Goal: Task Accomplishment & Management: Complete application form

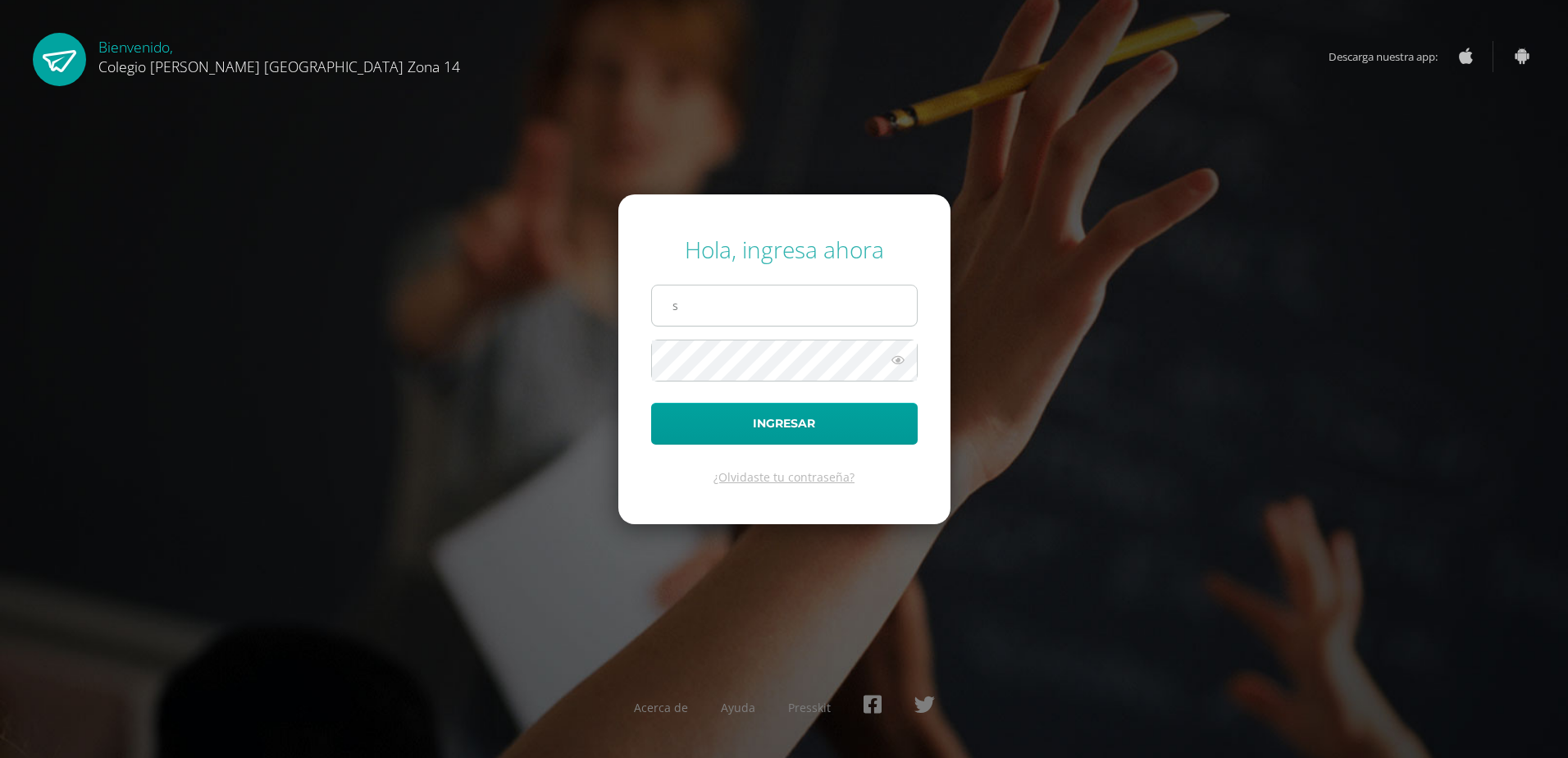
type input "[EMAIL_ADDRESS][DOMAIN_NAME]"
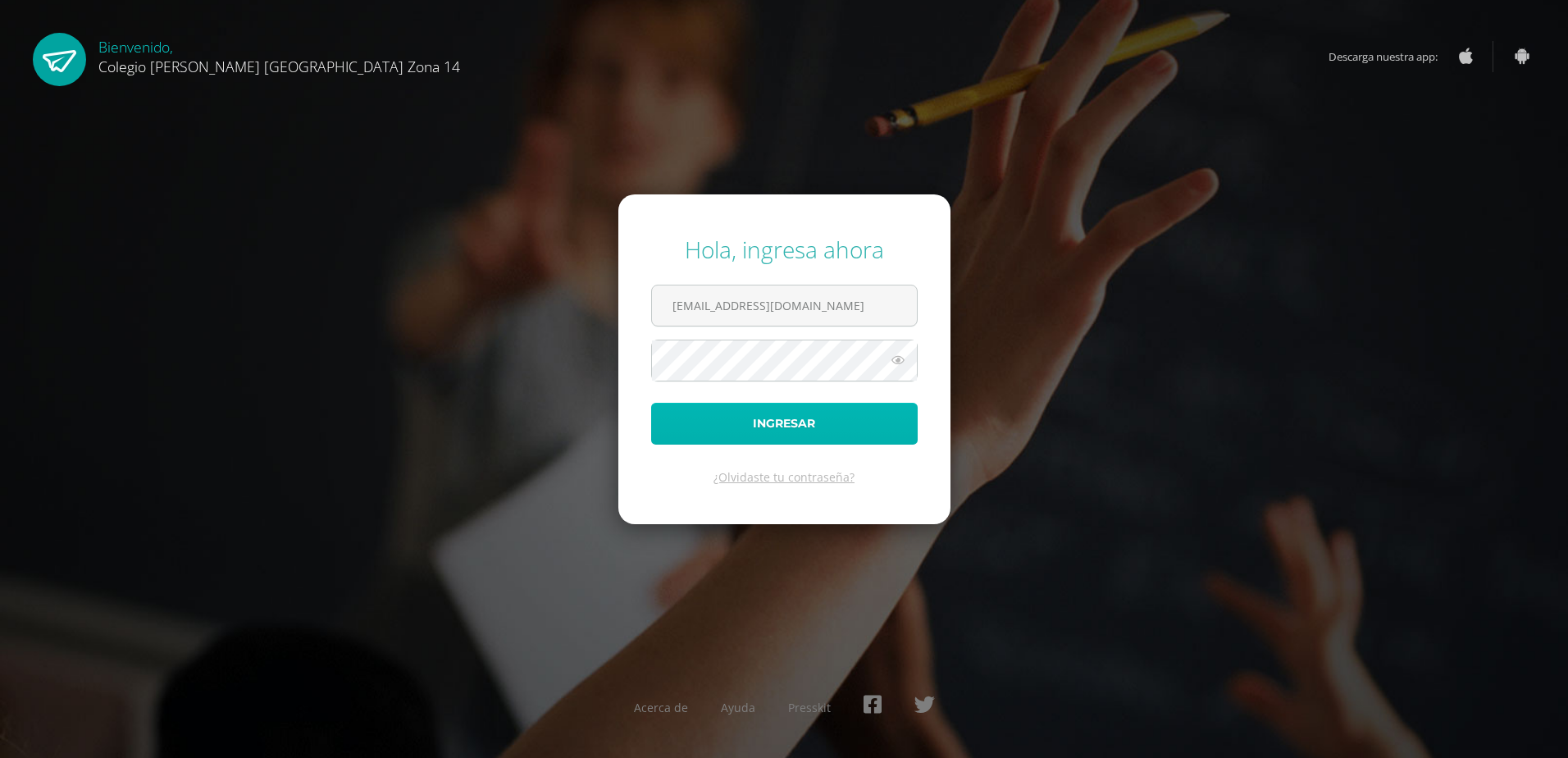
click at [748, 424] on button "Ingresar" at bounding box center [784, 424] width 266 height 42
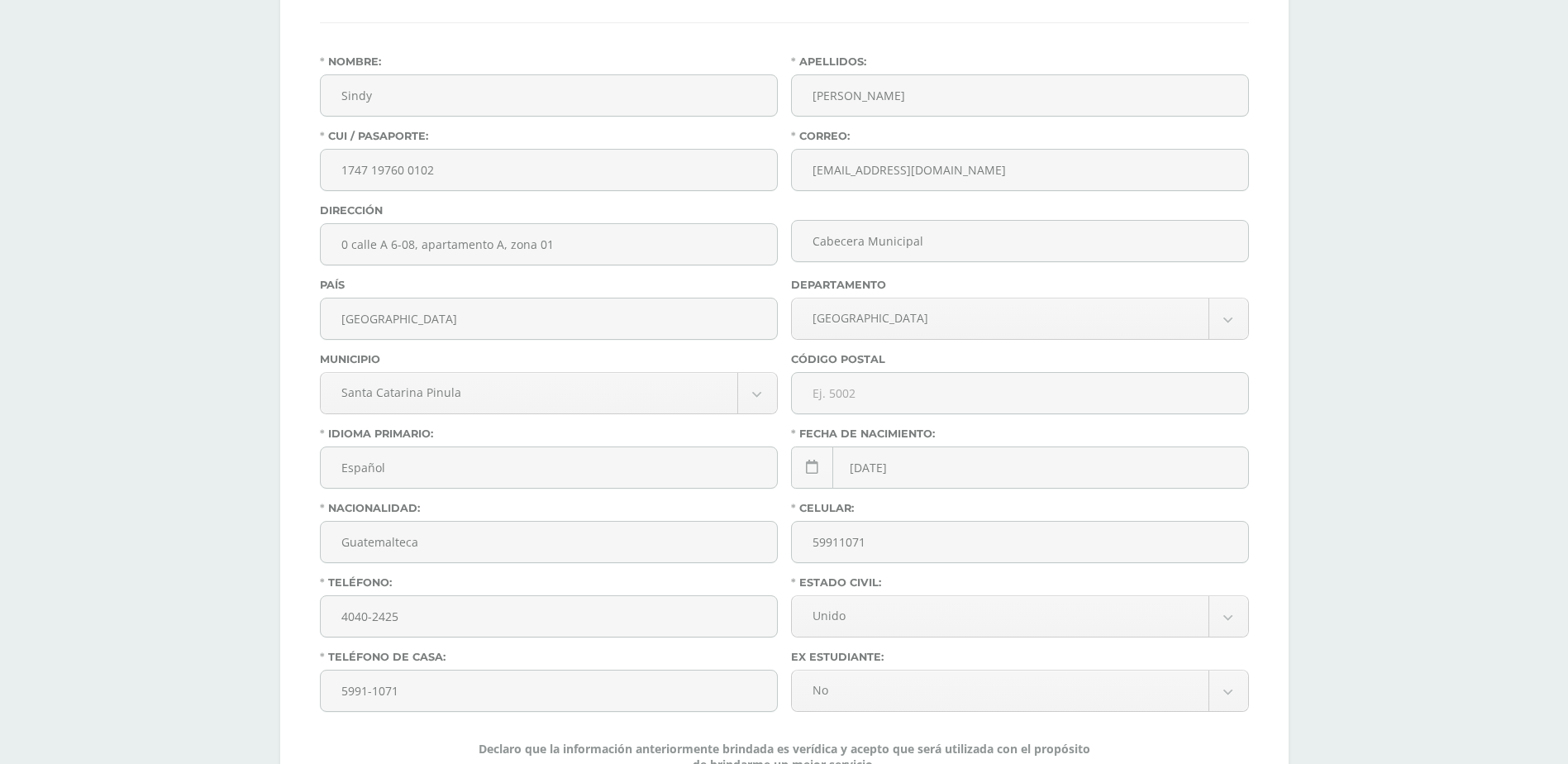
scroll to position [554, 0]
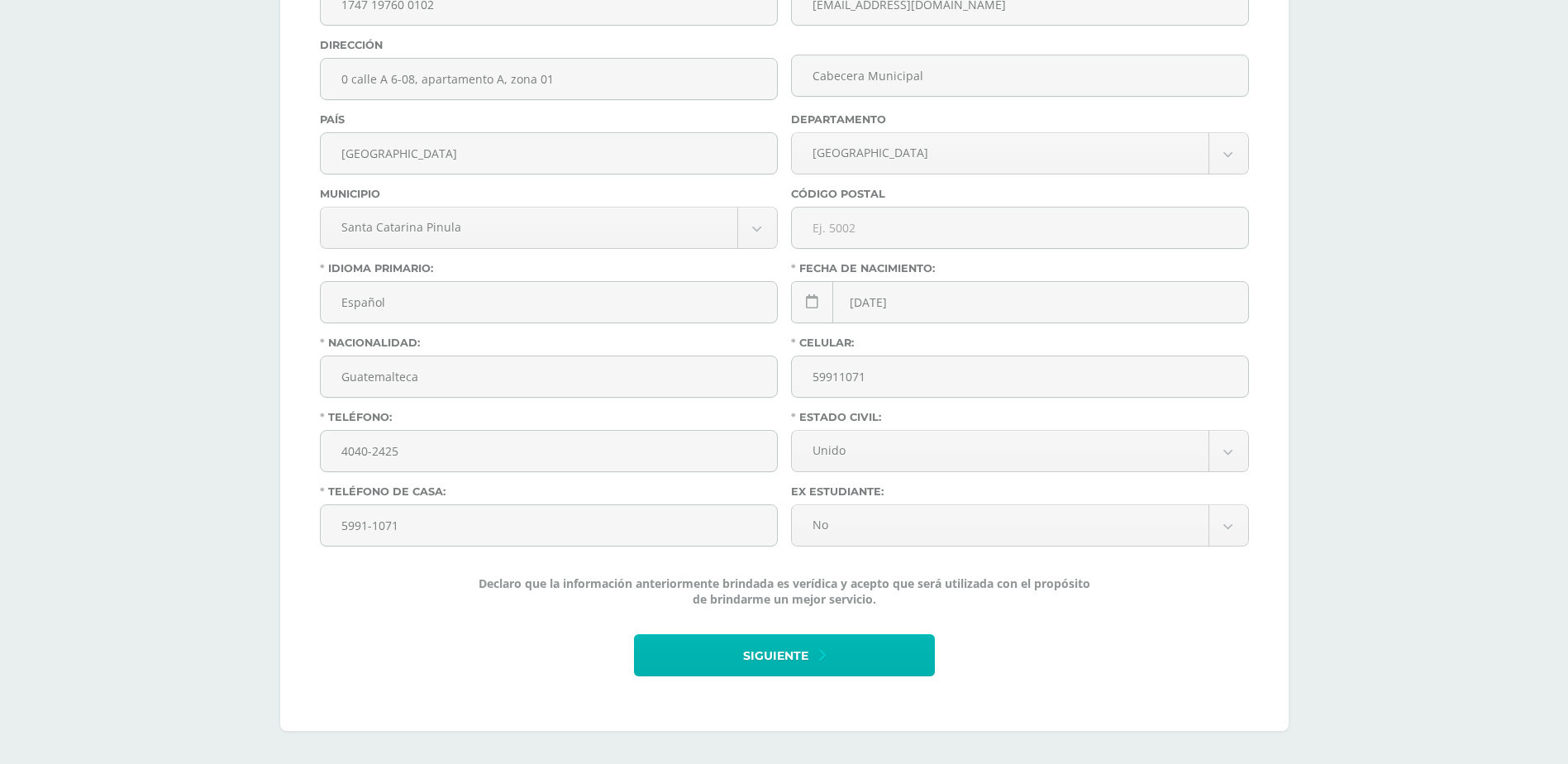
click at [893, 661] on button "Siguiente" at bounding box center [784, 655] width 301 height 42
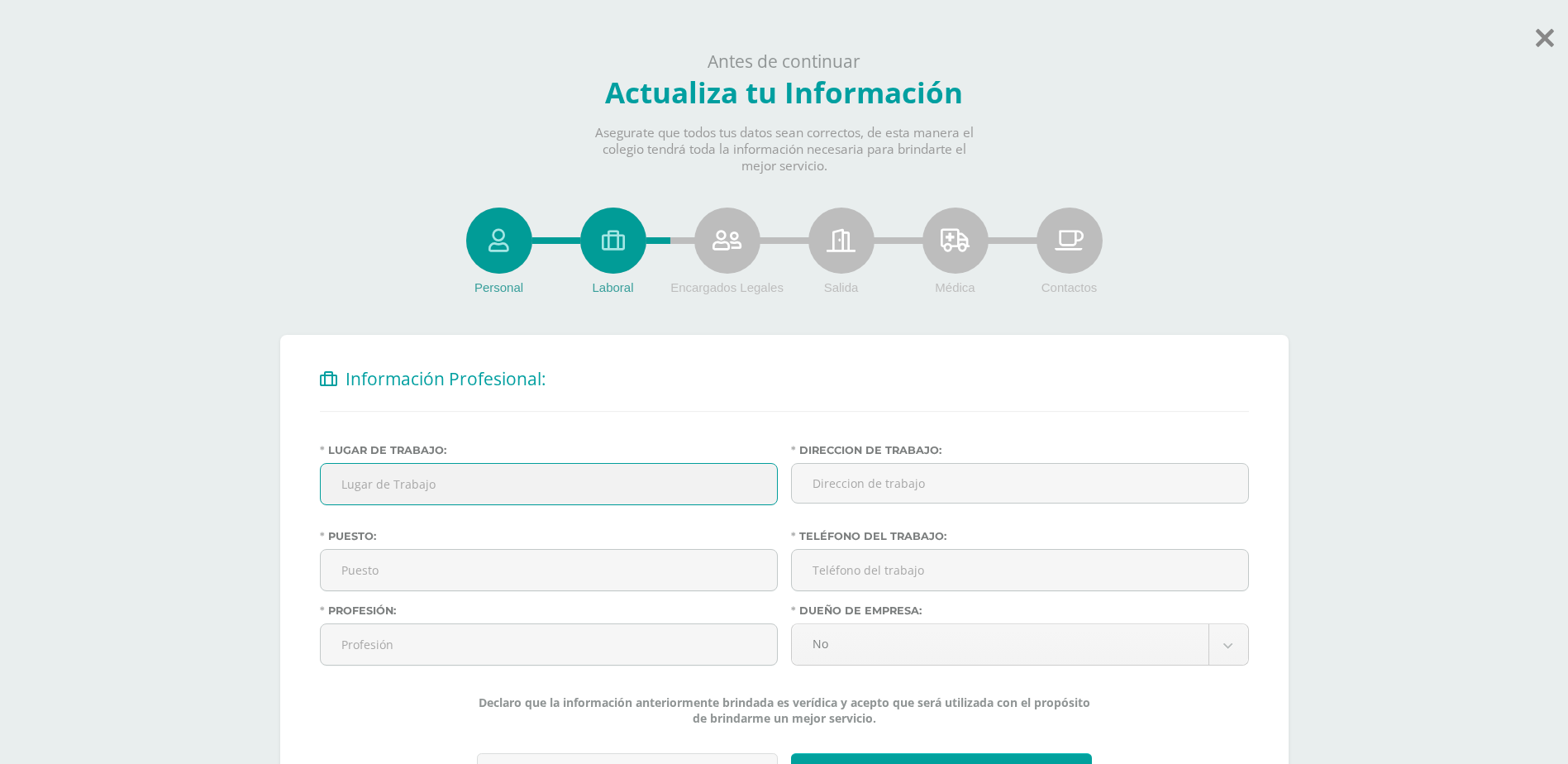
click at [578, 497] on input "Lugar de Trabajo:" at bounding box center [548, 484] width 456 height 40
type input "Oficina Nacional de Prevención de la Tortura"
type input "4ta. calle 20-15 zona 14"
type input "Servicios Técnicos"
type input "59911071"
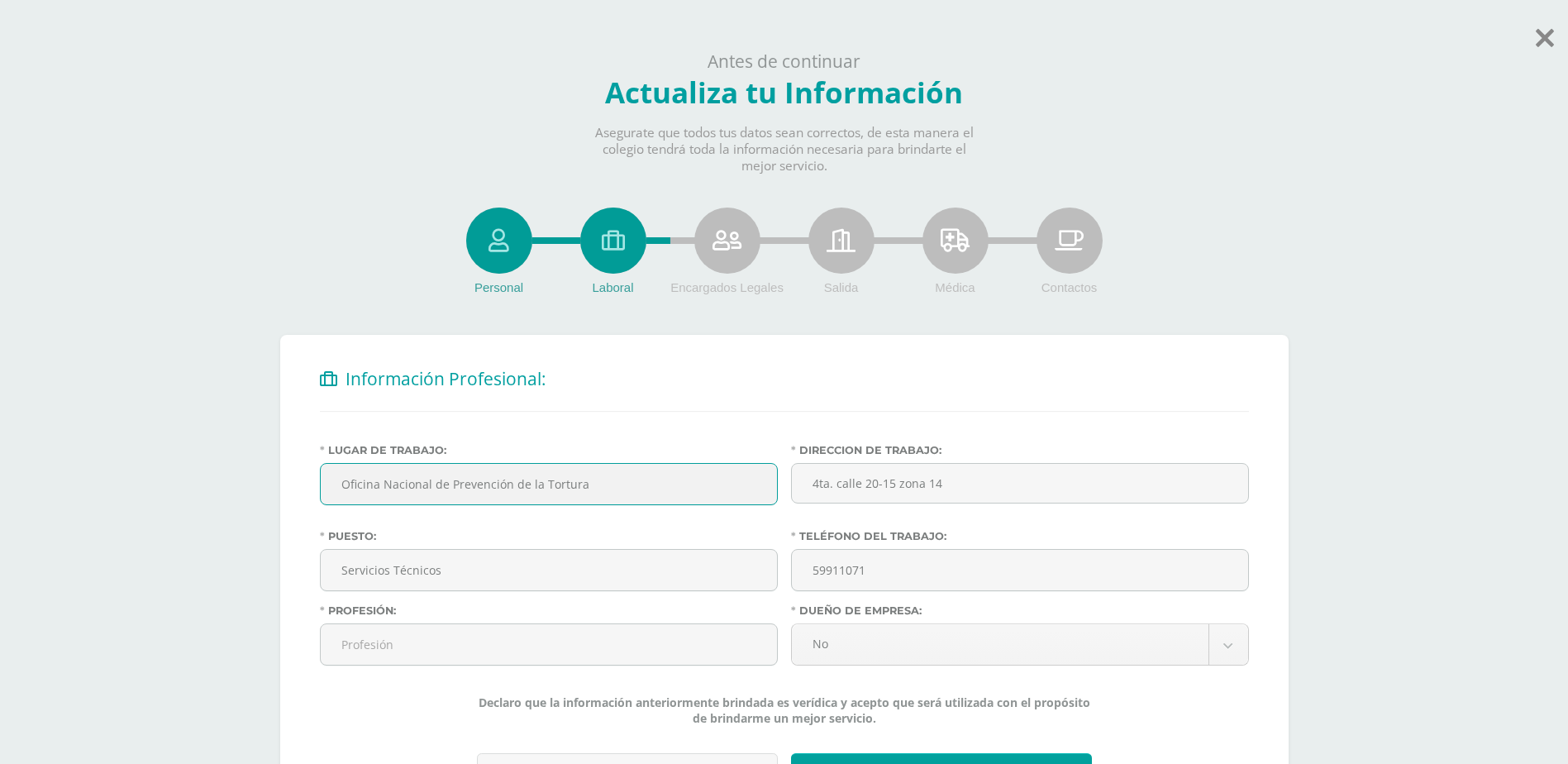
type input "Secretaría"
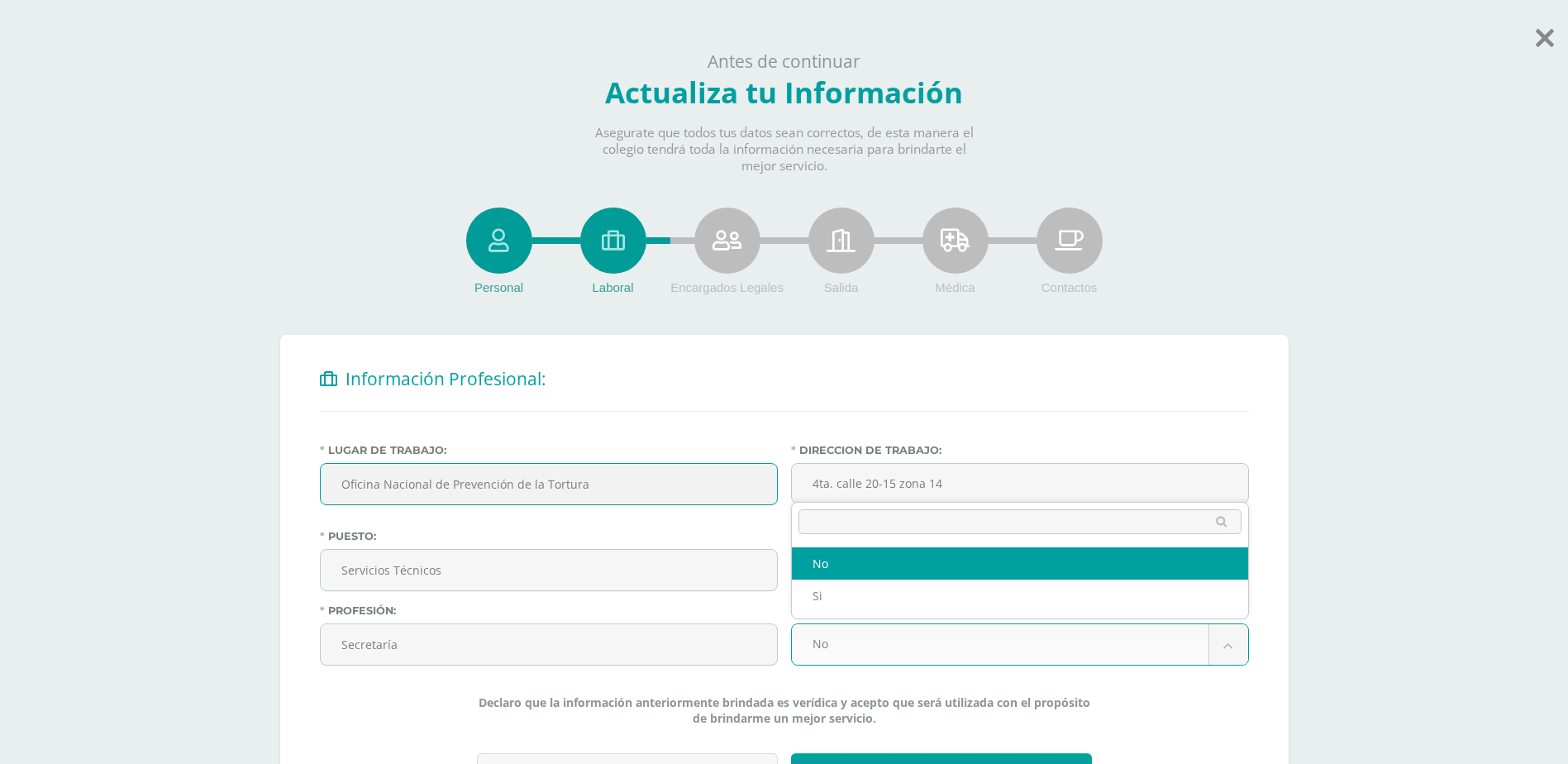
click at [724, 545] on body "Antes de continuar Actualiza tu Información Asegurate que todos tus datos sean …" at bounding box center [784, 441] width 1568 height 883
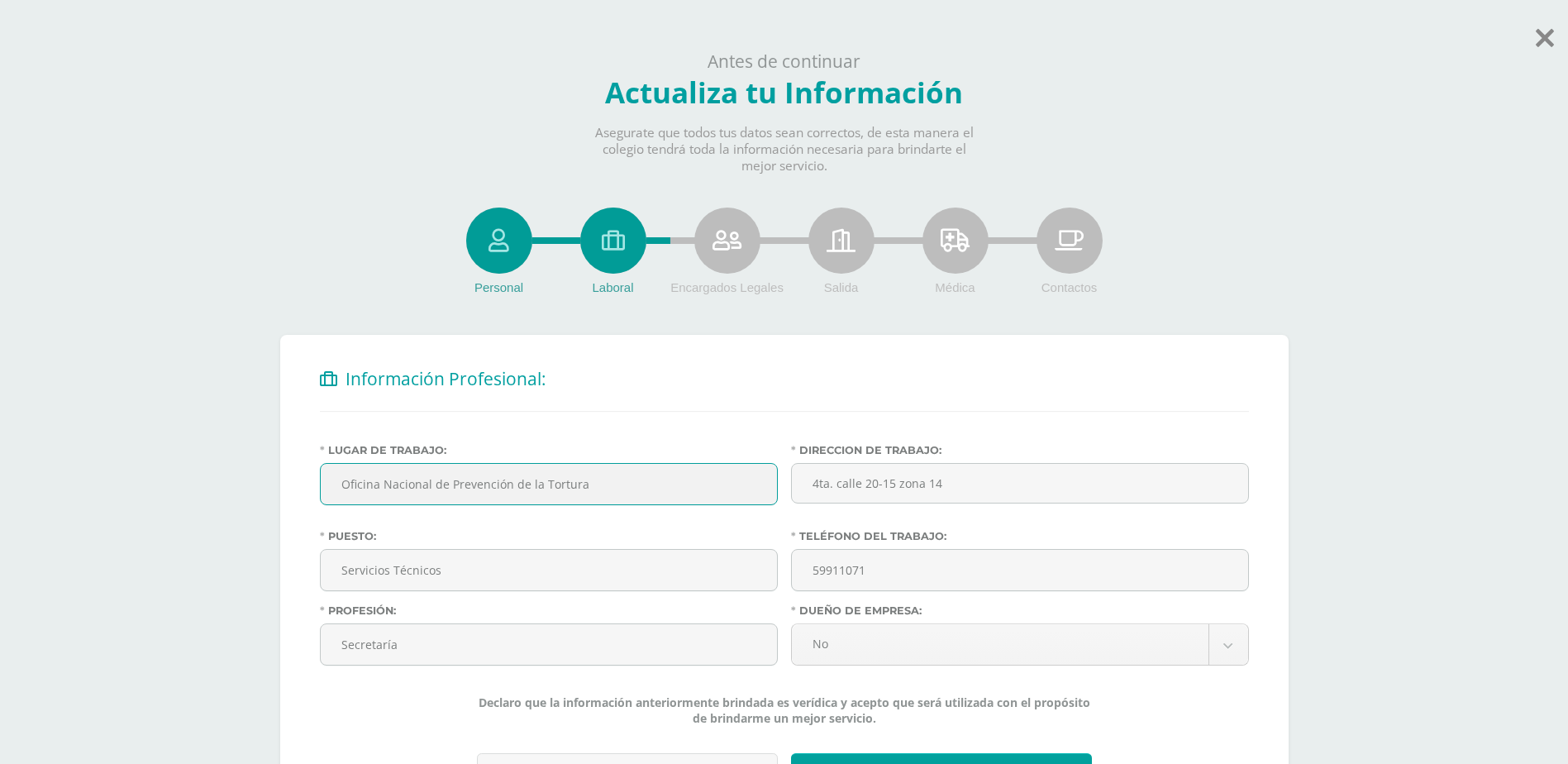
scroll to position [119, 0]
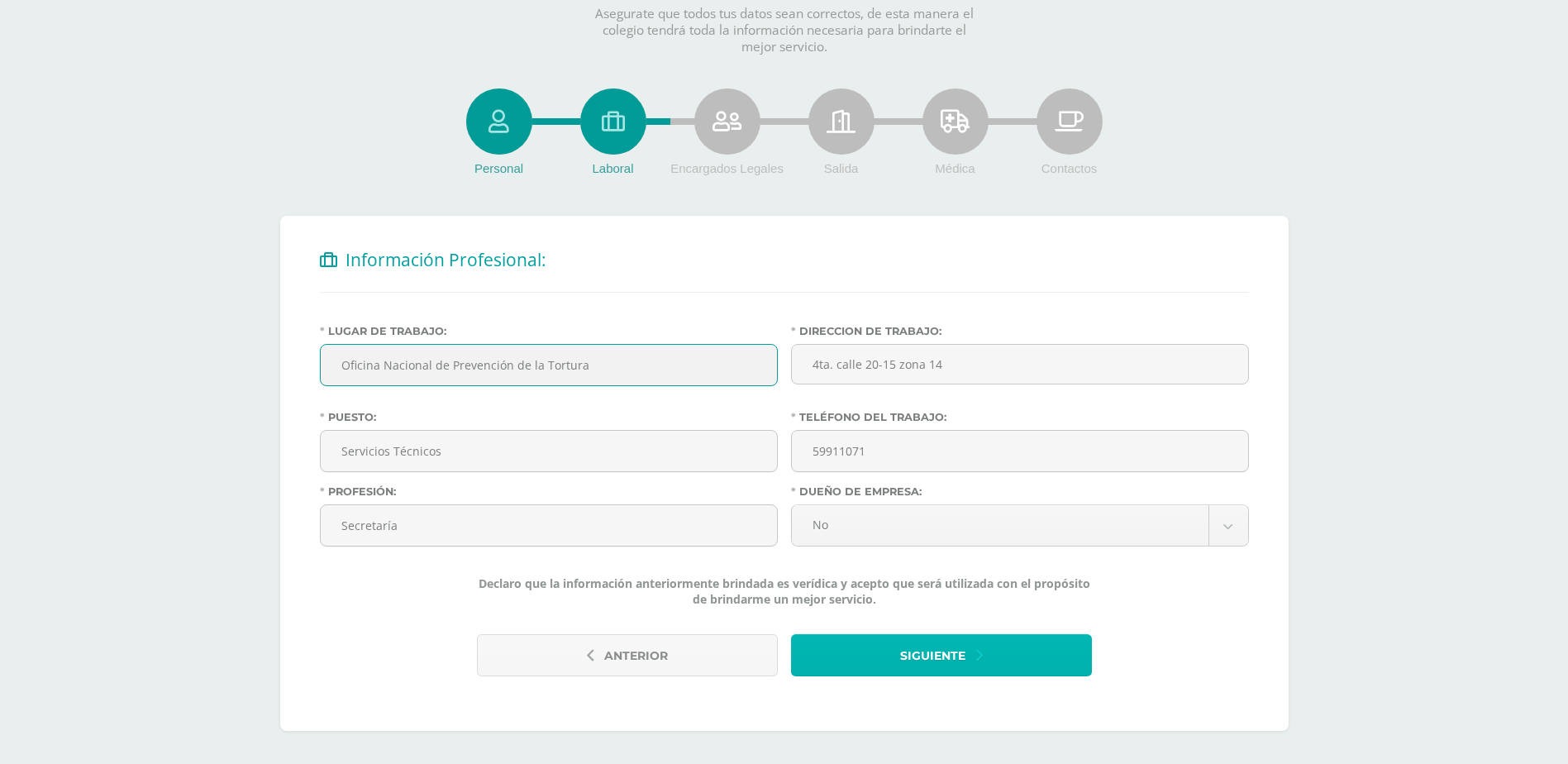
click at [956, 663] on span "Siguiente" at bounding box center [933, 656] width 65 height 40
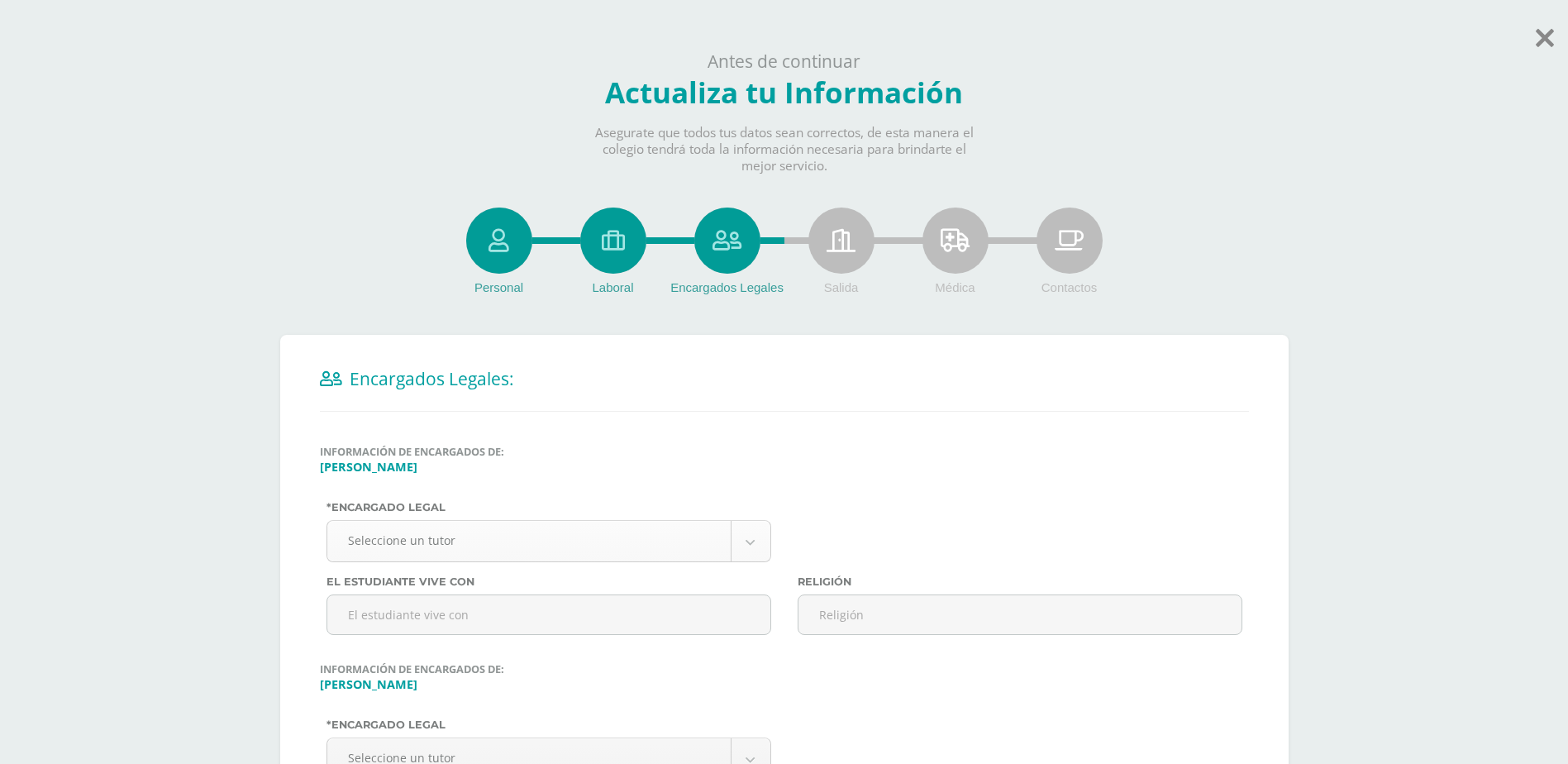
click at [542, 542] on body "Antes de continuar Actualiza tu Información Asegurate que todos tus datos sean …" at bounding box center [784, 542] width 1568 height 1083
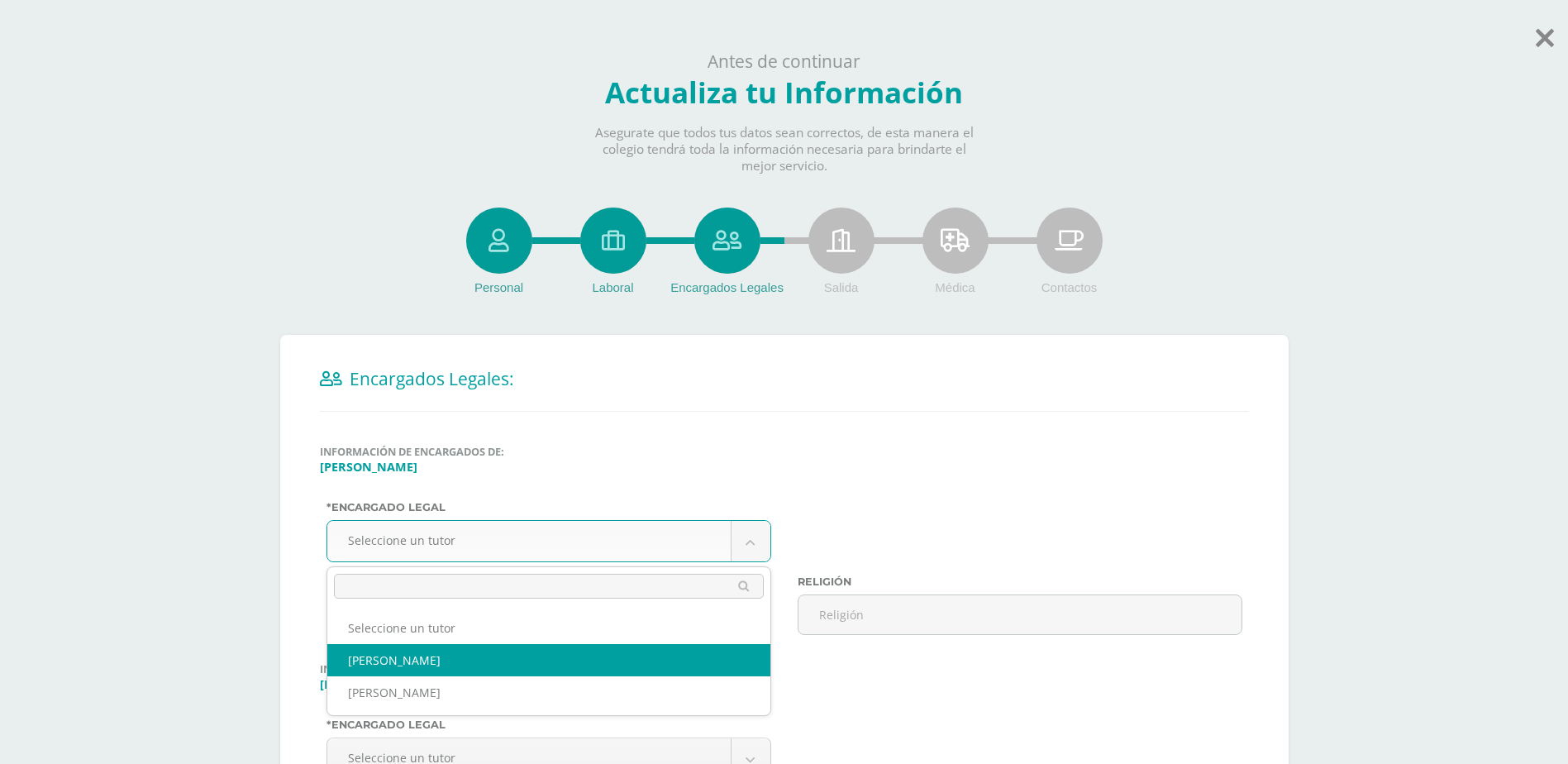
select select "486"
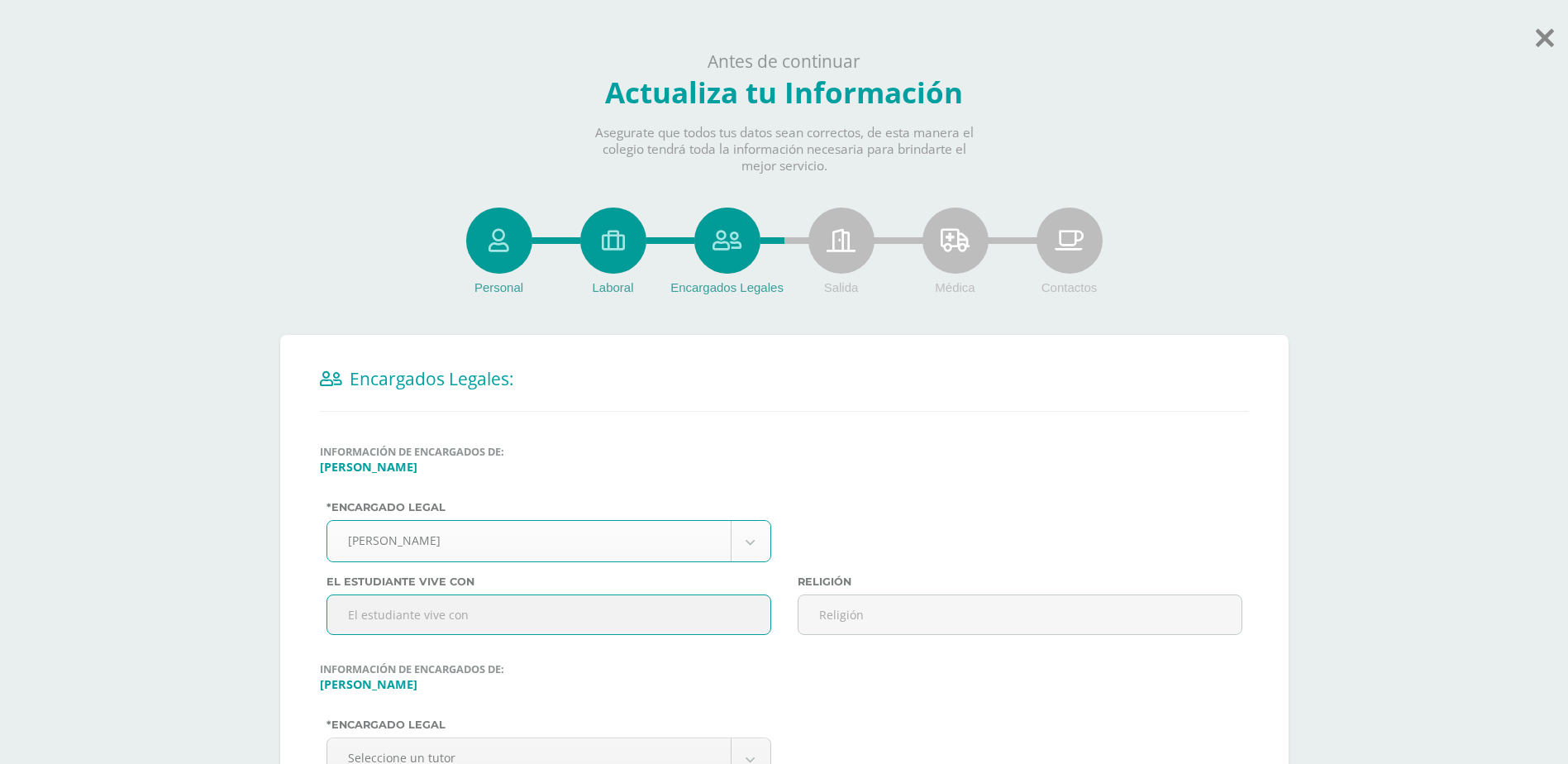
click at [567, 611] on input "text" at bounding box center [549, 615] width 445 height 40
type input "Sindy Barillas"
click at [869, 619] on input "text" at bounding box center [1020, 615] width 445 height 40
type input "Cristiana"
type input "Sindy Barillas"
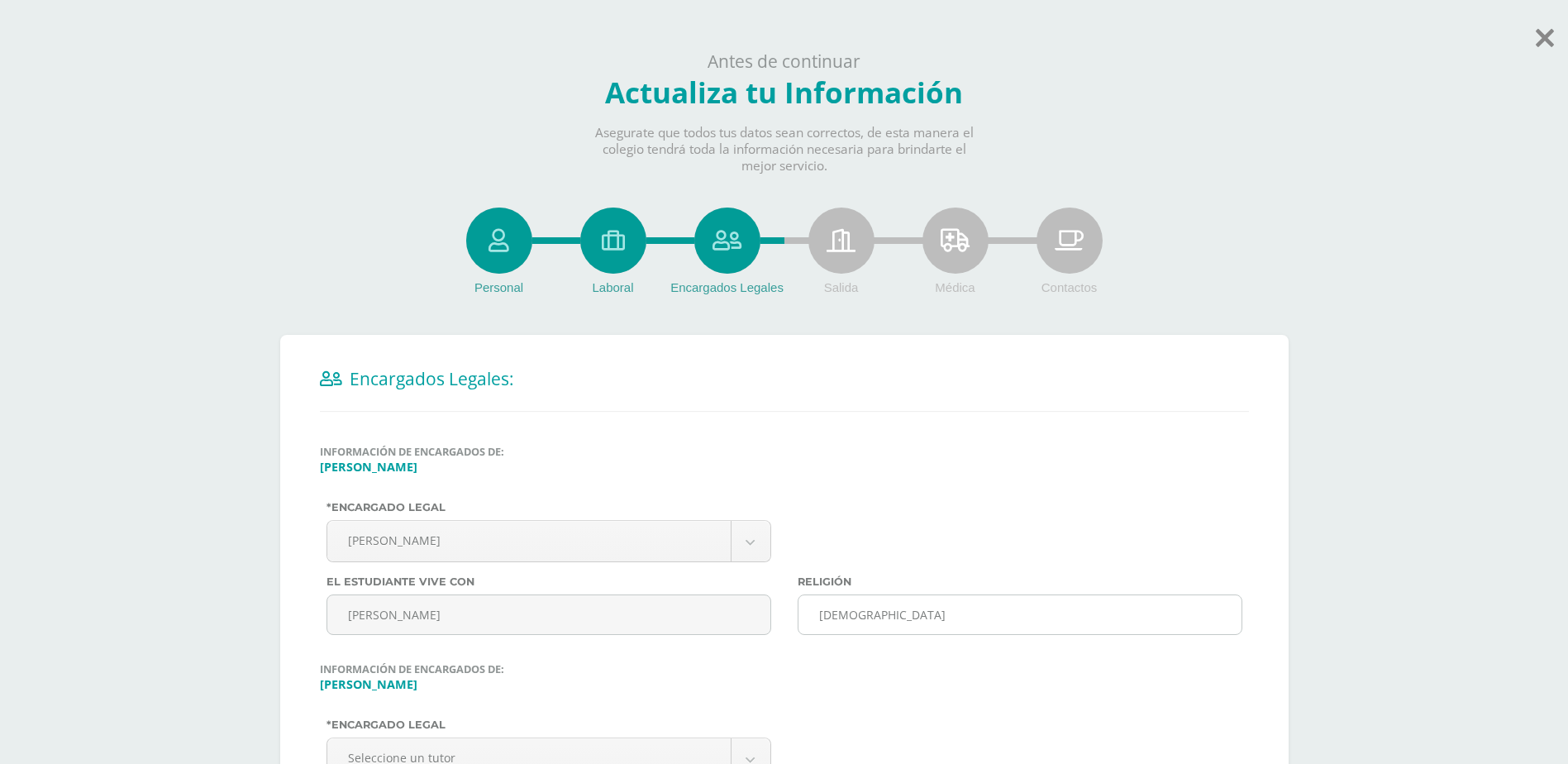
type input "Cristiana"
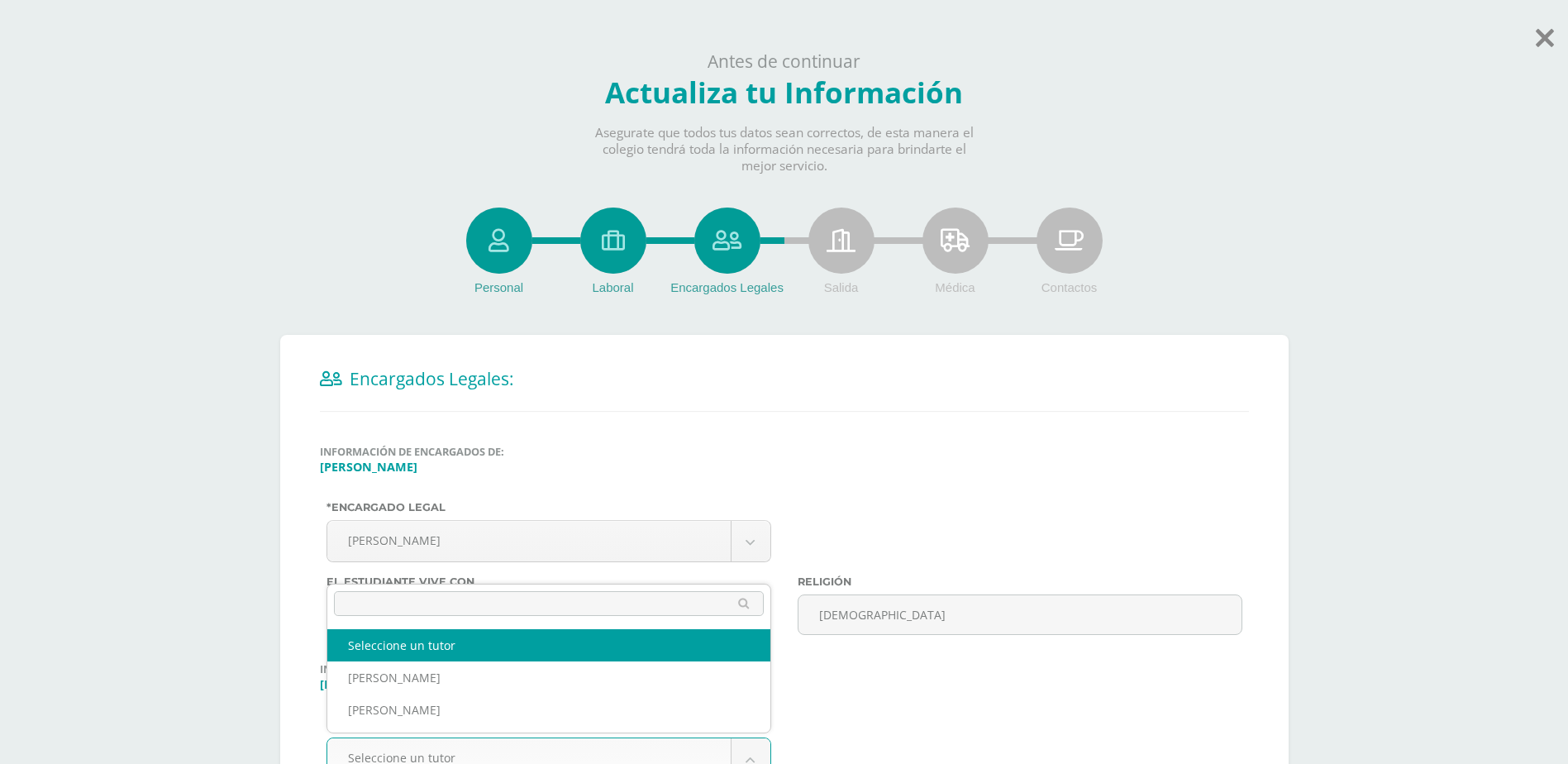
scroll to position [319, 0]
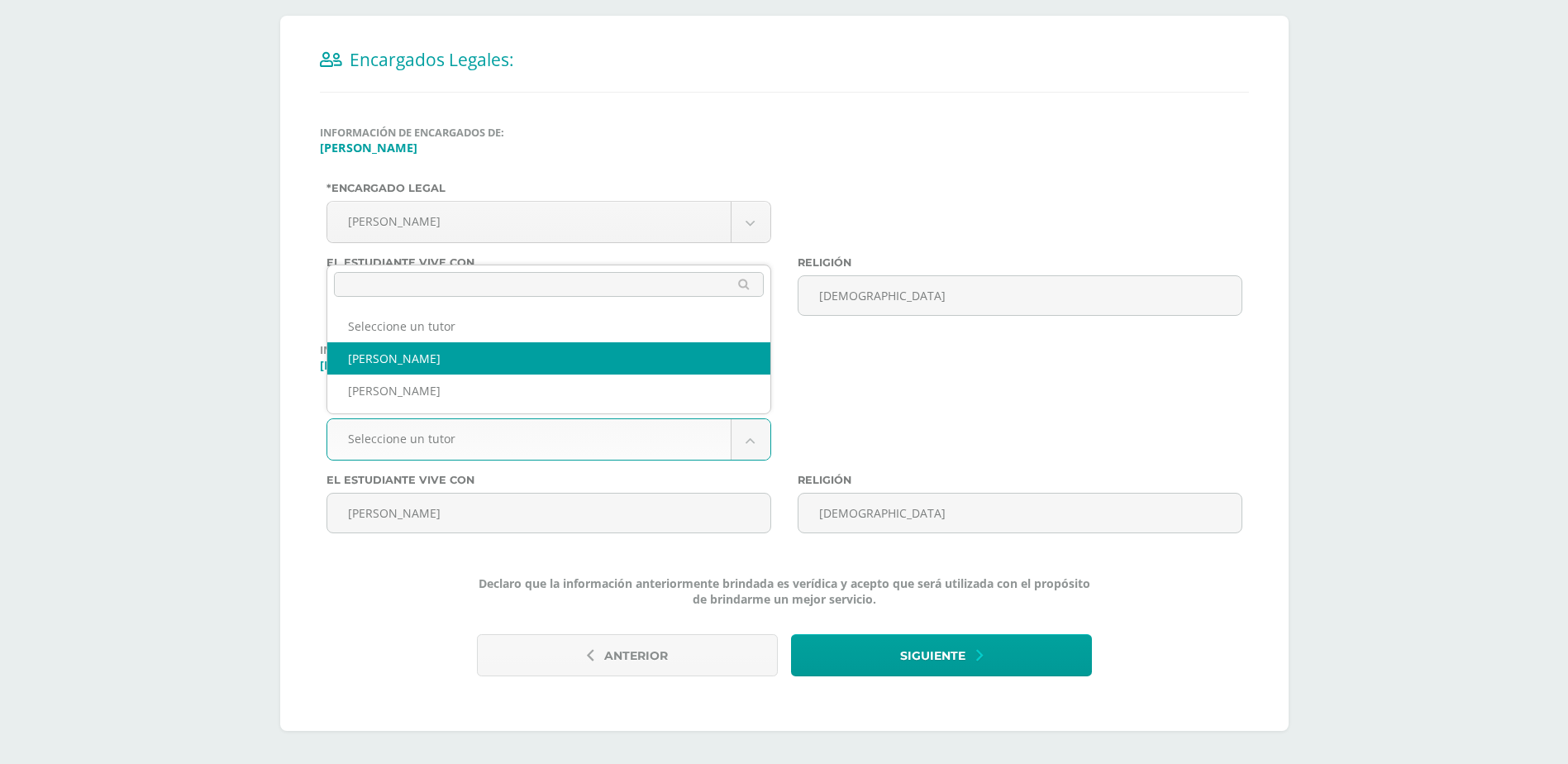
select select "486"
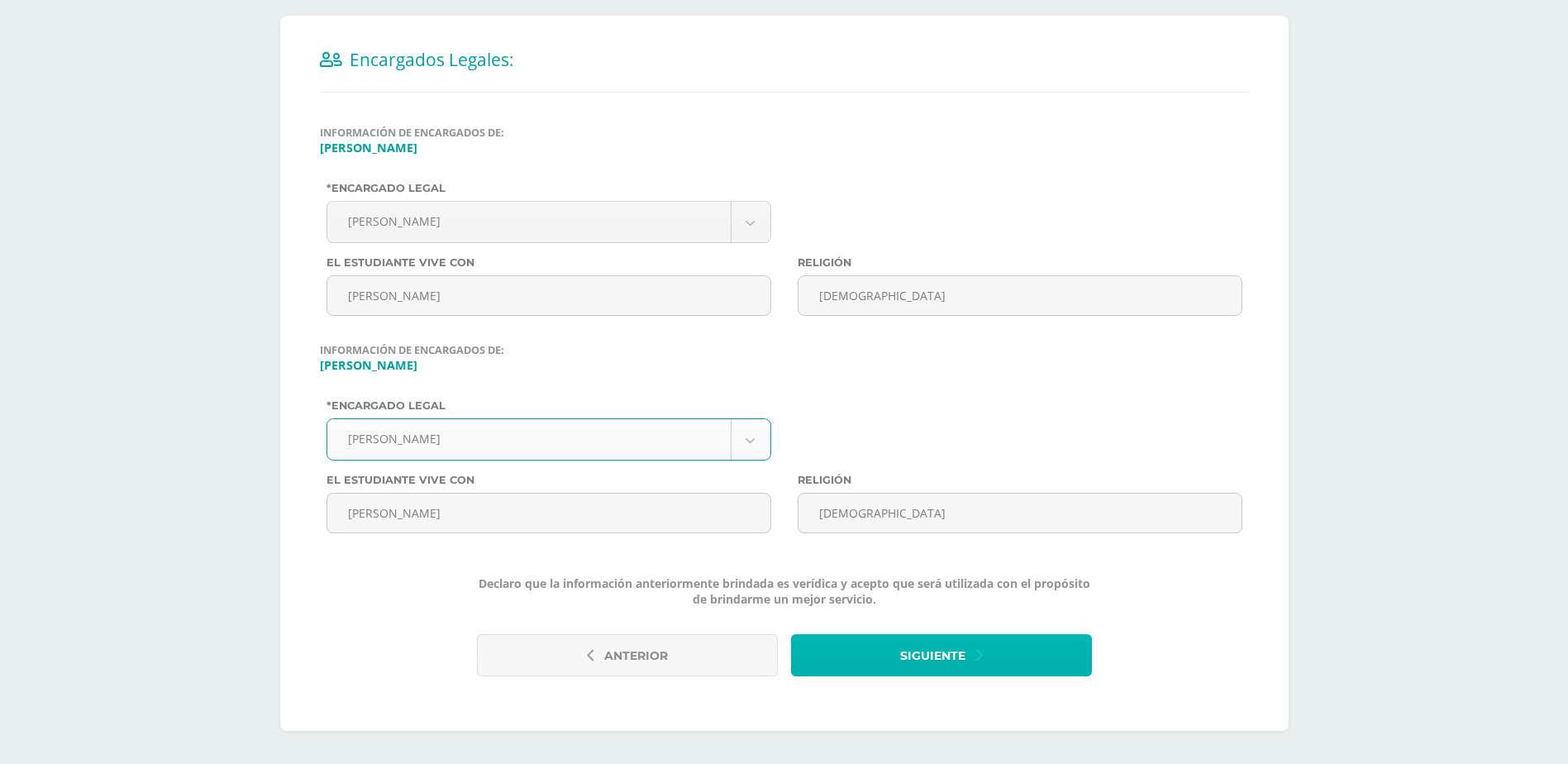
click at [930, 662] on span "Siguiente" at bounding box center [933, 656] width 65 height 40
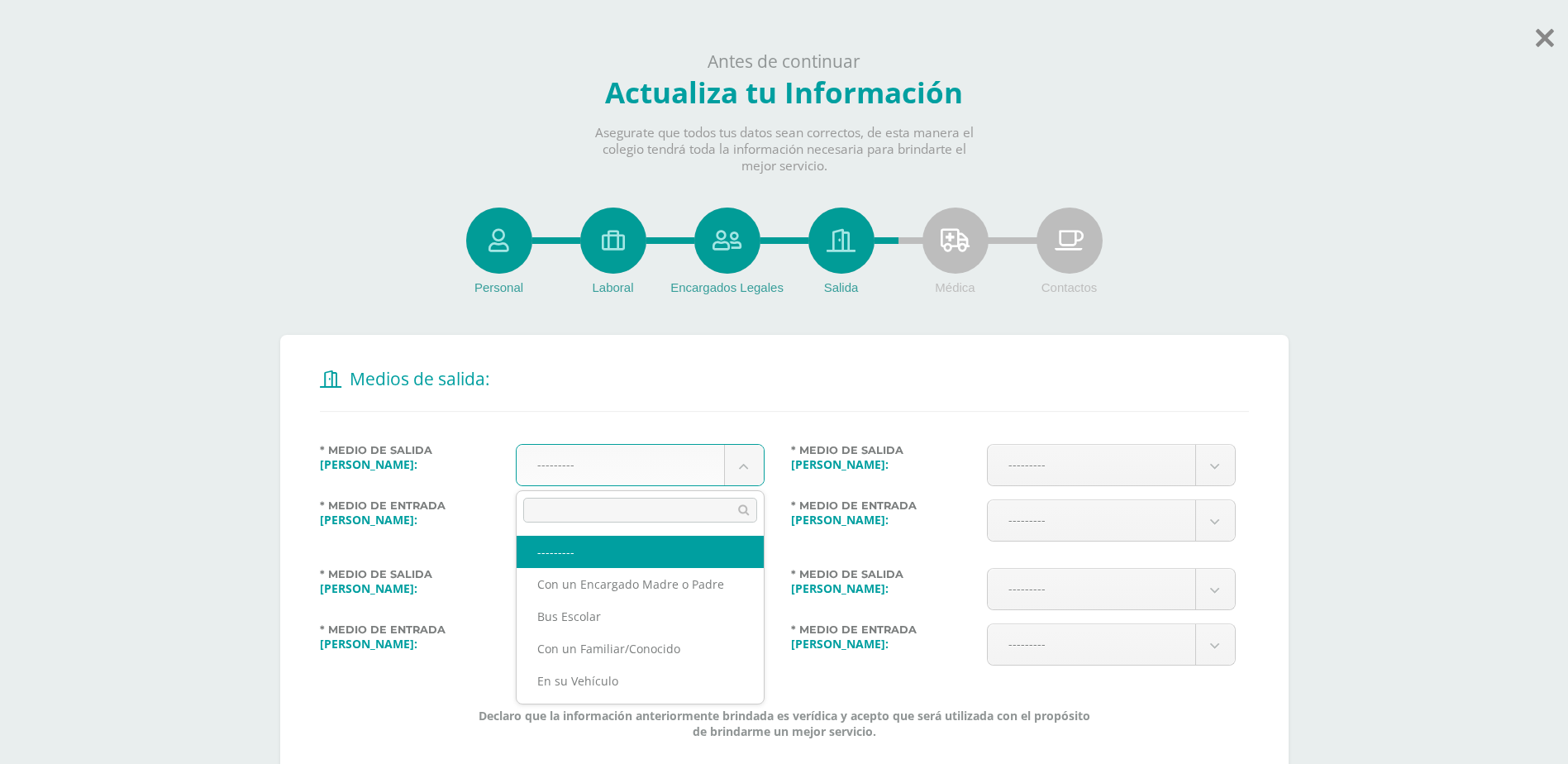
click at [738, 470] on body "Antes de continuar Actualiza tu Información Asegurate que todos tus datos sean …" at bounding box center [784, 448] width 1568 height 897
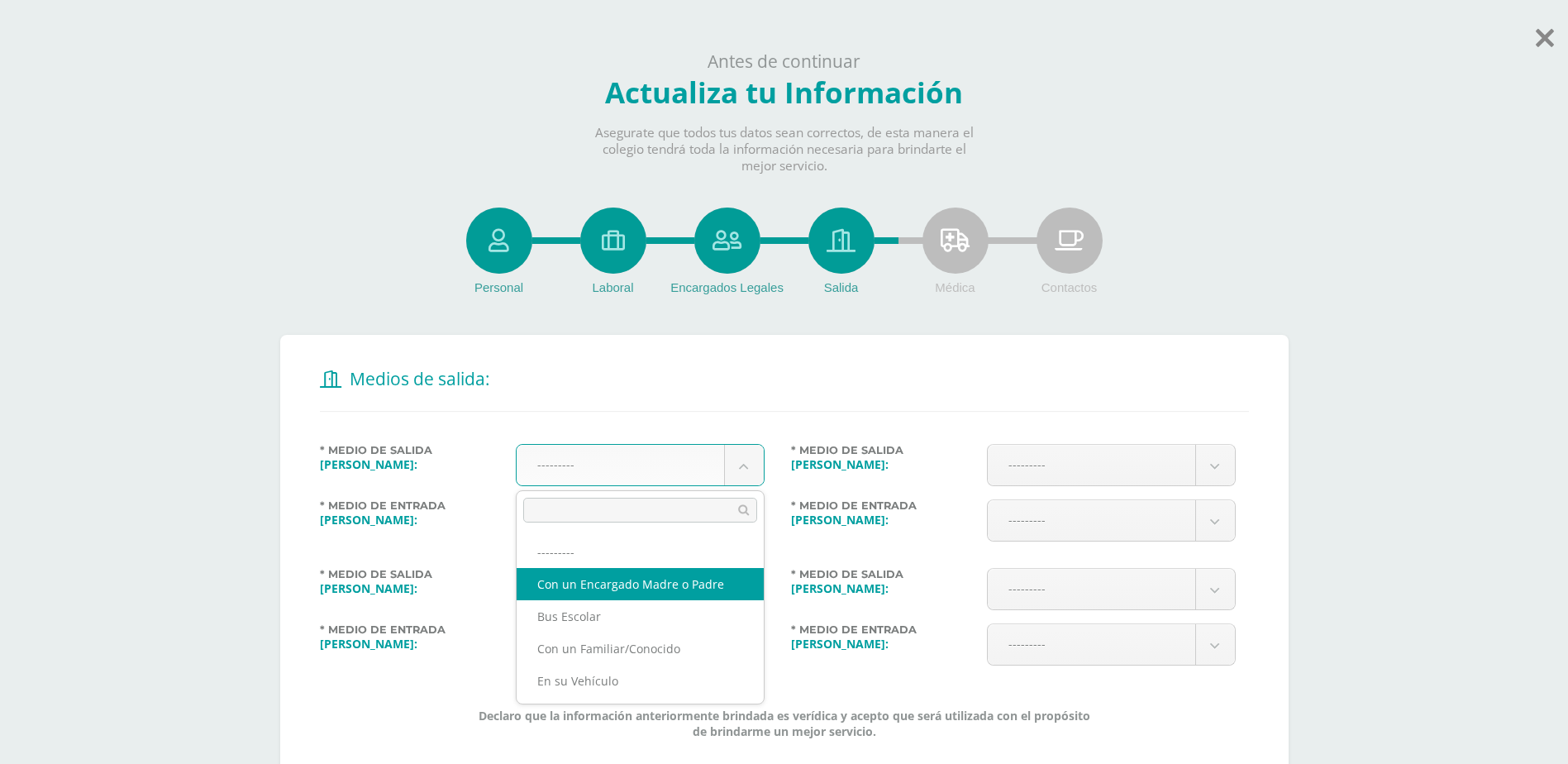
select select "1"
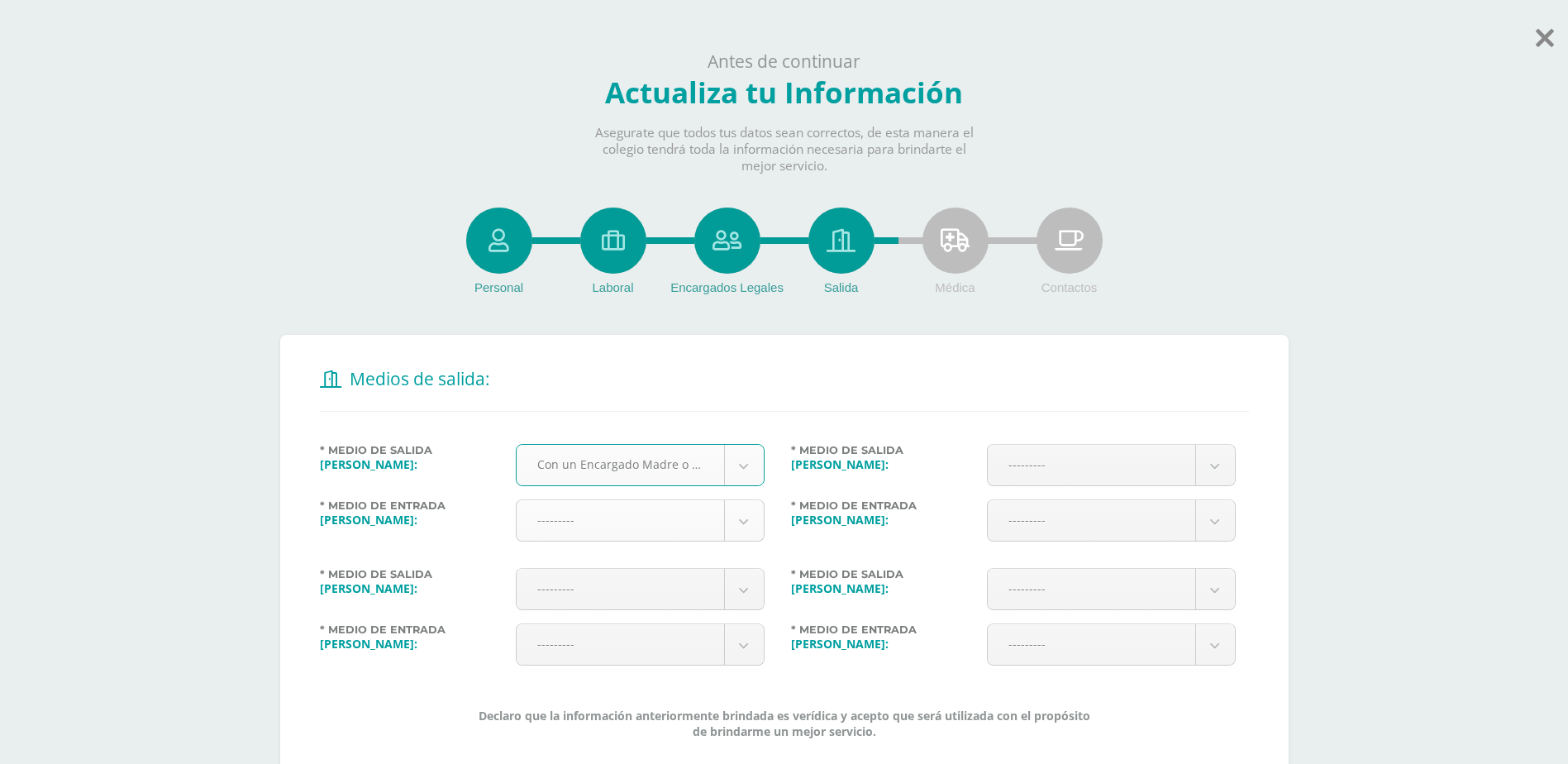
click at [724, 525] on body "Antes de continuar Actualiza tu Información Asegurate que todos tus datos sean …" at bounding box center [784, 448] width 1568 height 897
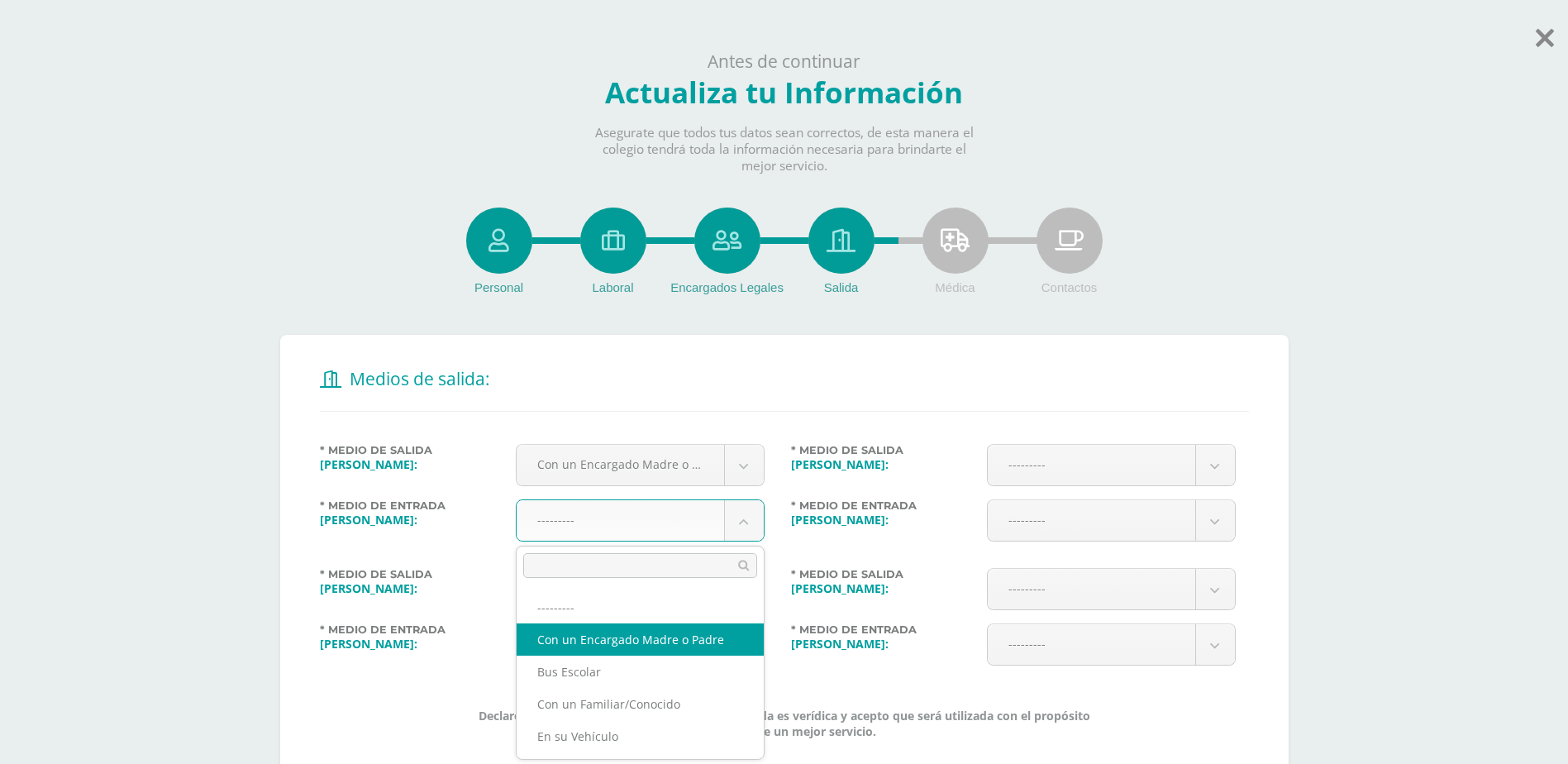
select select "1"
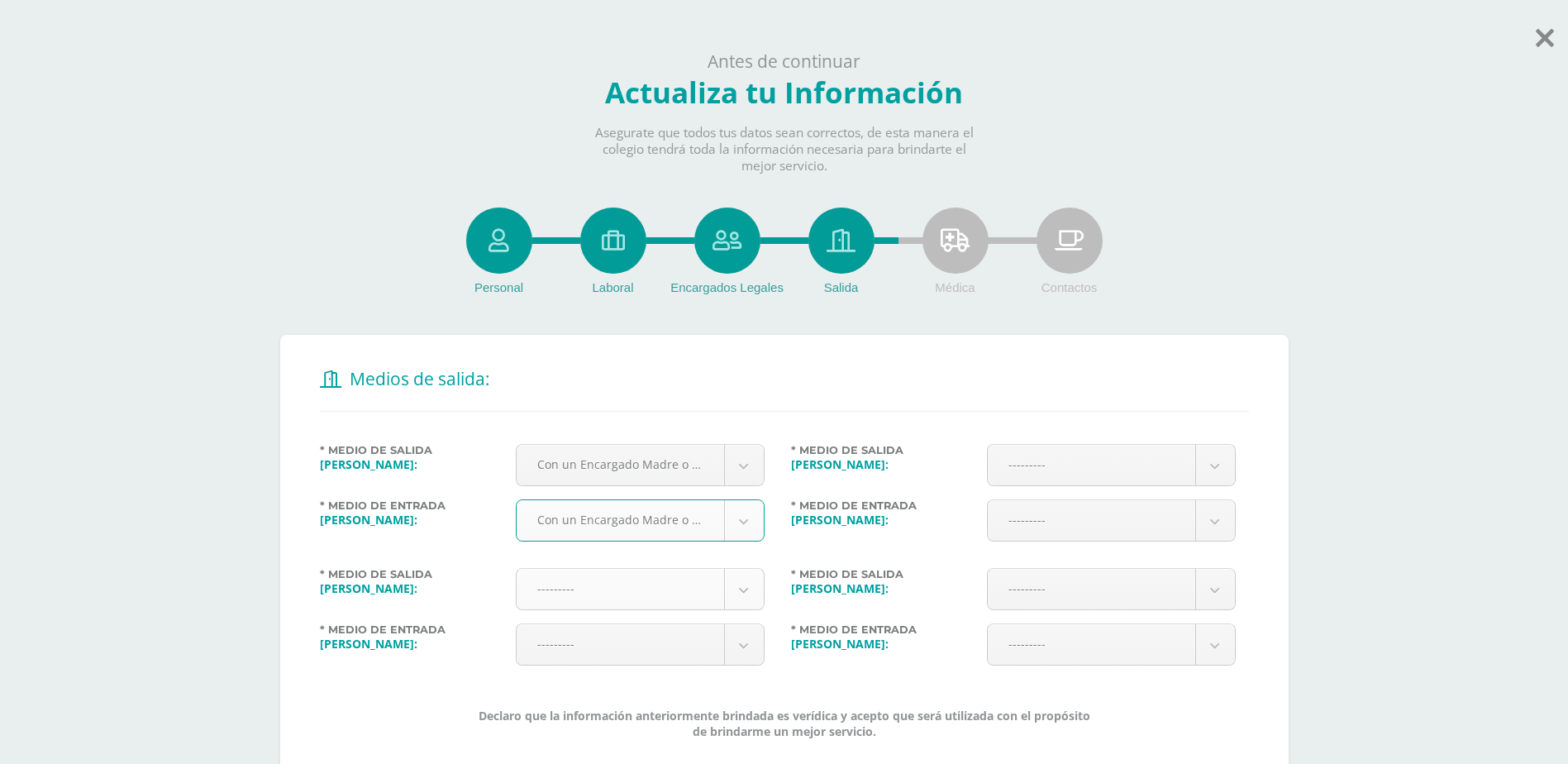
click at [753, 604] on body "Antes de continuar Actualiza tu Información Asegurate que todos tus datos sean …" at bounding box center [784, 448] width 1568 height 897
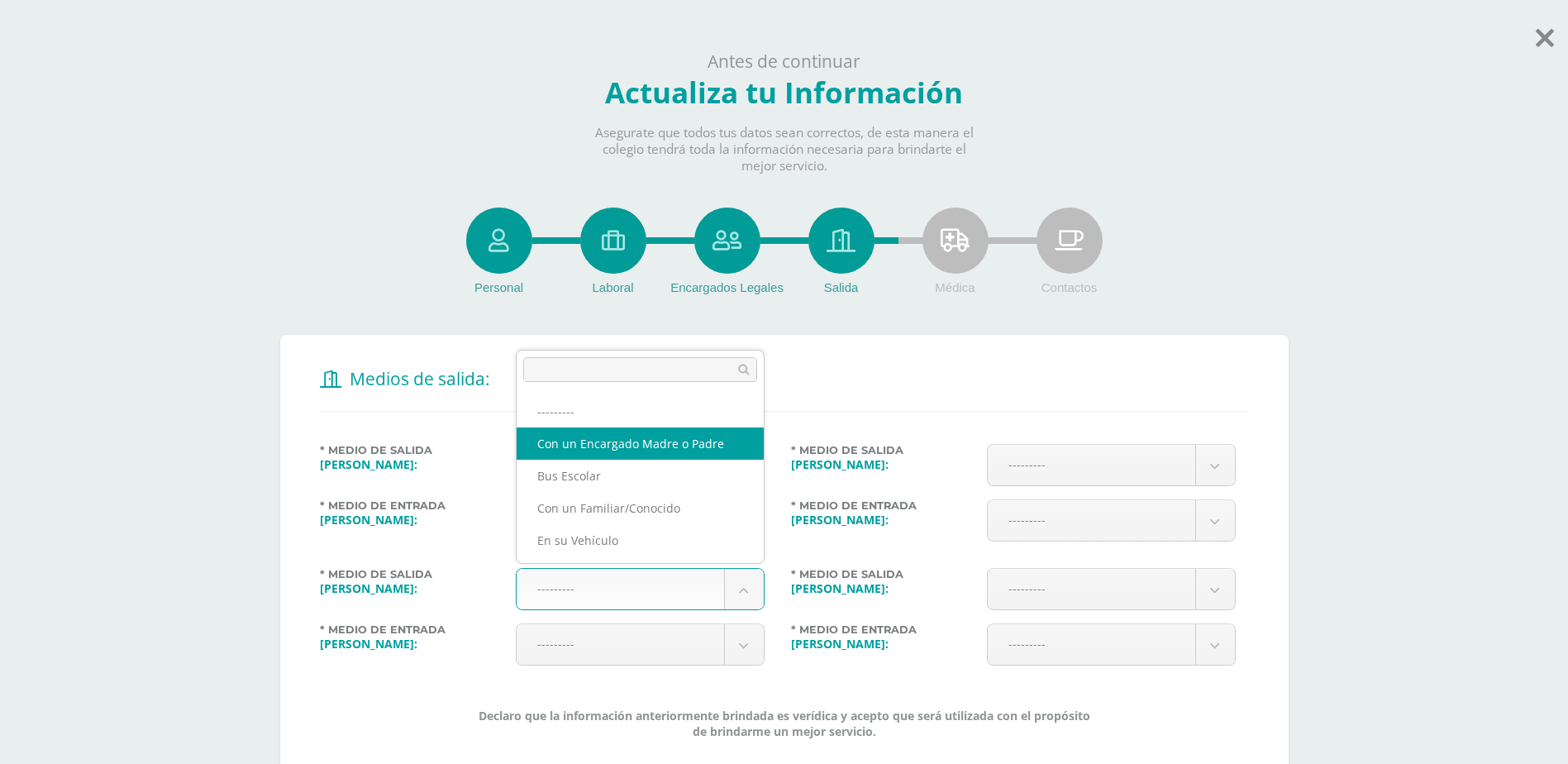
select select "1"
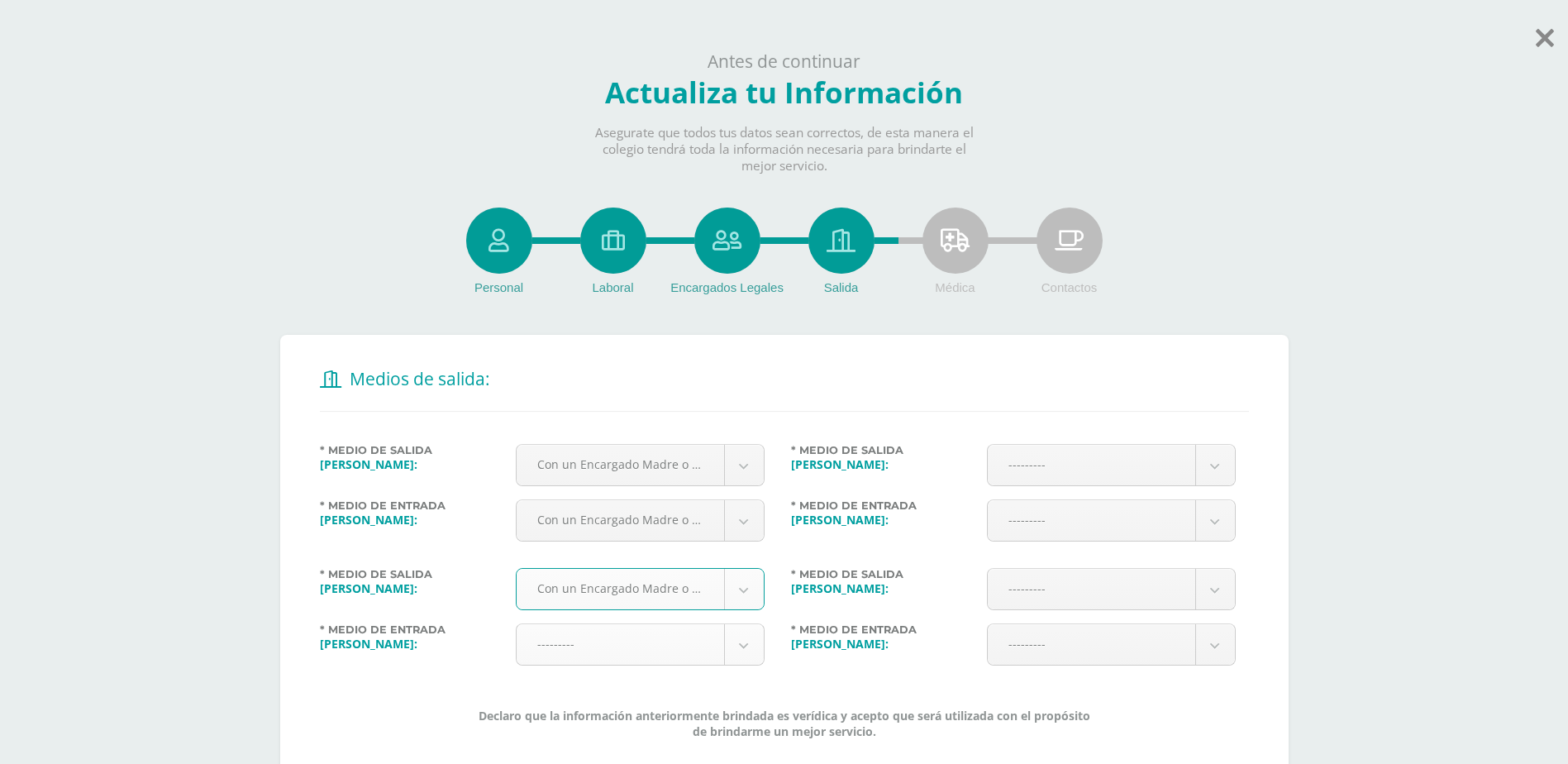
click at [746, 647] on body "Antes de continuar Actualiza tu Información Asegurate que todos tus datos sean …" at bounding box center [784, 448] width 1568 height 897
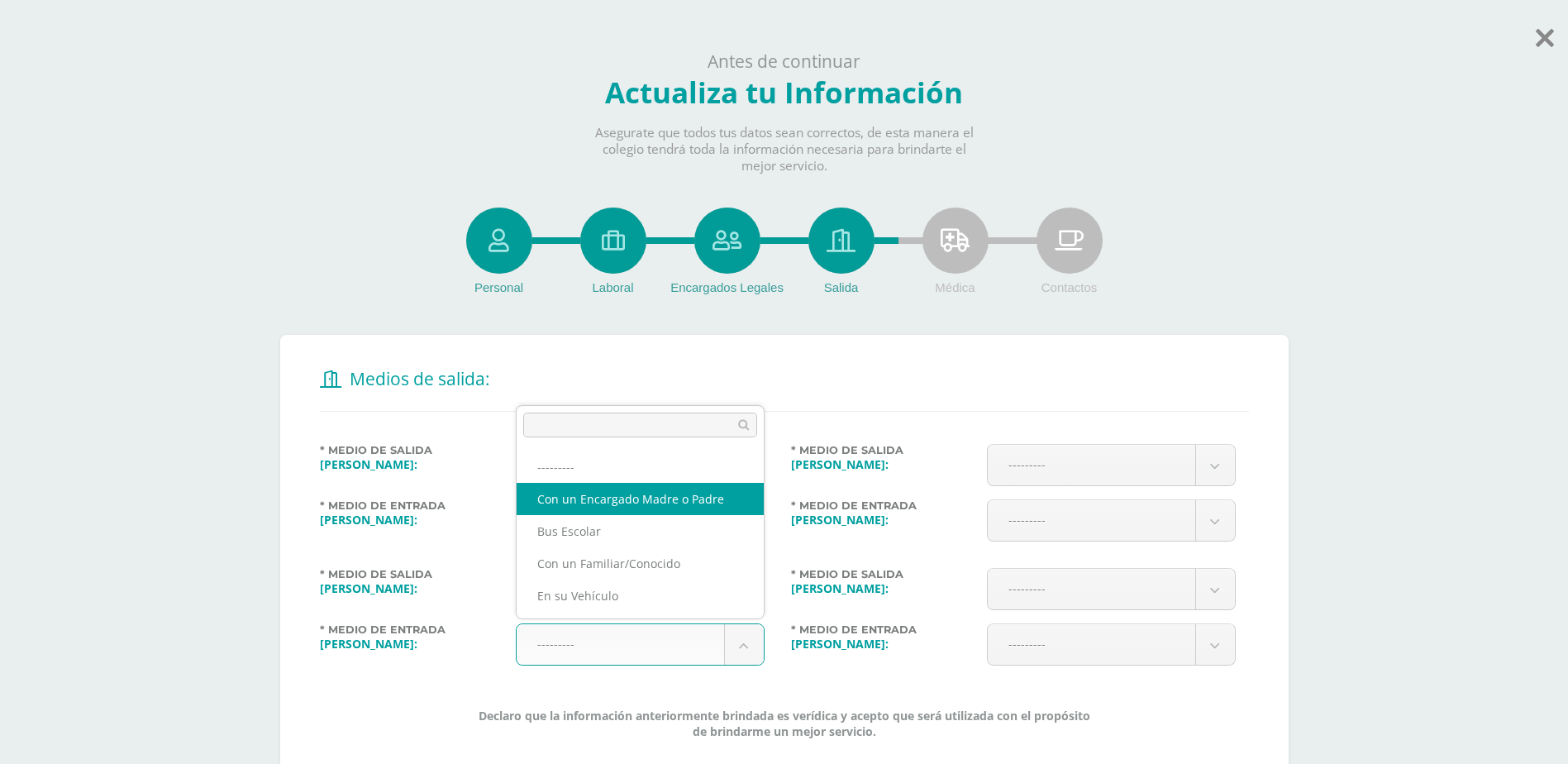
select select "1"
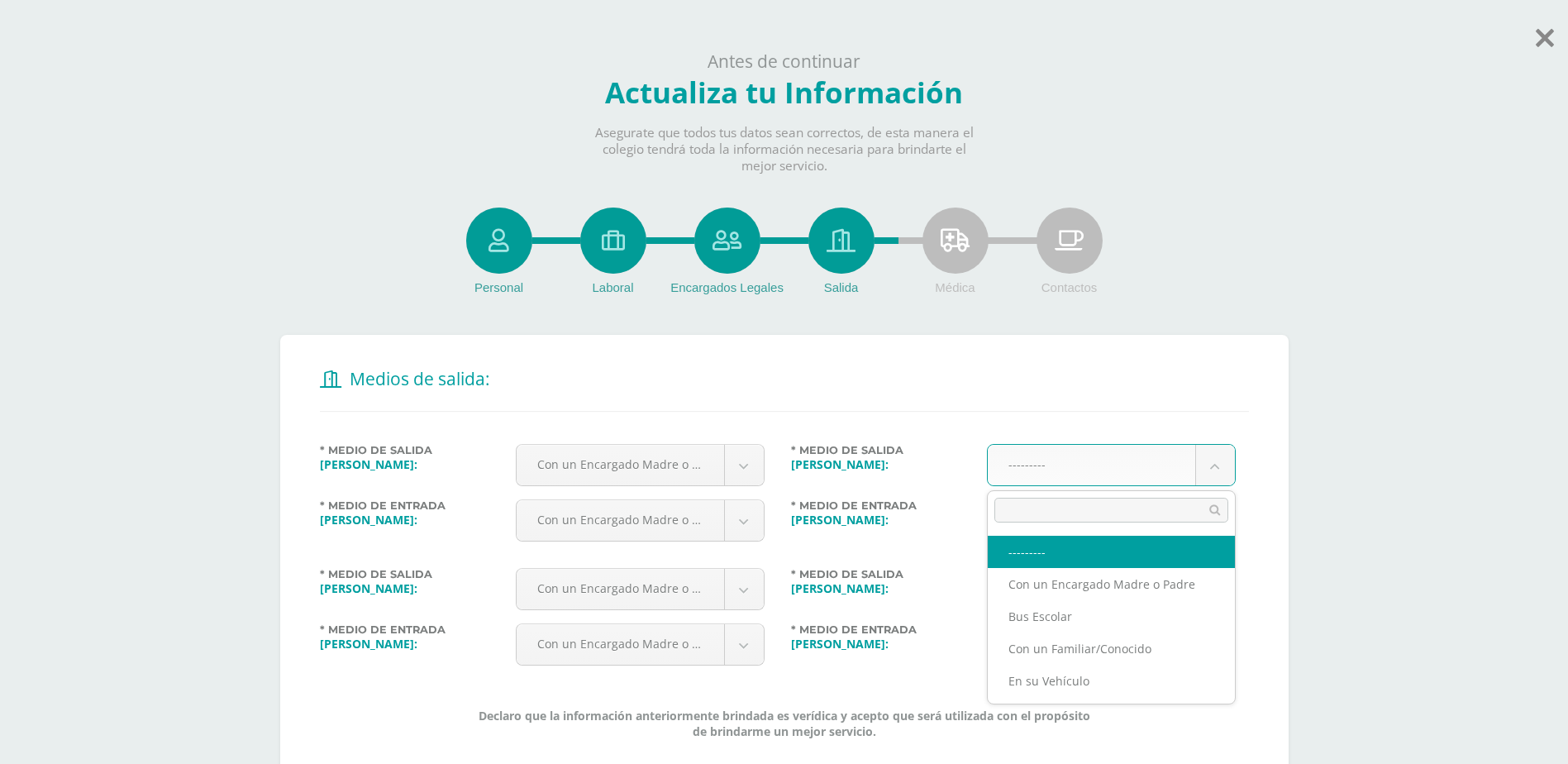
drag, startPoint x: 1221, startPoint y: 470, endPoint x: 1214, endPoint y: 474, distance: 8.1
click at [1221, 470] on body "Antes de continuar Actualiza tu Información Asegurate que todos tus datos sean …" at bounding box center [784, 448] width 1568 height 897
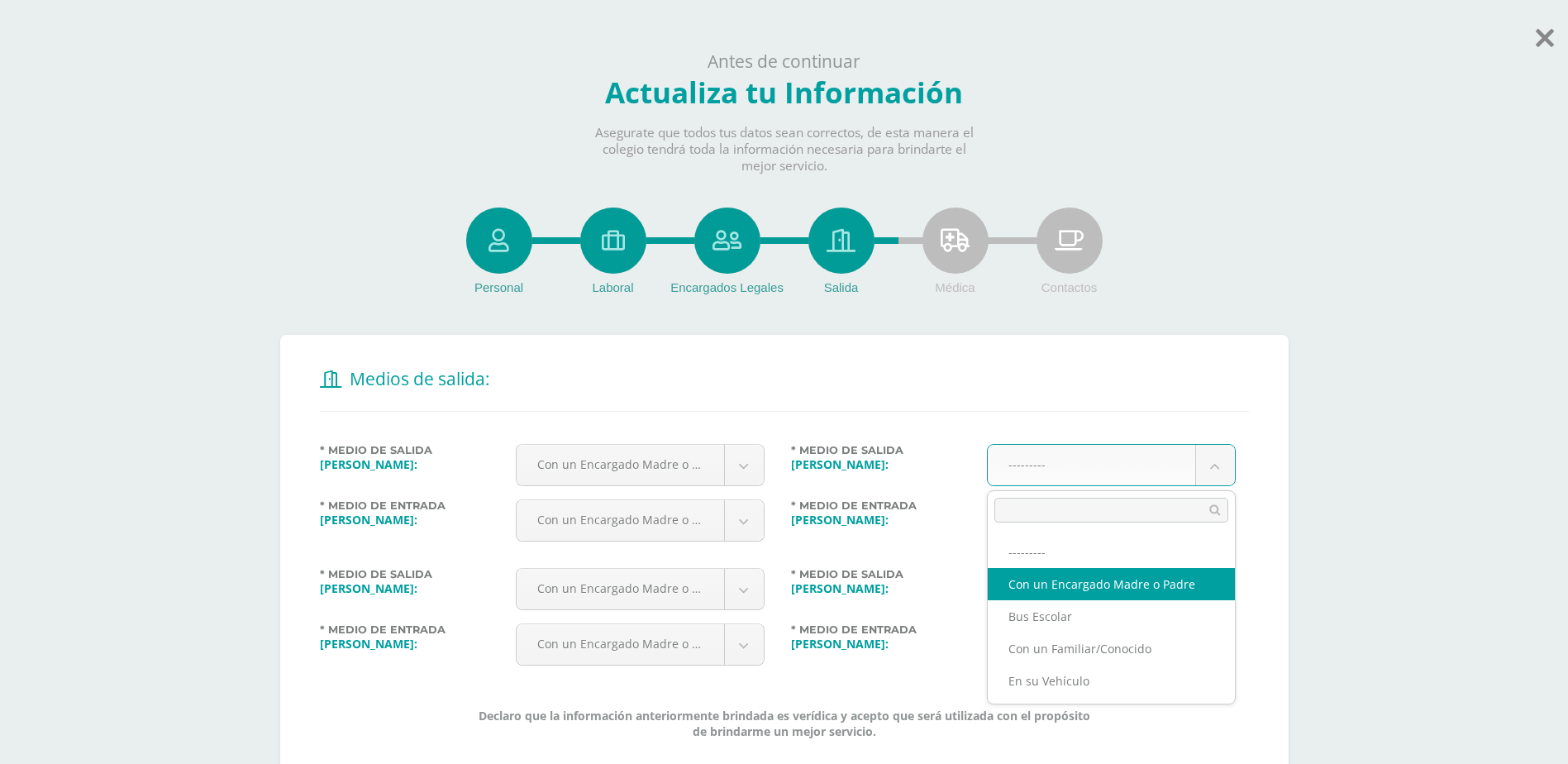
select select "1"
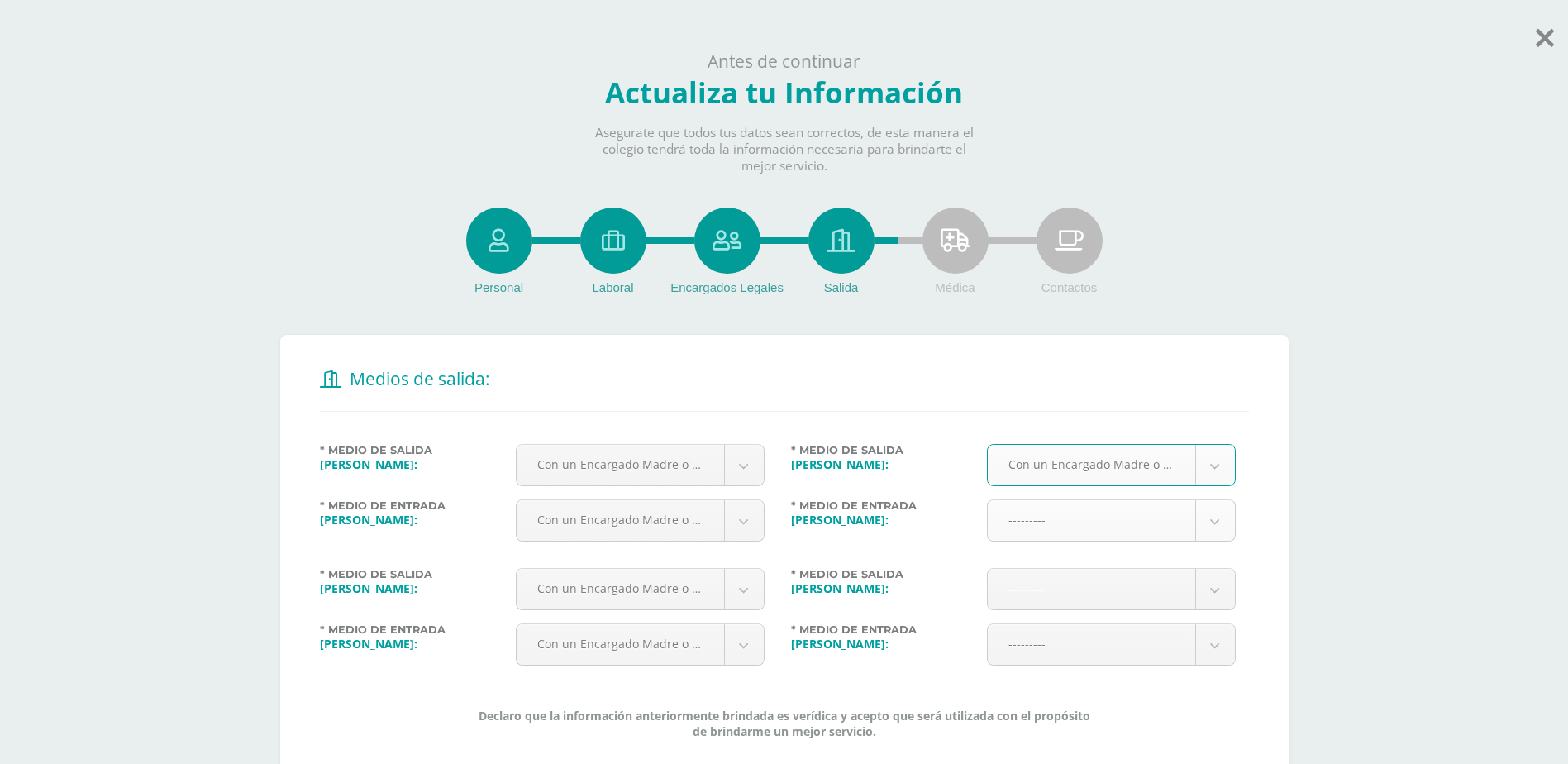
click at [1218, 529] on body "Antes de continuar Actualiza tu Información Asegurate que todos tus datos sean …" at bounding box center [784, 448] width 1568 height 897
click at [1218, 523] on body "Antes de continuar Actualiza tu Información Asegurate que todos tus datos sean …" at bounding box center [784, 448] width 1568 height 897
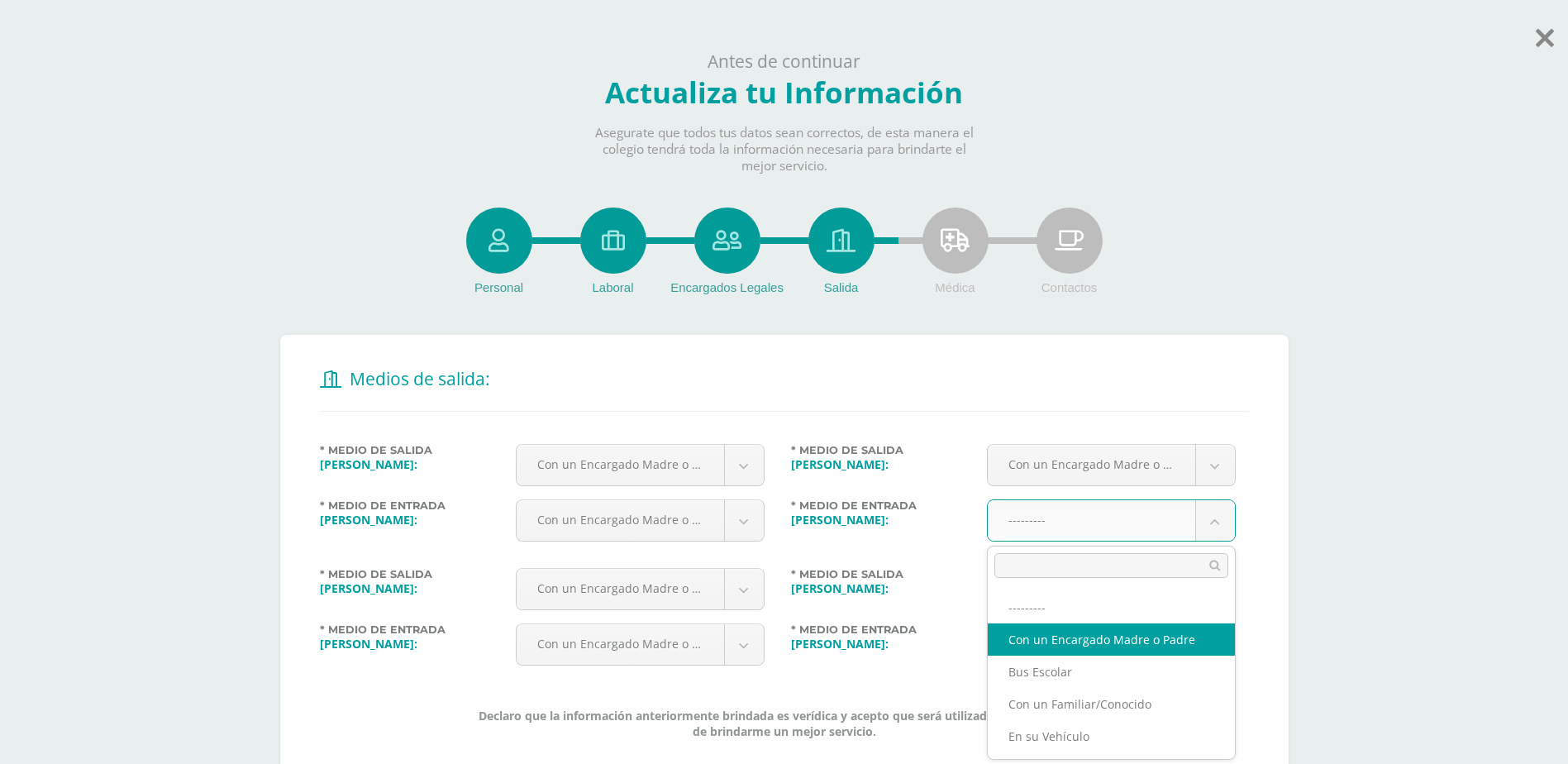
select select "1"
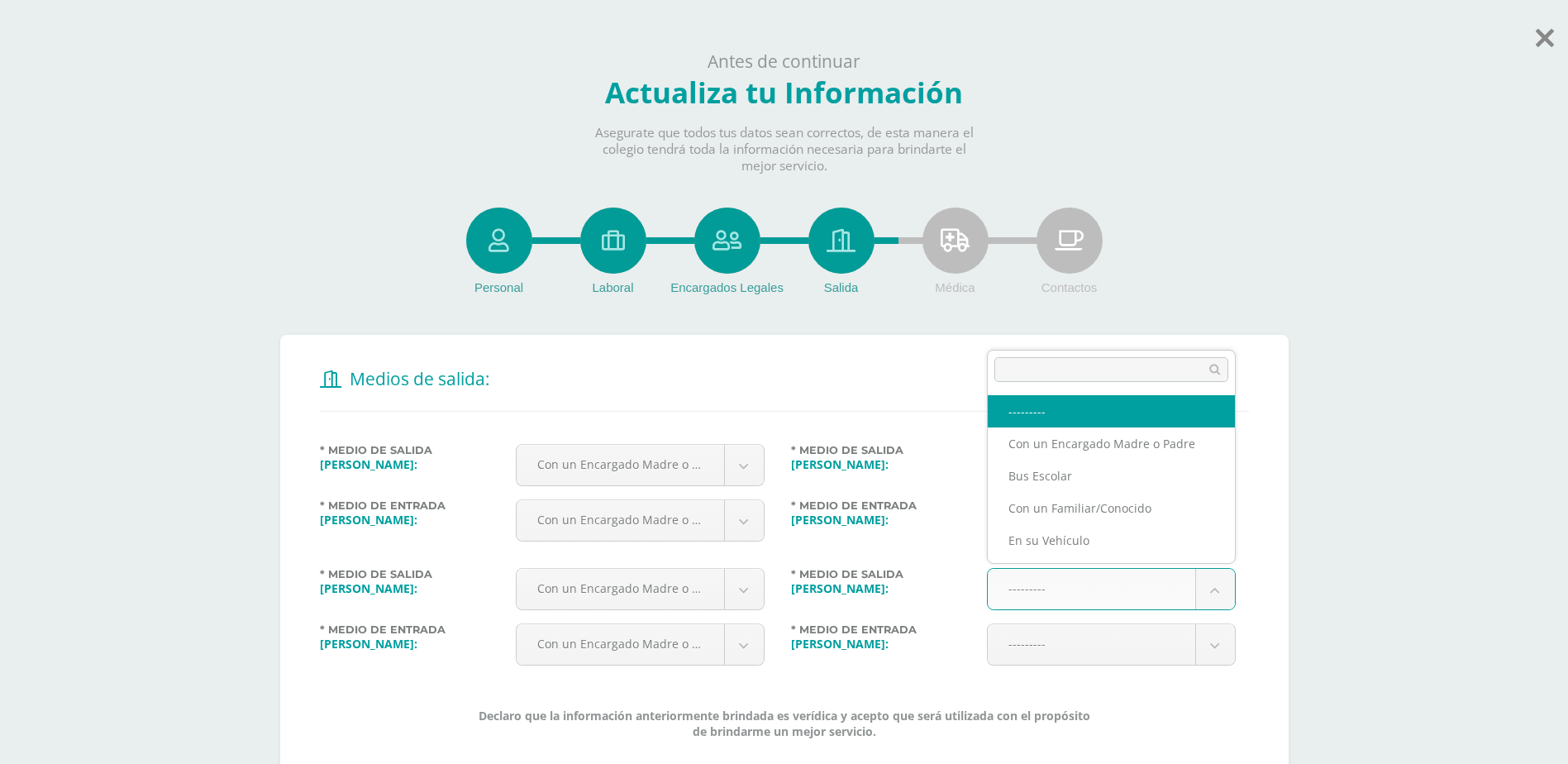
click at [1210, 584] on body "Antes de continuar Actualiza tu Información Asegurate que todos tus datos sean …" at bounding box center [784, 448] width 1568 height 897
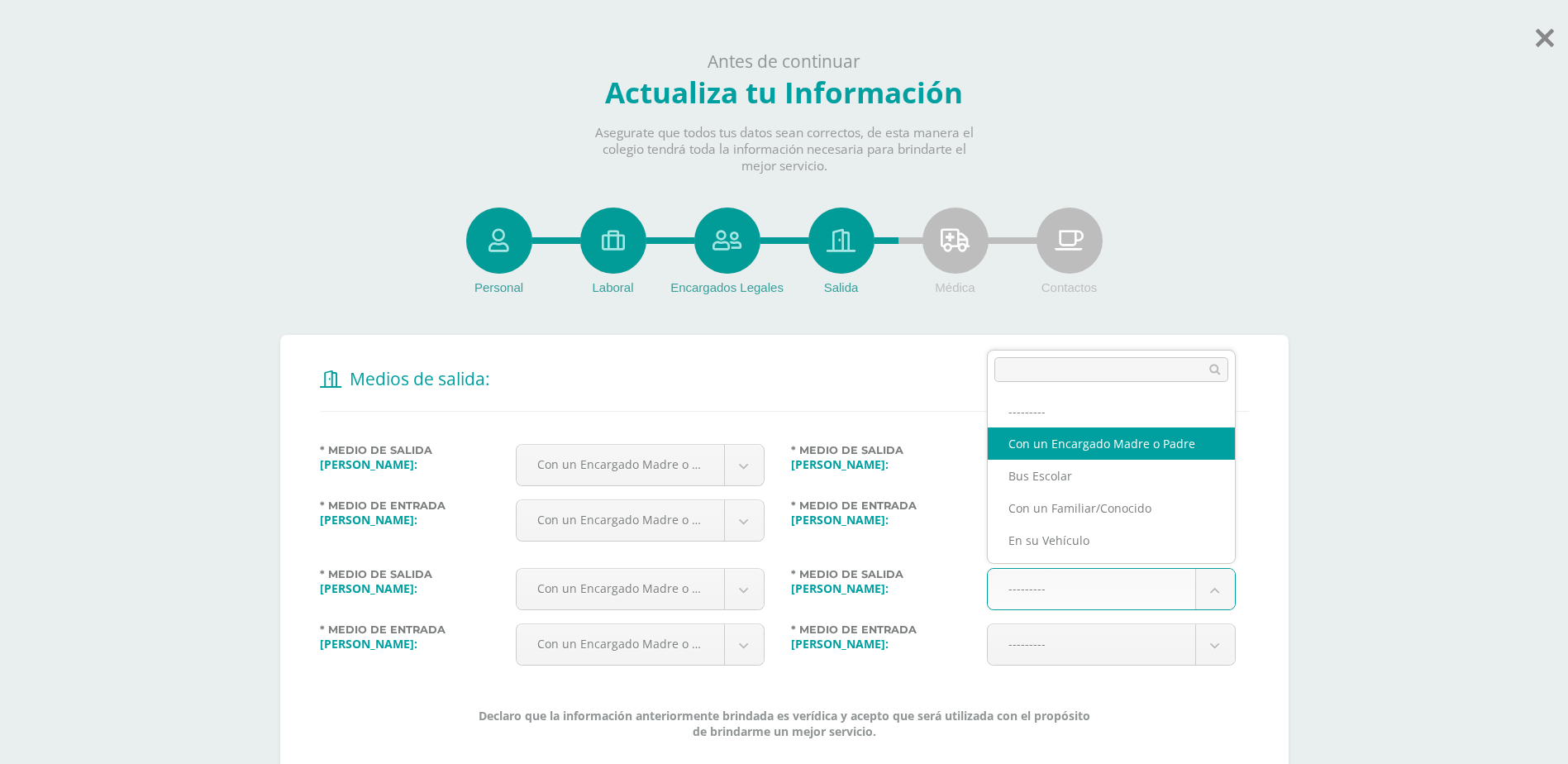
select select "1"
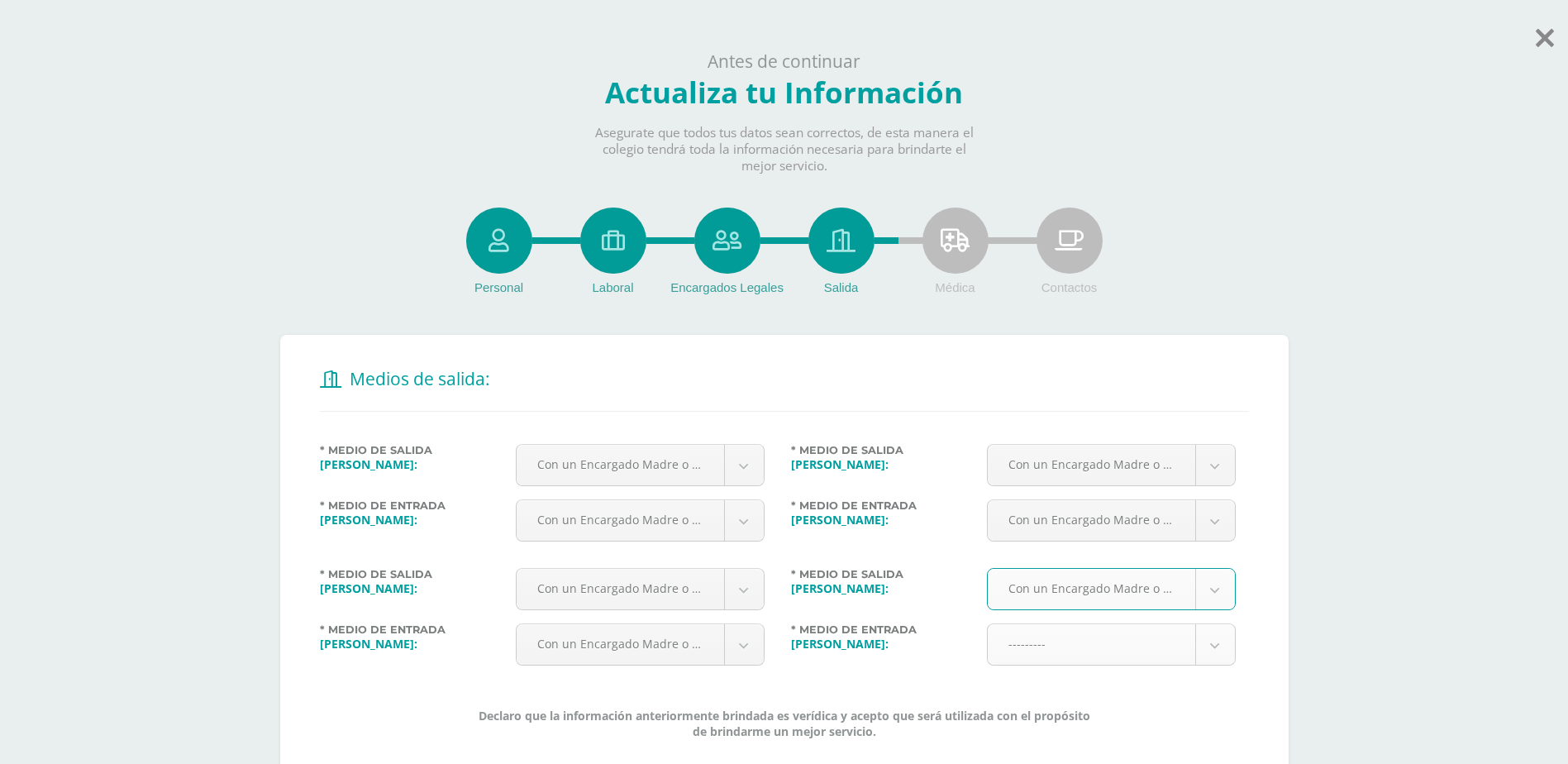
click at [1205, 659] on body "Antes de continuar Actualiza tu Información Asegurate que todos tus datos sean …" at bounding box center [784, 448] width 1568 height 897
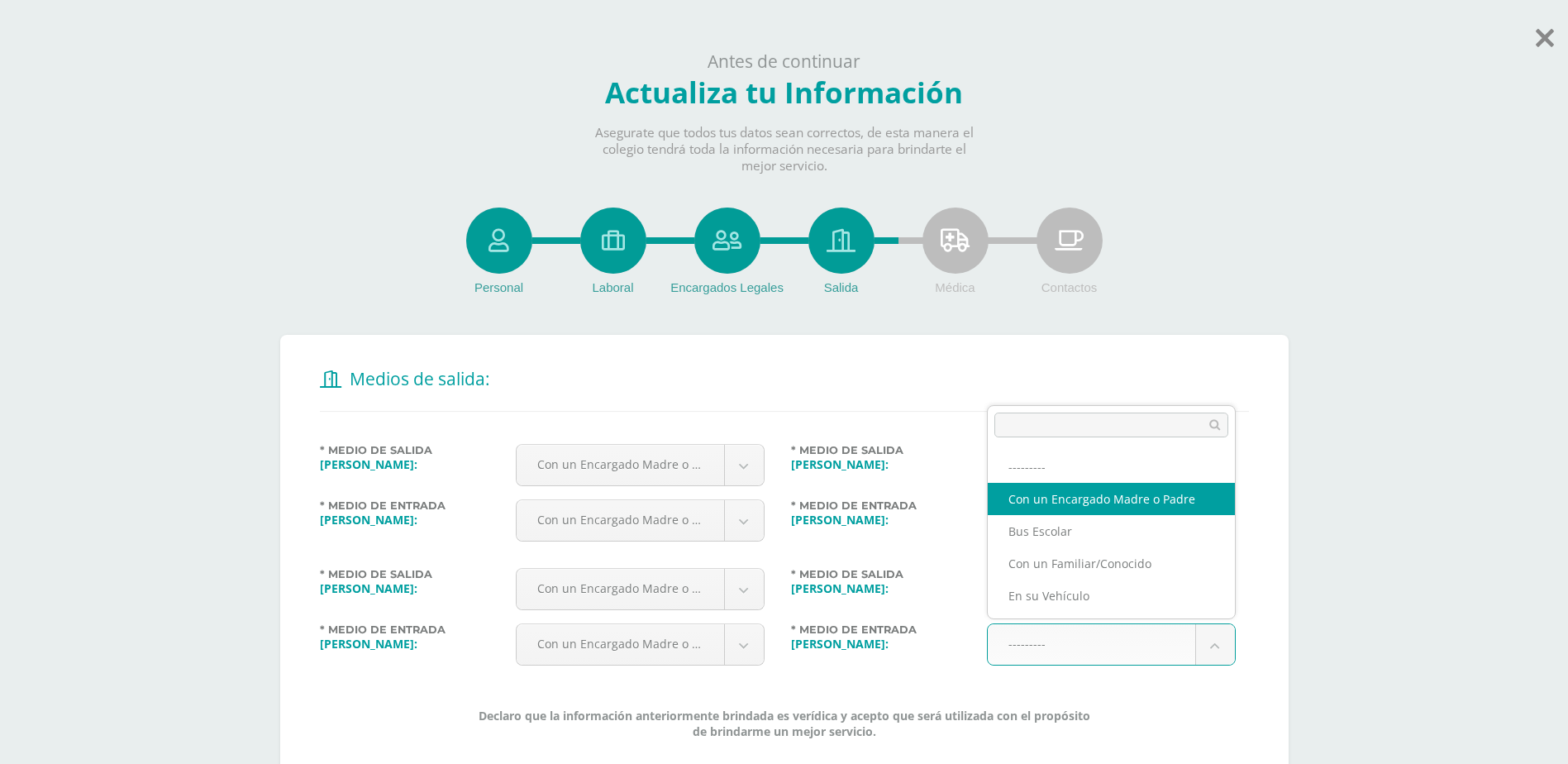
select select "1"
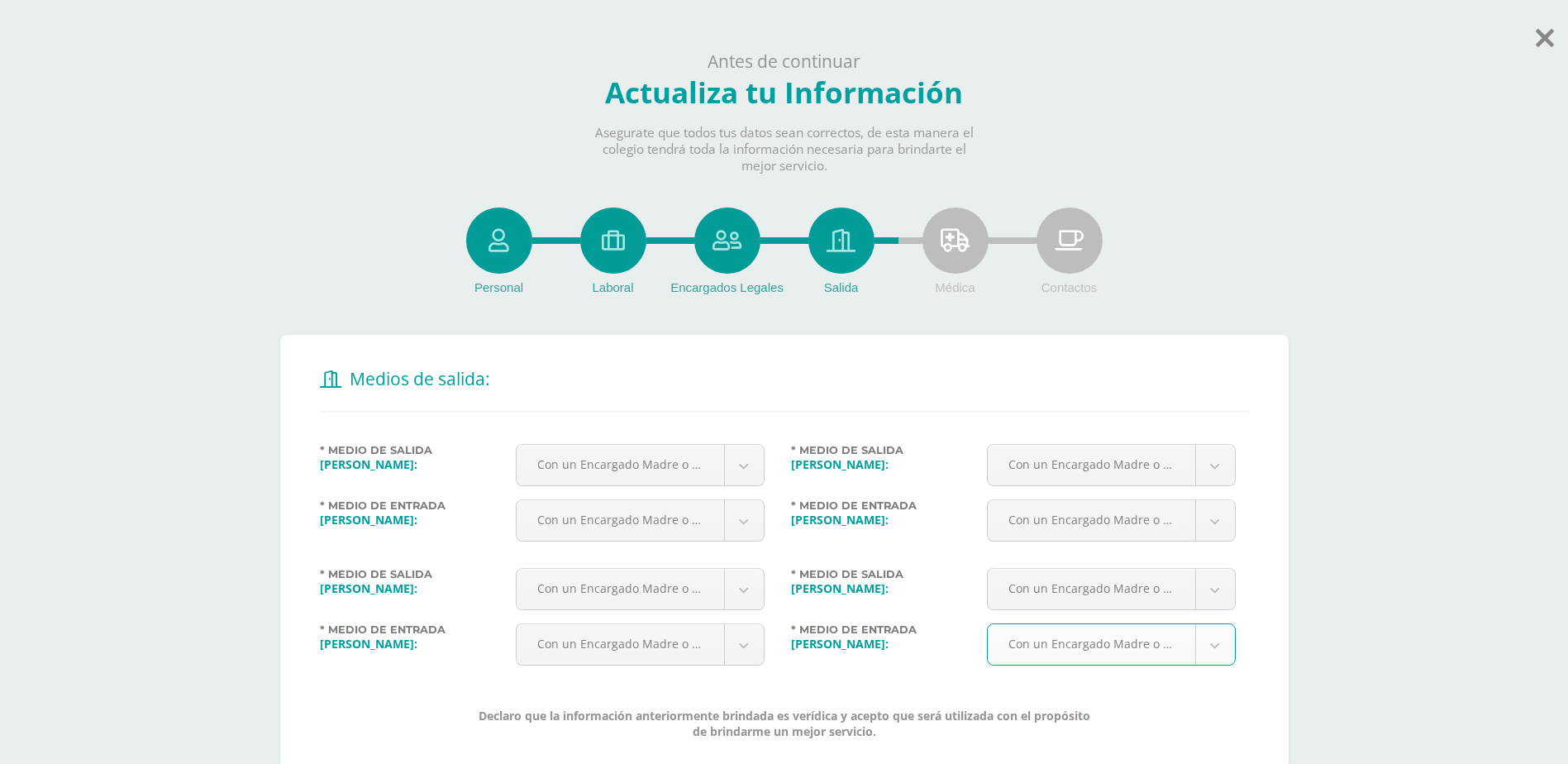
scroll to position [133, 0]
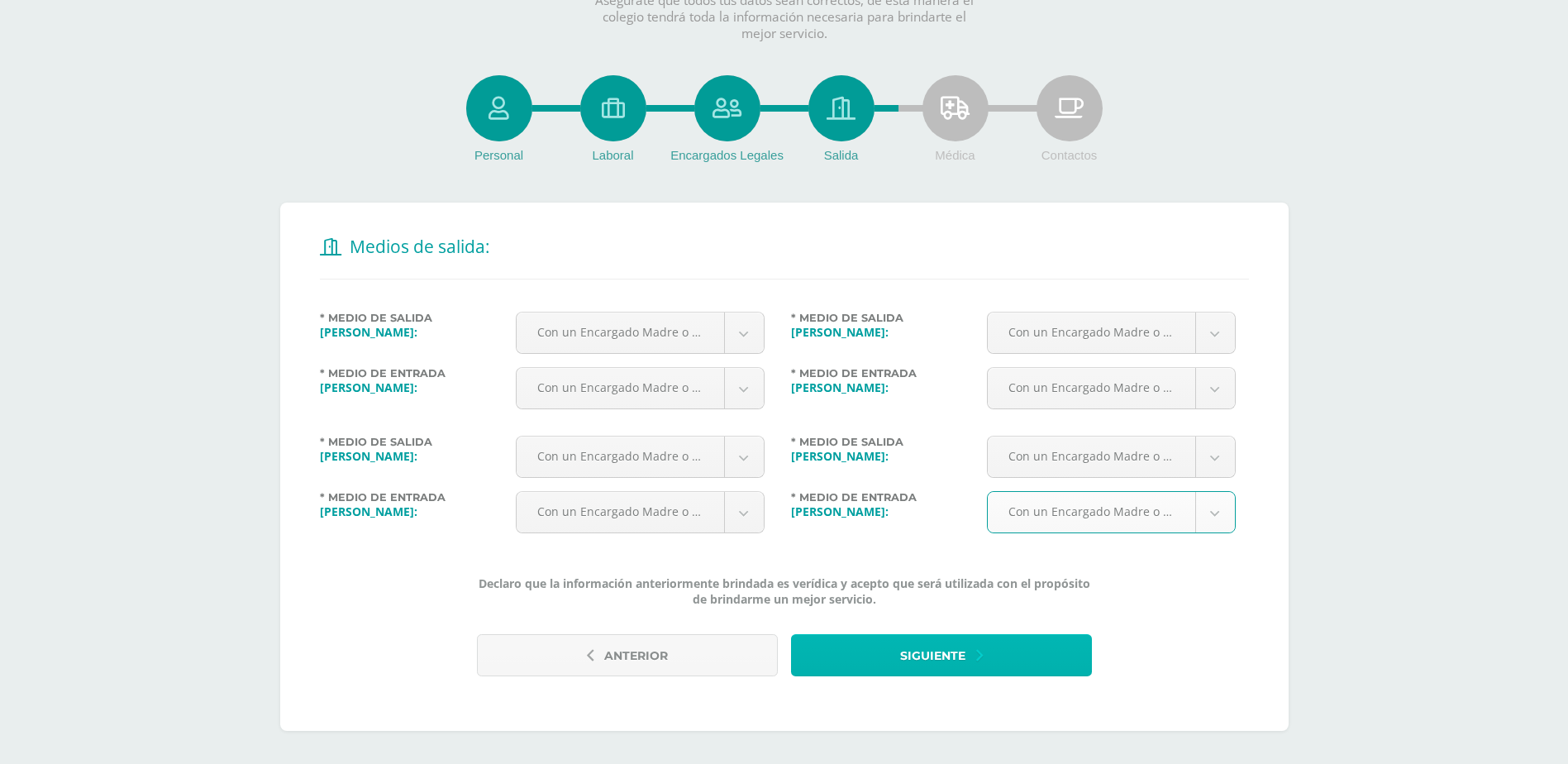
click at [925, 650] on span "Siguiente" at bounding box center [933, 656] width 65 height 40
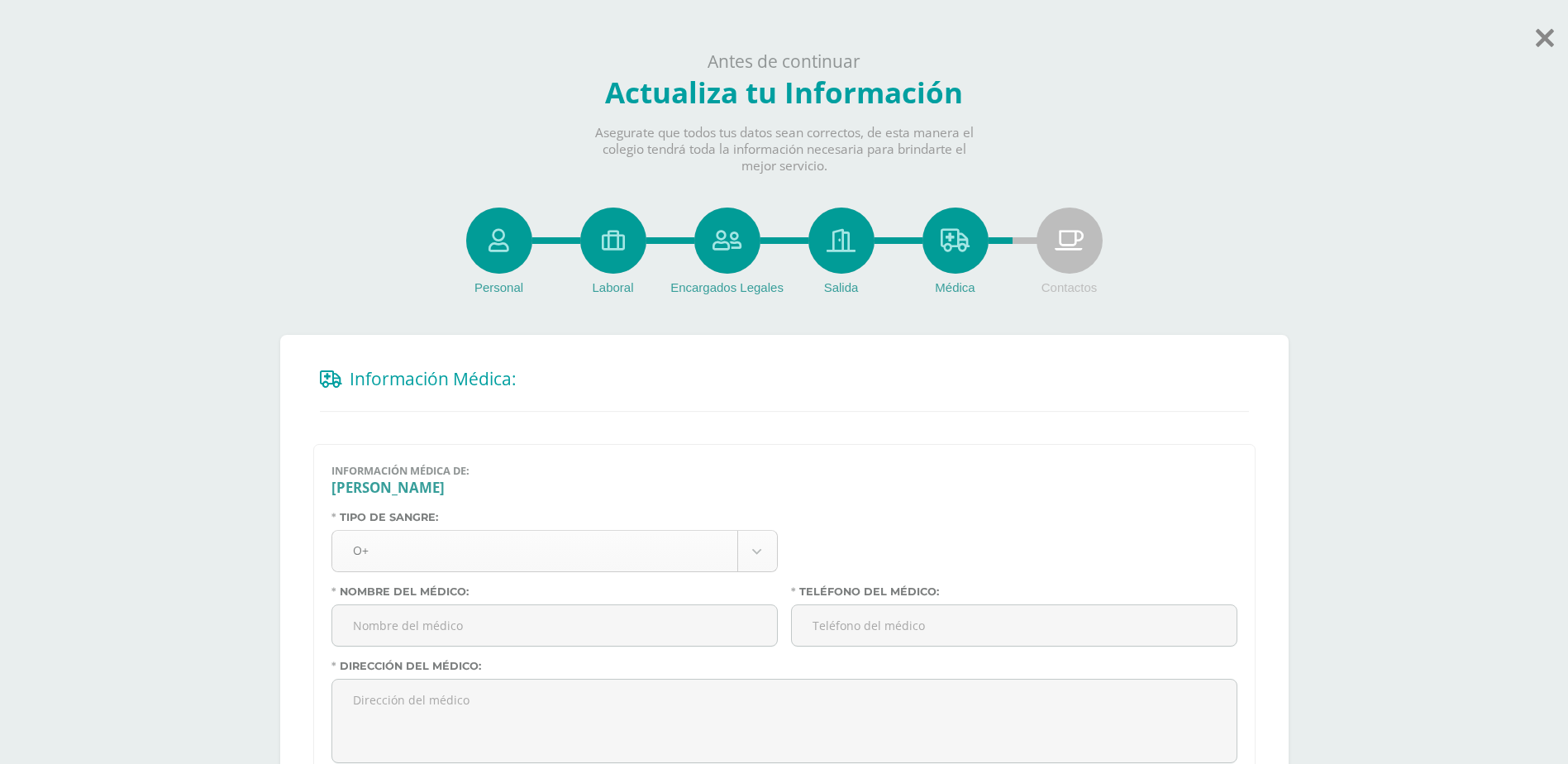
scroll to position [166, 0]
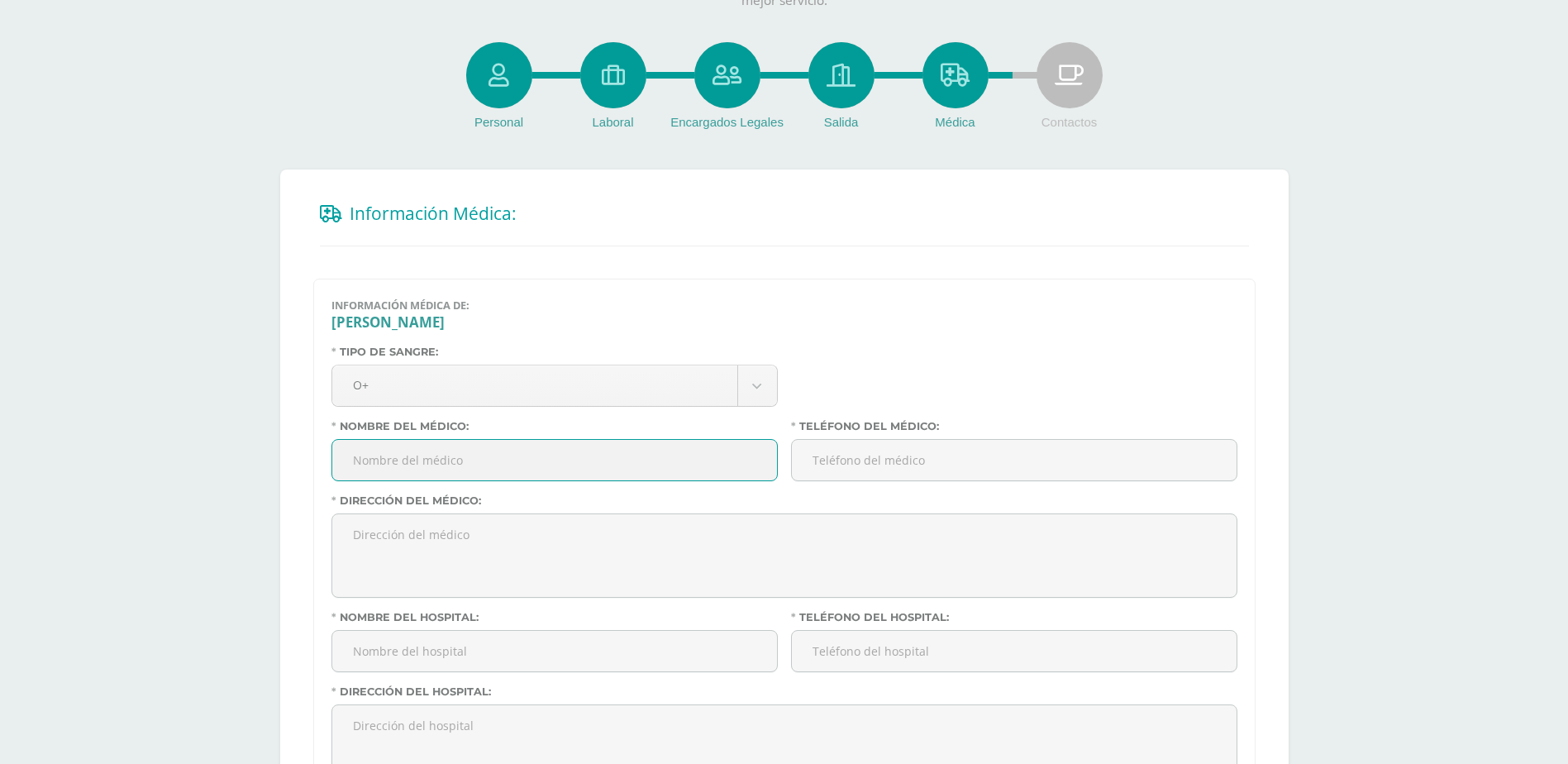
click at [509, 455] on input "Nombre del médico:" at bounding box center [554, 460] width 445 height 40
type input "Julio Eguizabal"
type input "57045644"
type input "Centro Hospitalario La Paz, zona 14"
type input "Julio Eguizabal"
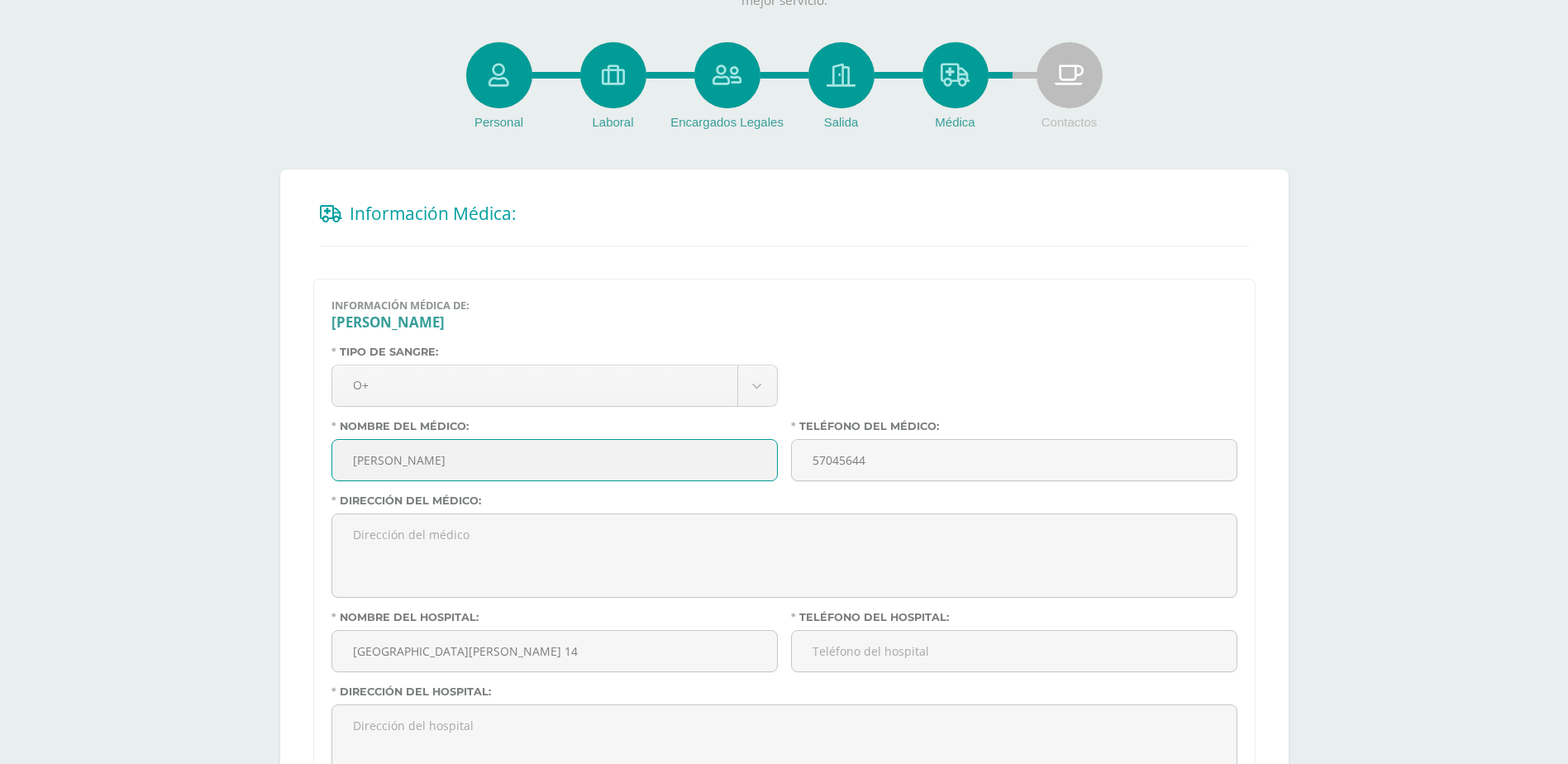
type input "57045644"
type input "Centro Hospitalario La Paz, zona 14"
type input "2226-1405"
type input "Julio Eguizabal"
type input "57045644"
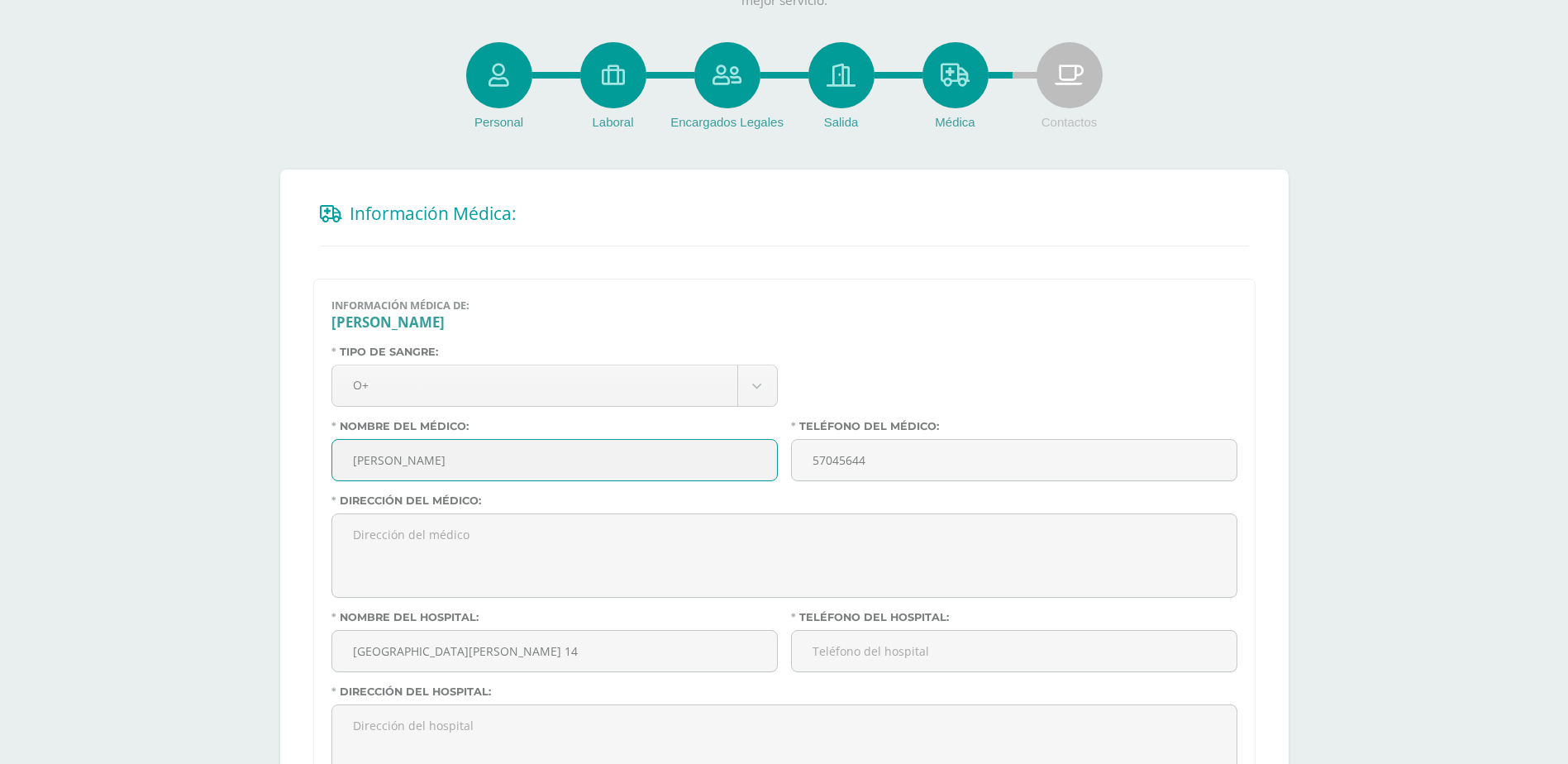
type input "Centro Hospitalario La Paz, zona 14"
type input "2226-1405"
type input "Julio Eguizabal"
type input "57045644"
type input "Centro Hospitalario La Paz, zona 14"
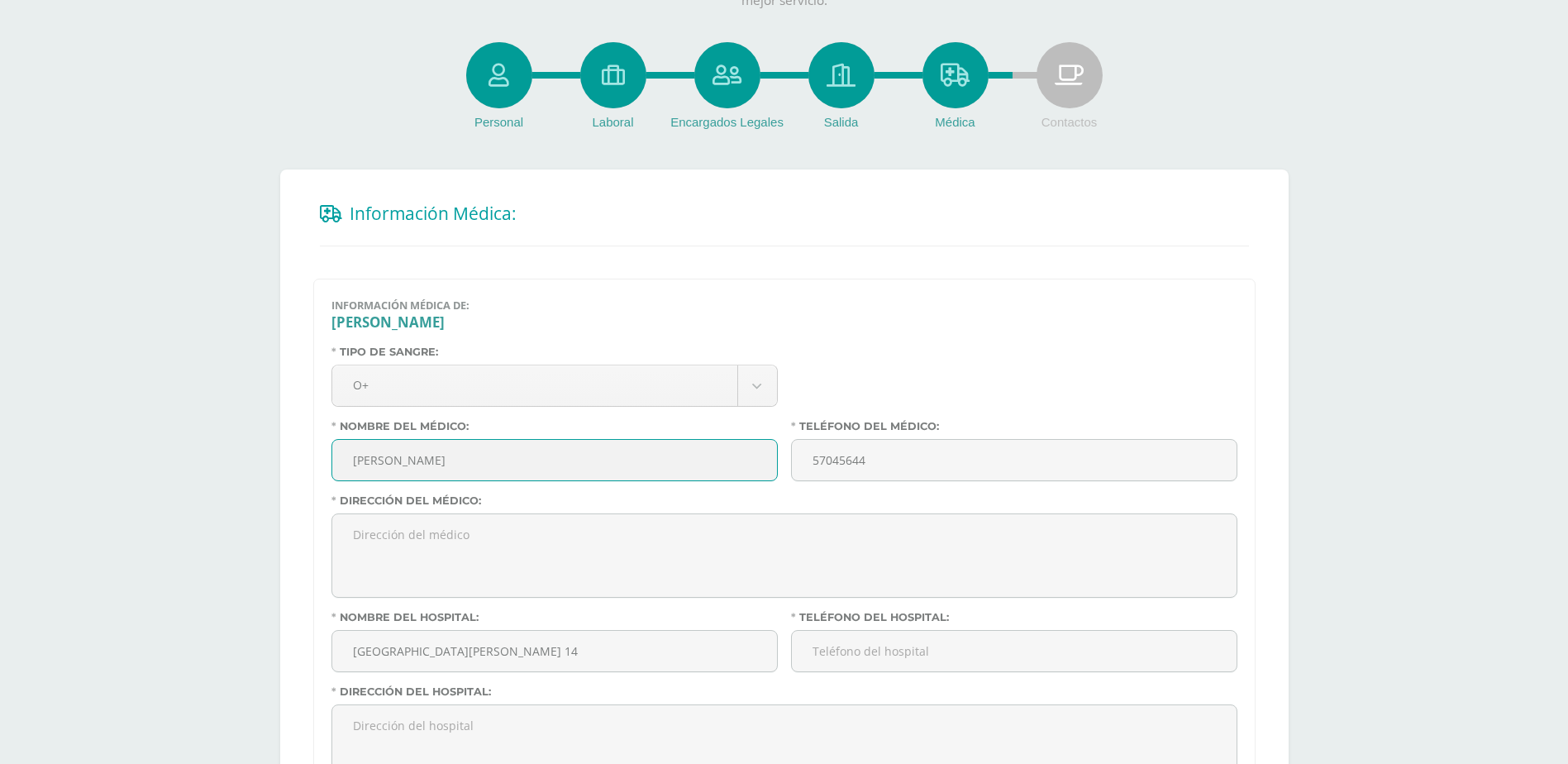
type input "59911071"
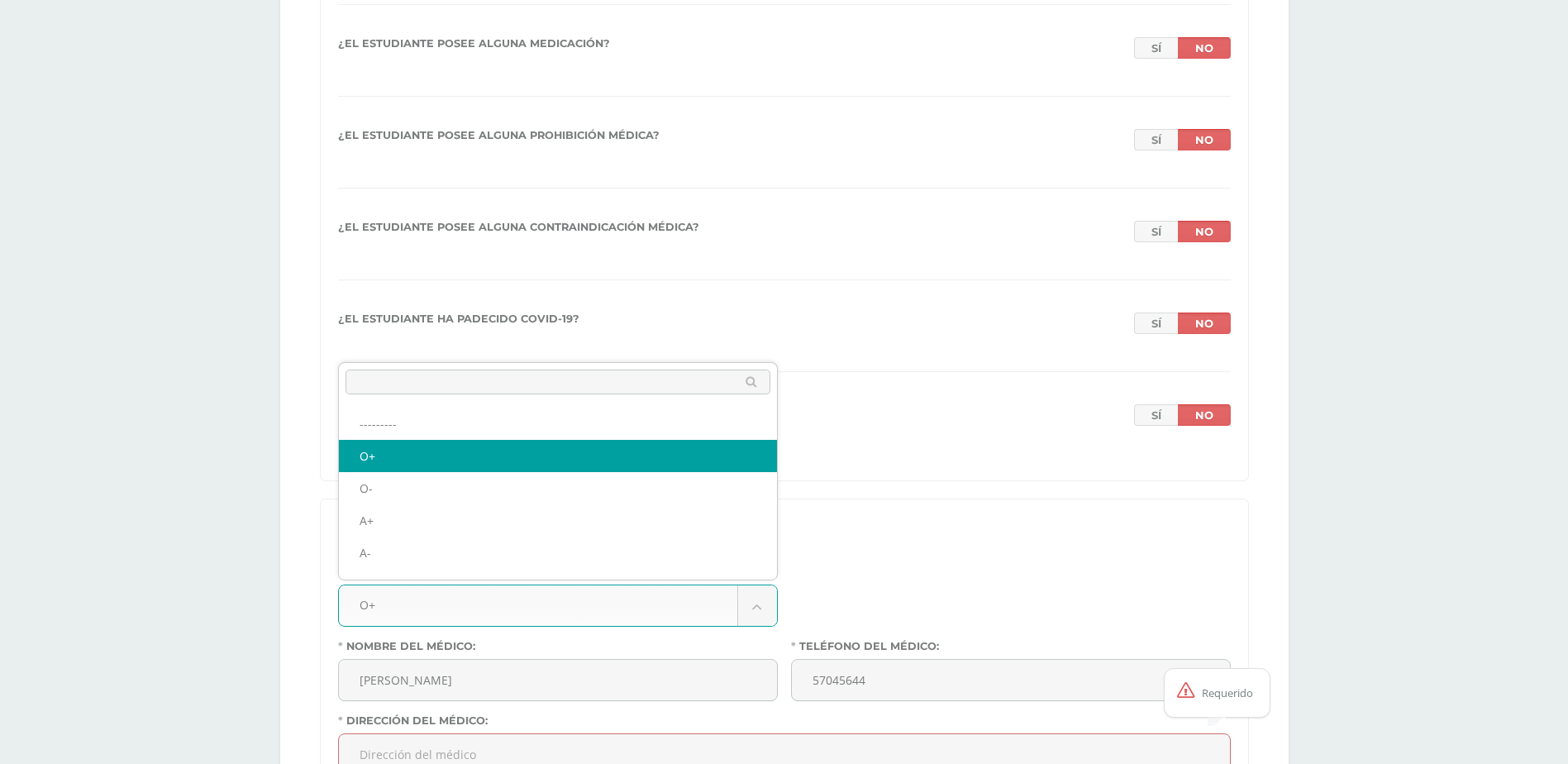
click at [1053, 277] on body "Antes de continuar Actualiza tu Información Asegurate que todos tus datos sean …" at bounding box center [784, 373] width 1568 height 7657
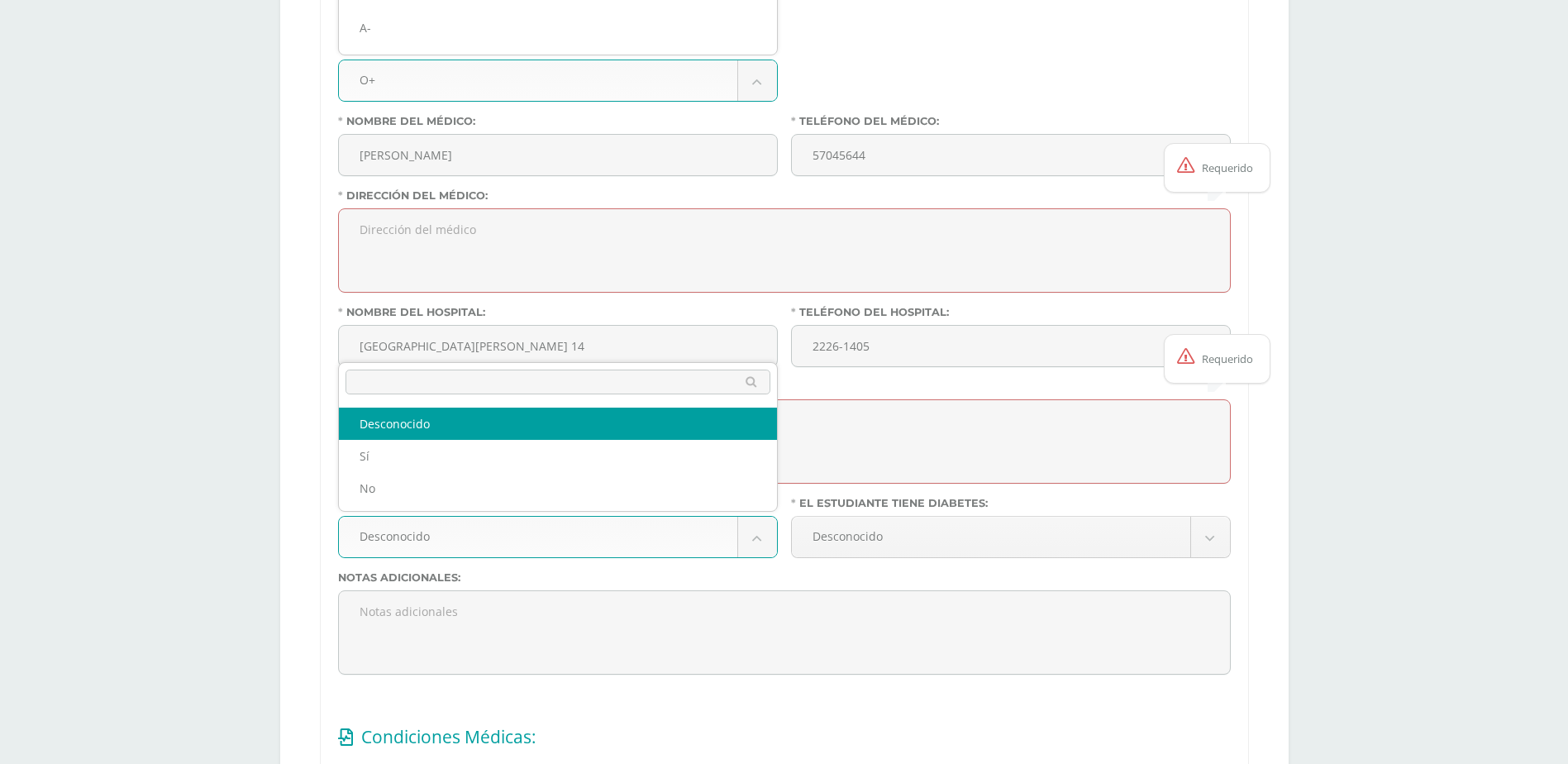
scroll to position [0, 0]
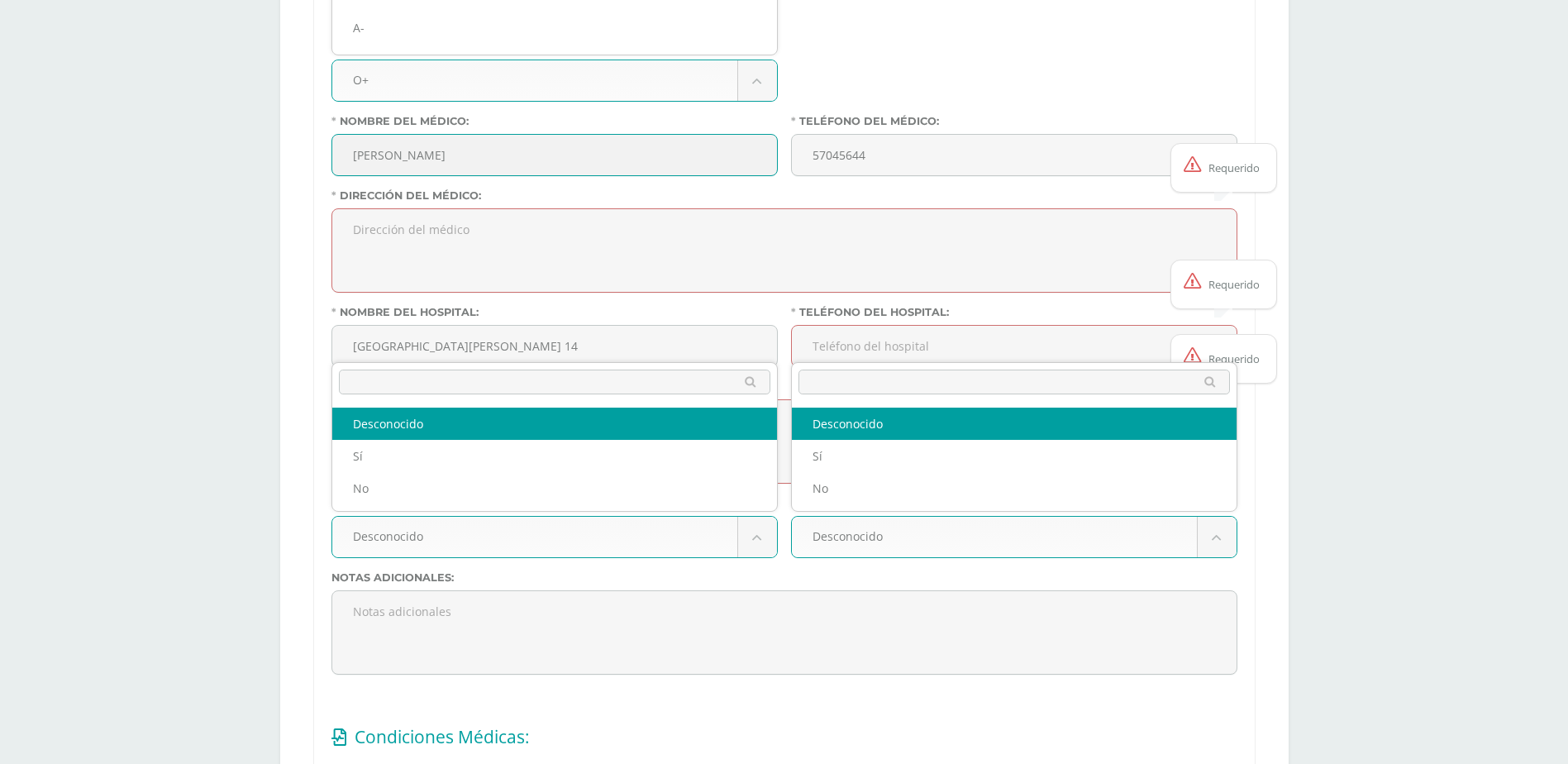
click at [1091, 236] on textarea "Dirección del médico:" at bounding box center [784, 250] width 904 height 83
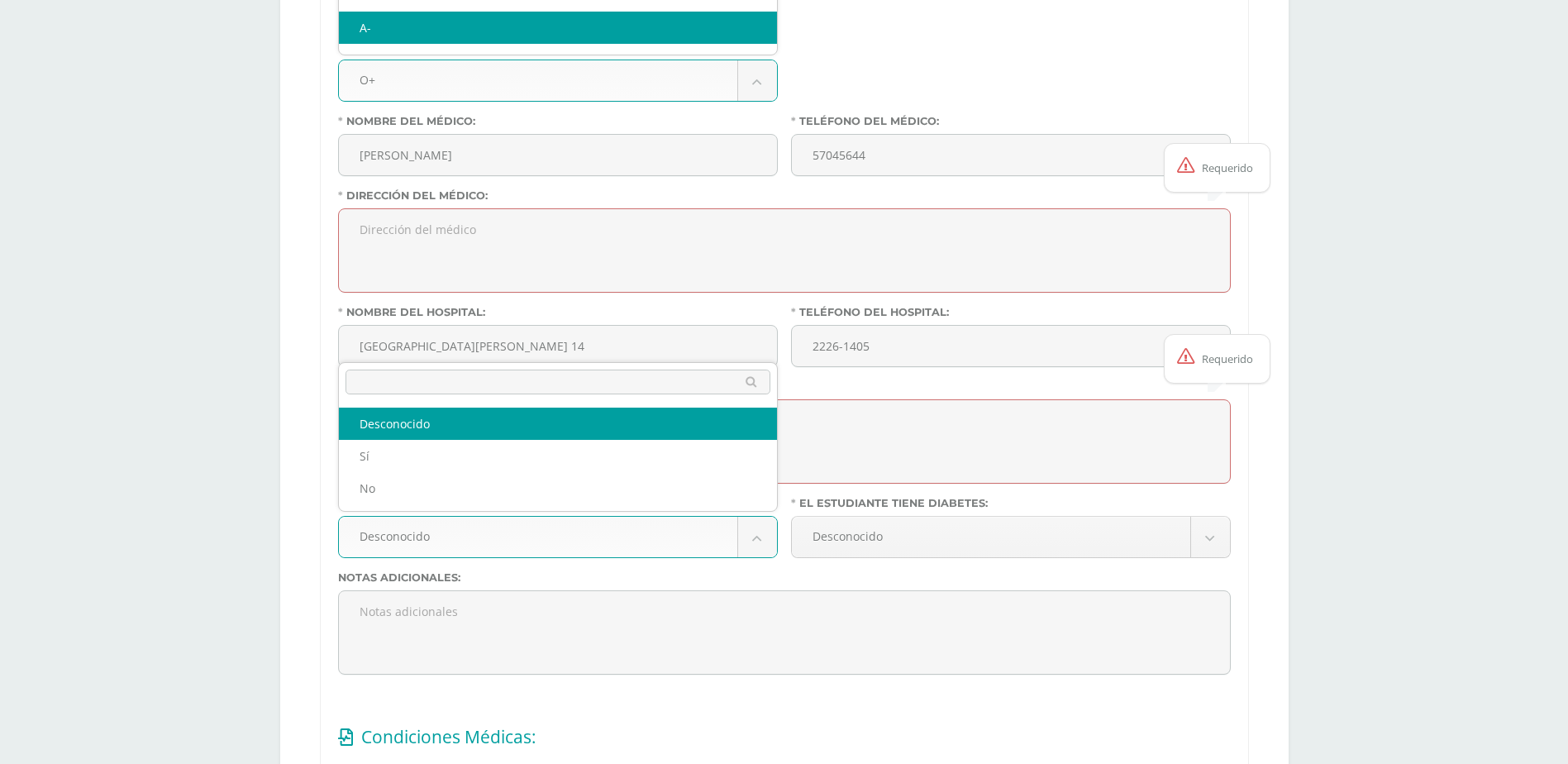
select select "true"
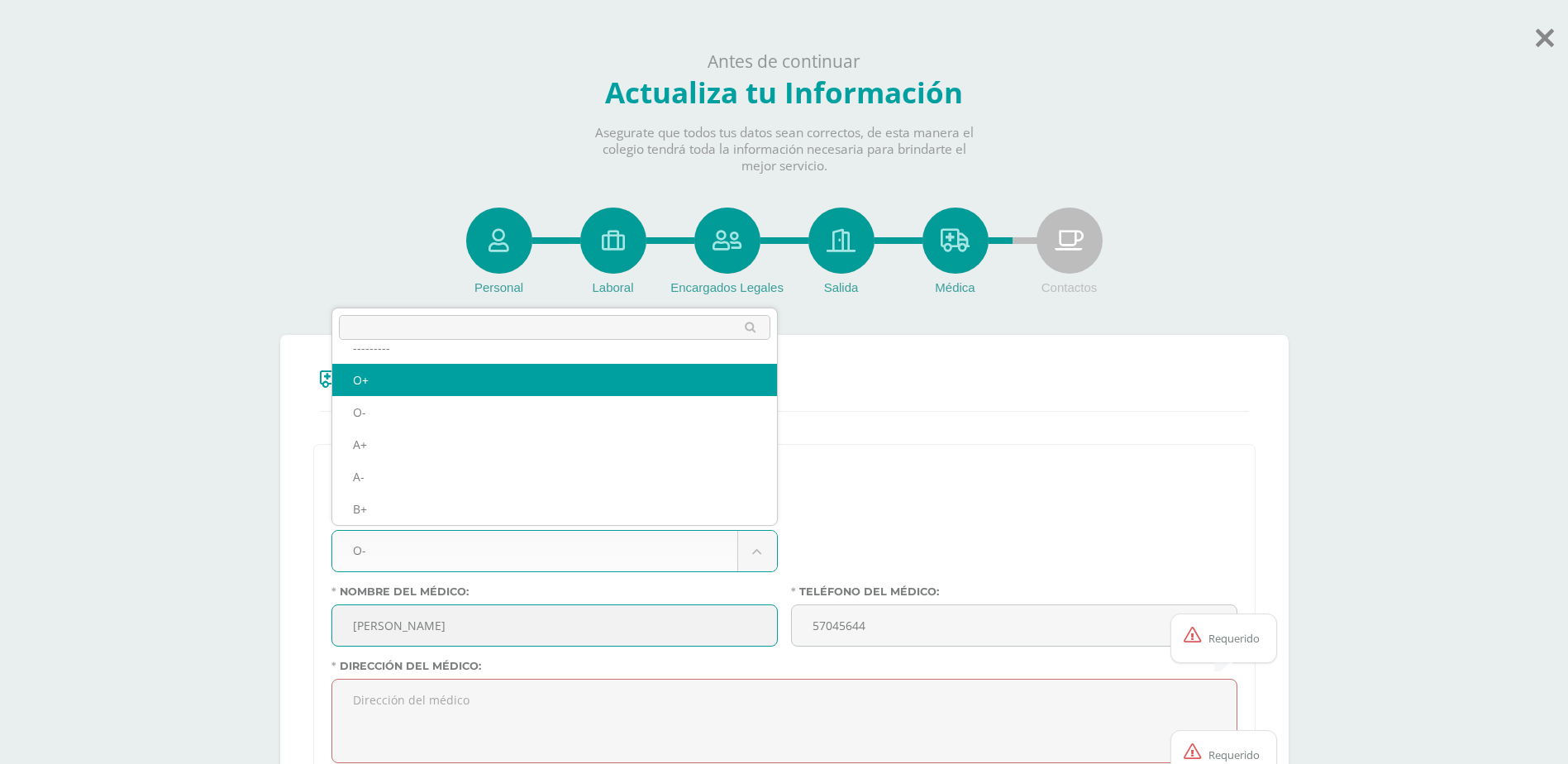
select select "O+"
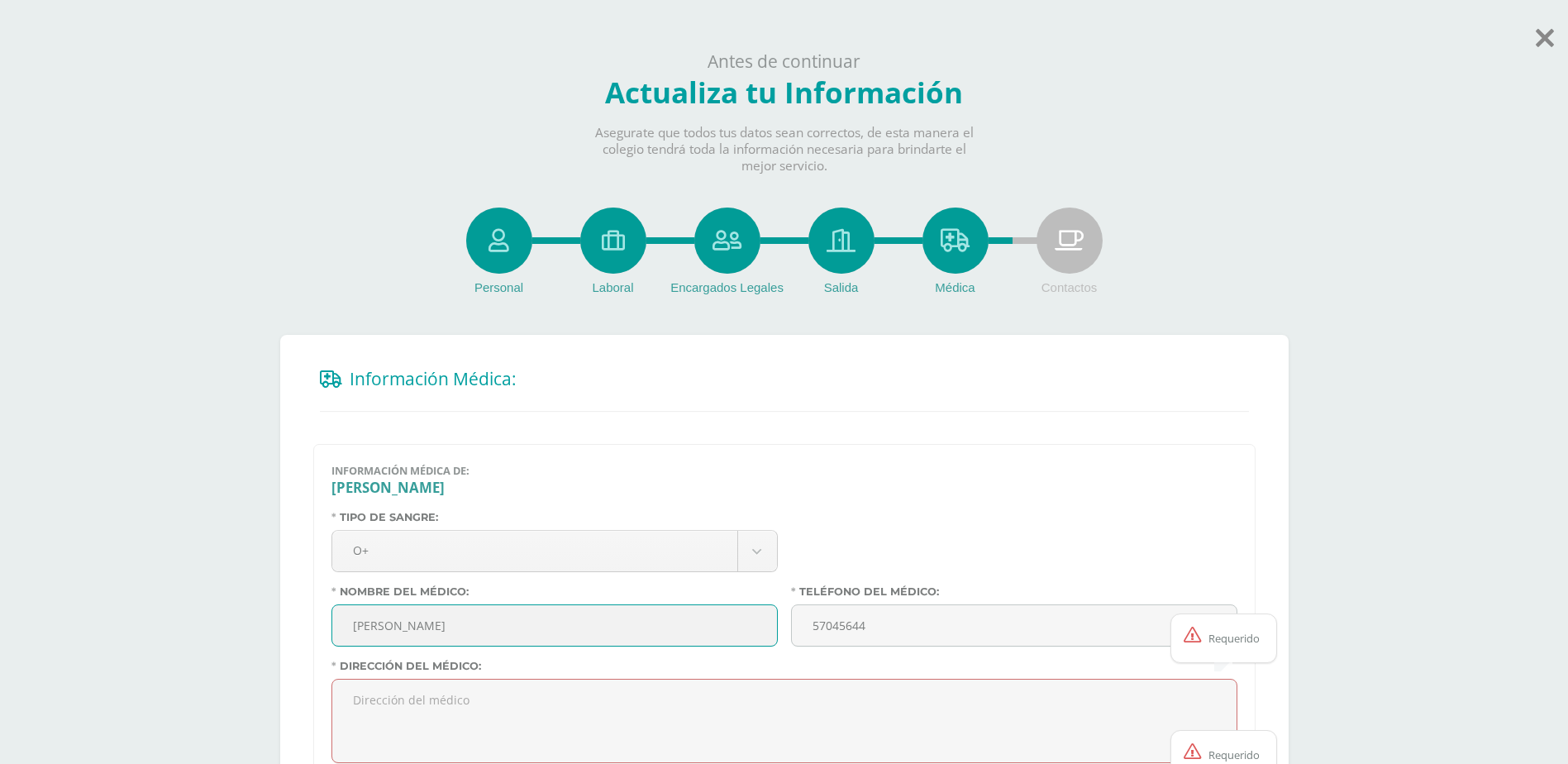
click at [895, 493] on h3 "[PERSON_NAME]" at bounding box center [784, 488] width 906 height 19
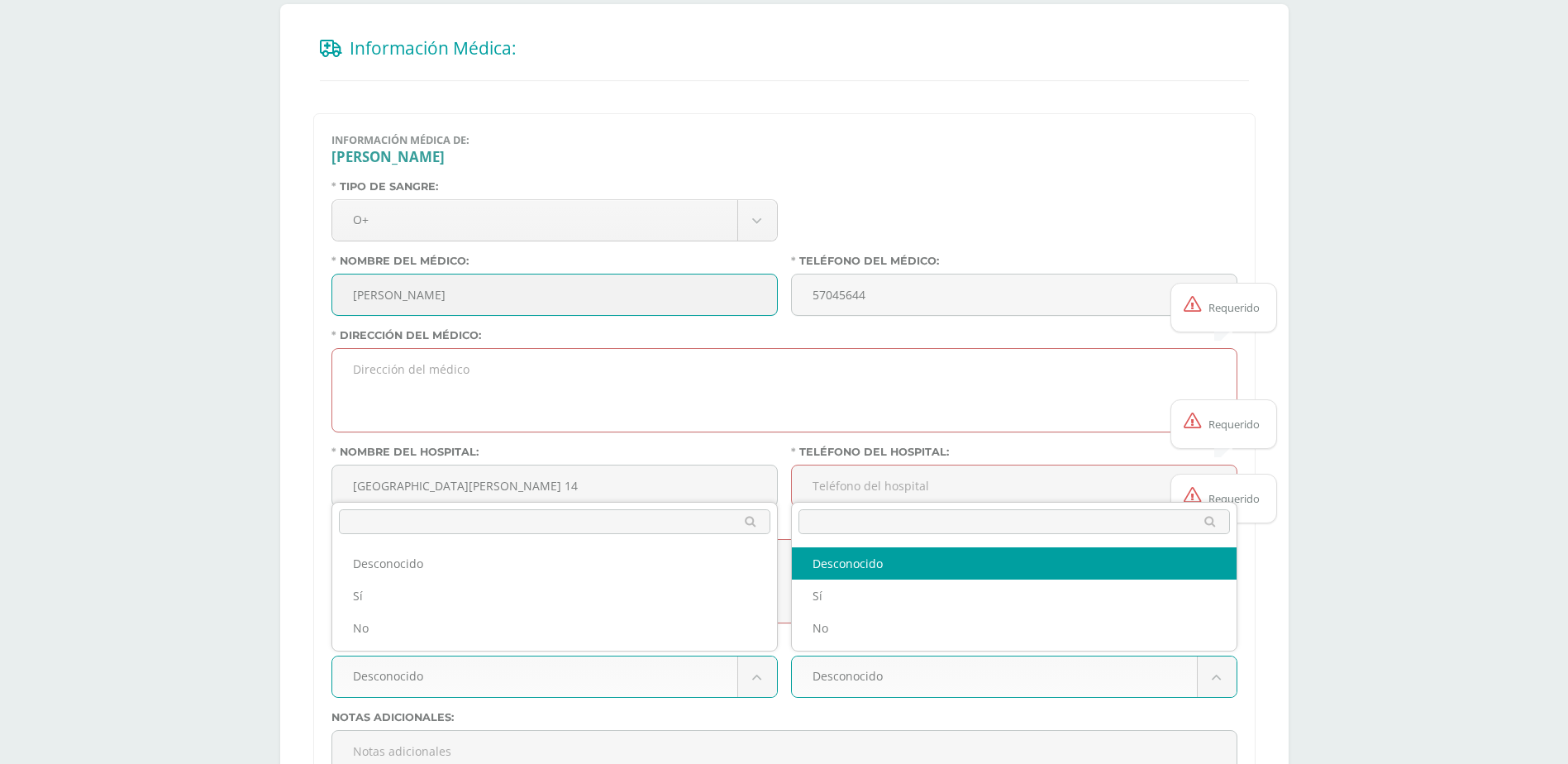
click at [431, 390] on textarea "Dirección del médico:" at bounding box center [784, 390] width 904 height 83
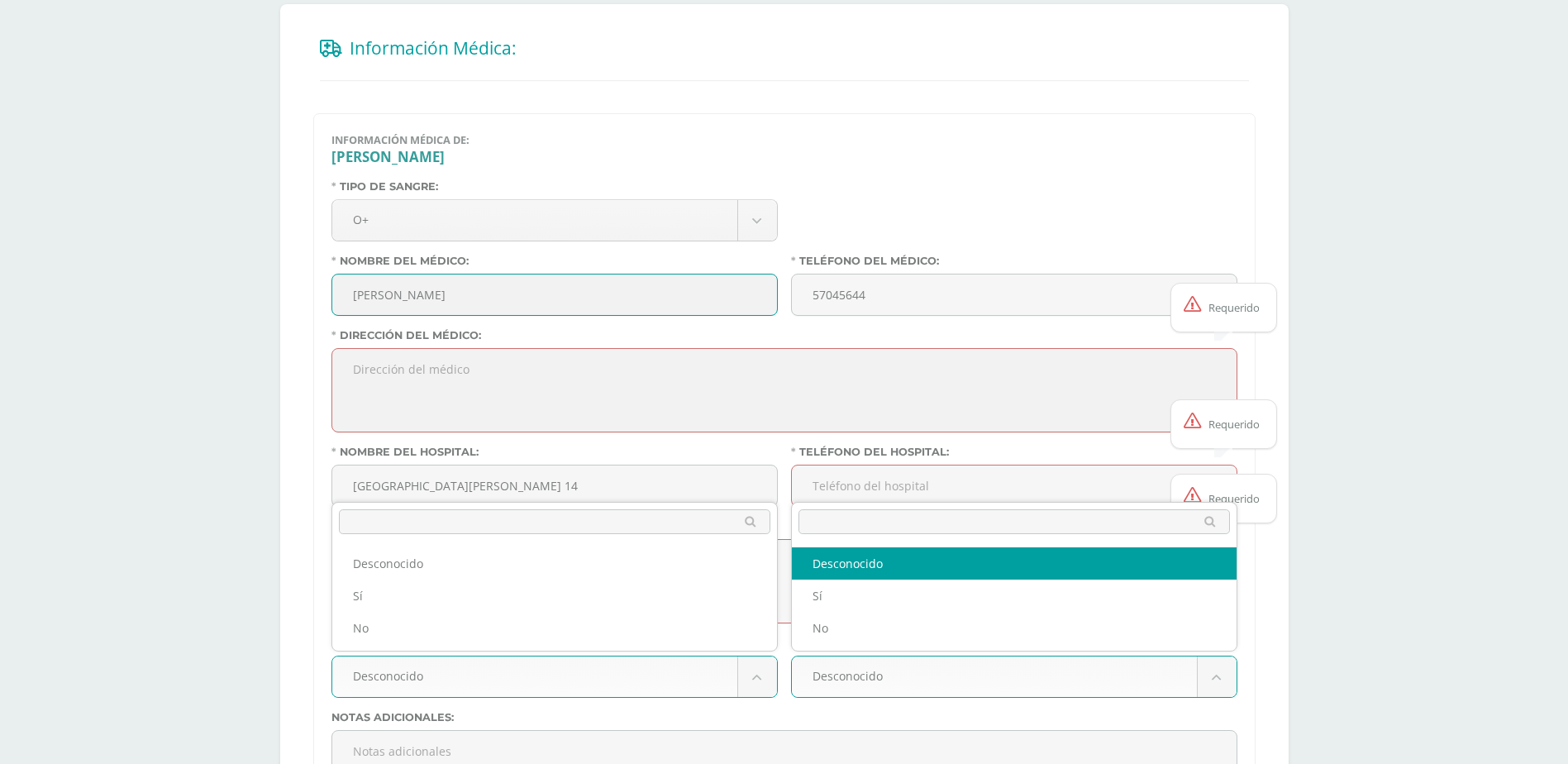
type textarea "10 ma. calle 2-31, zona 14"
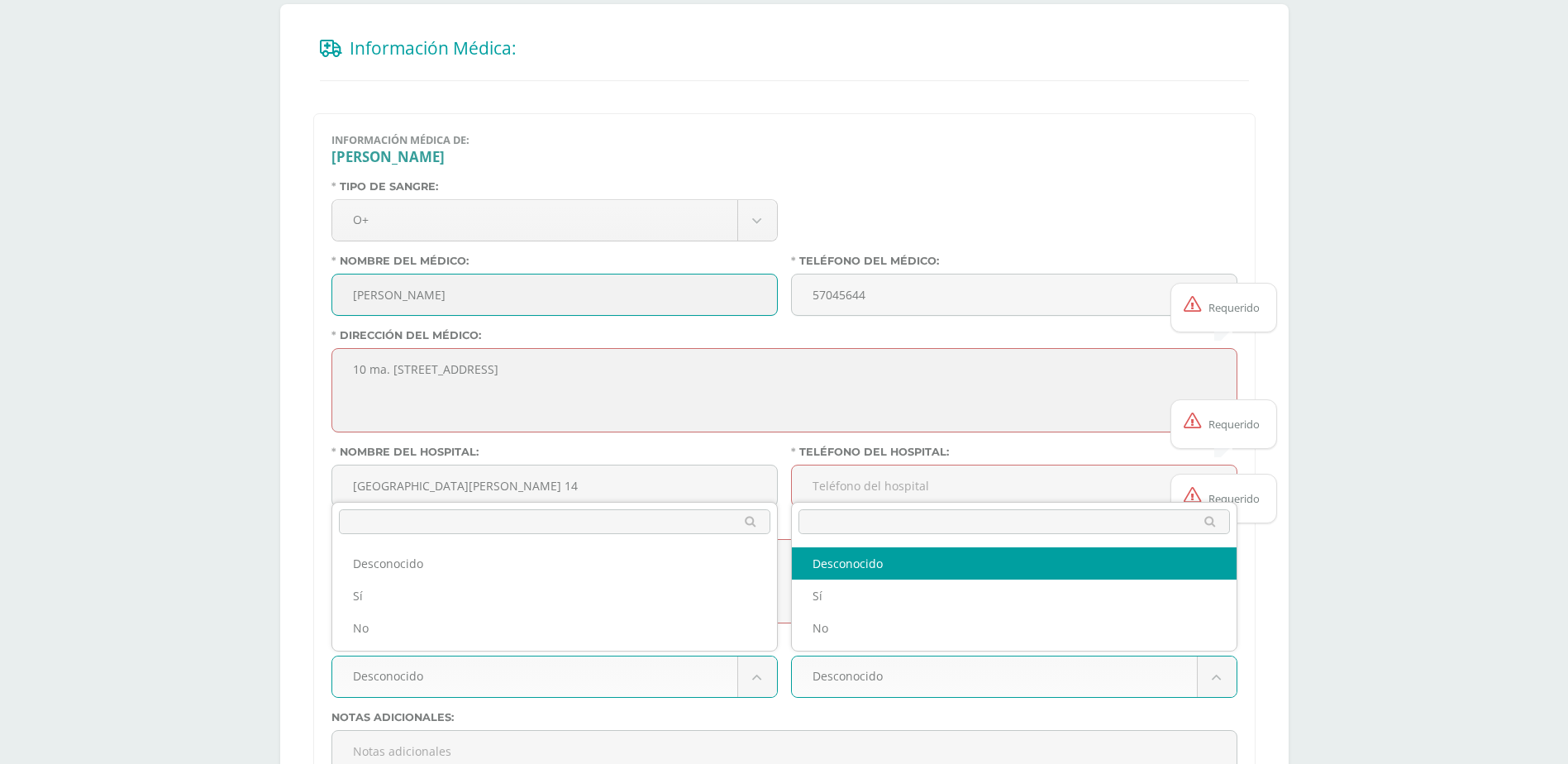
type textarea "10 ma. calle 2-31, zona 14"
click at [896, 489] on input "Teléfono del hospital:" at bounding box center [1014, 486] width 445 height 40
type input "2226-1405"
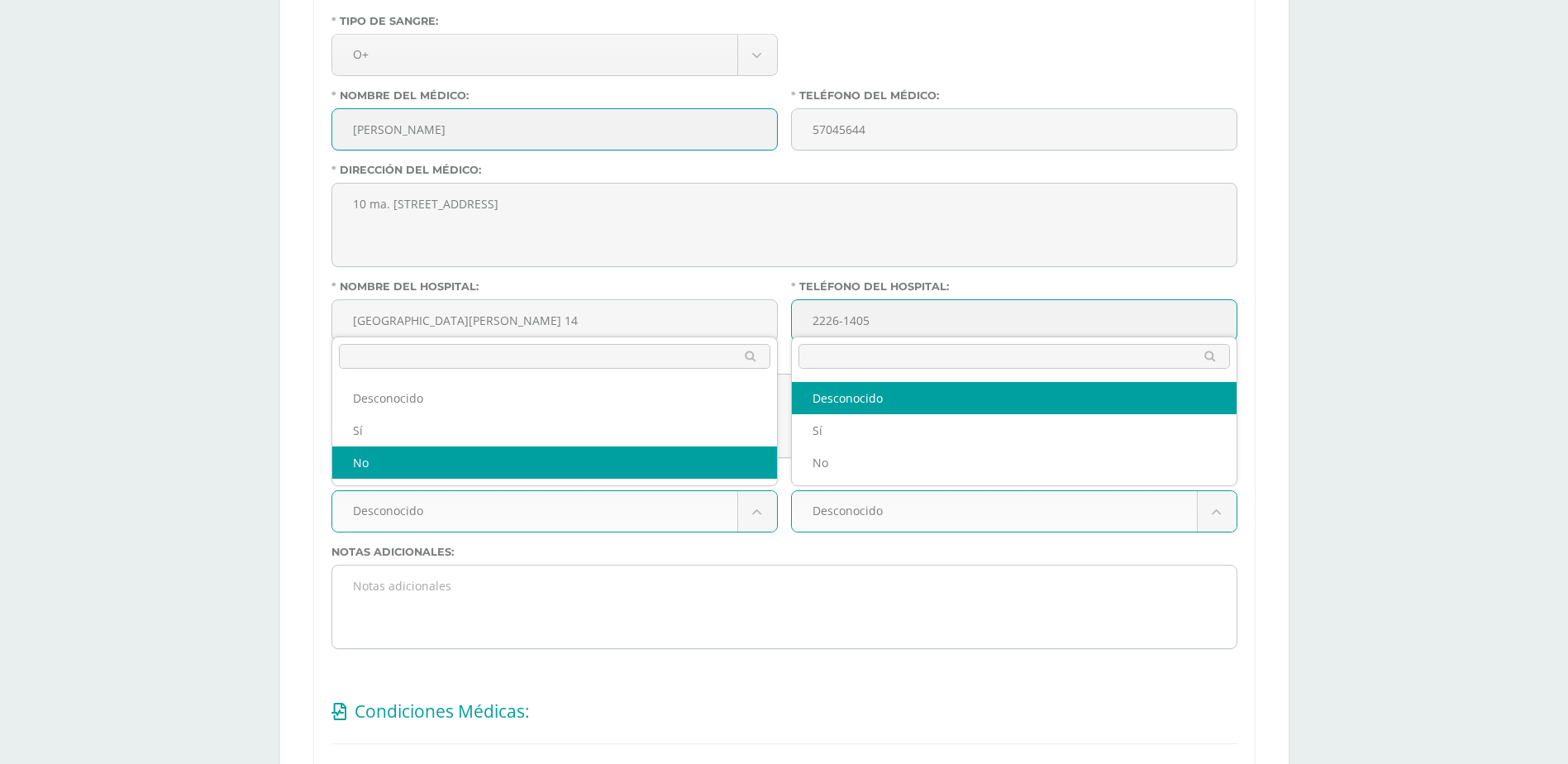
click at [708, 617] on textarea "Notas adicionales:" at bounding box center [784, 607] width 904 height 83
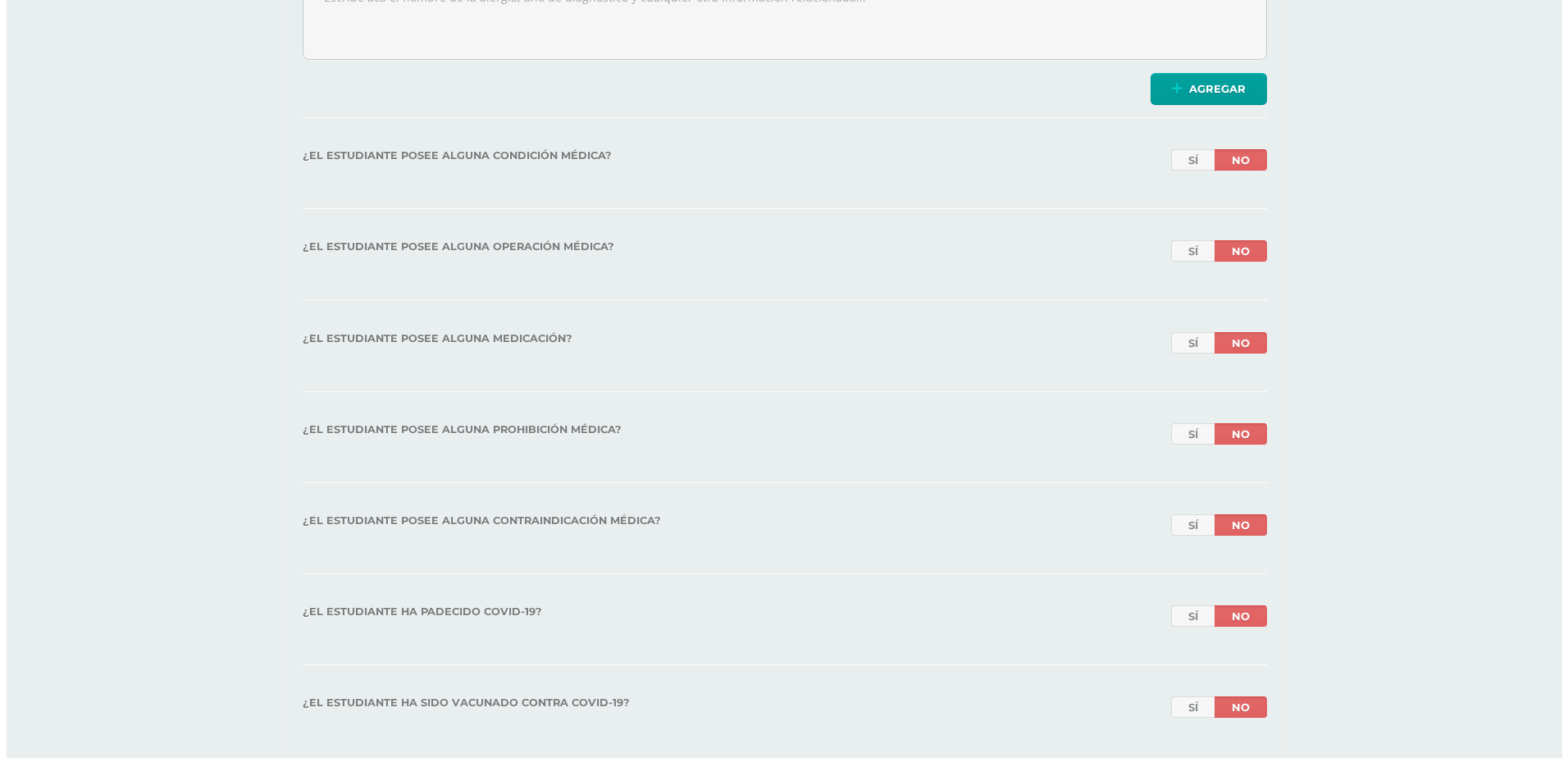
scroll to position [6839, 0]
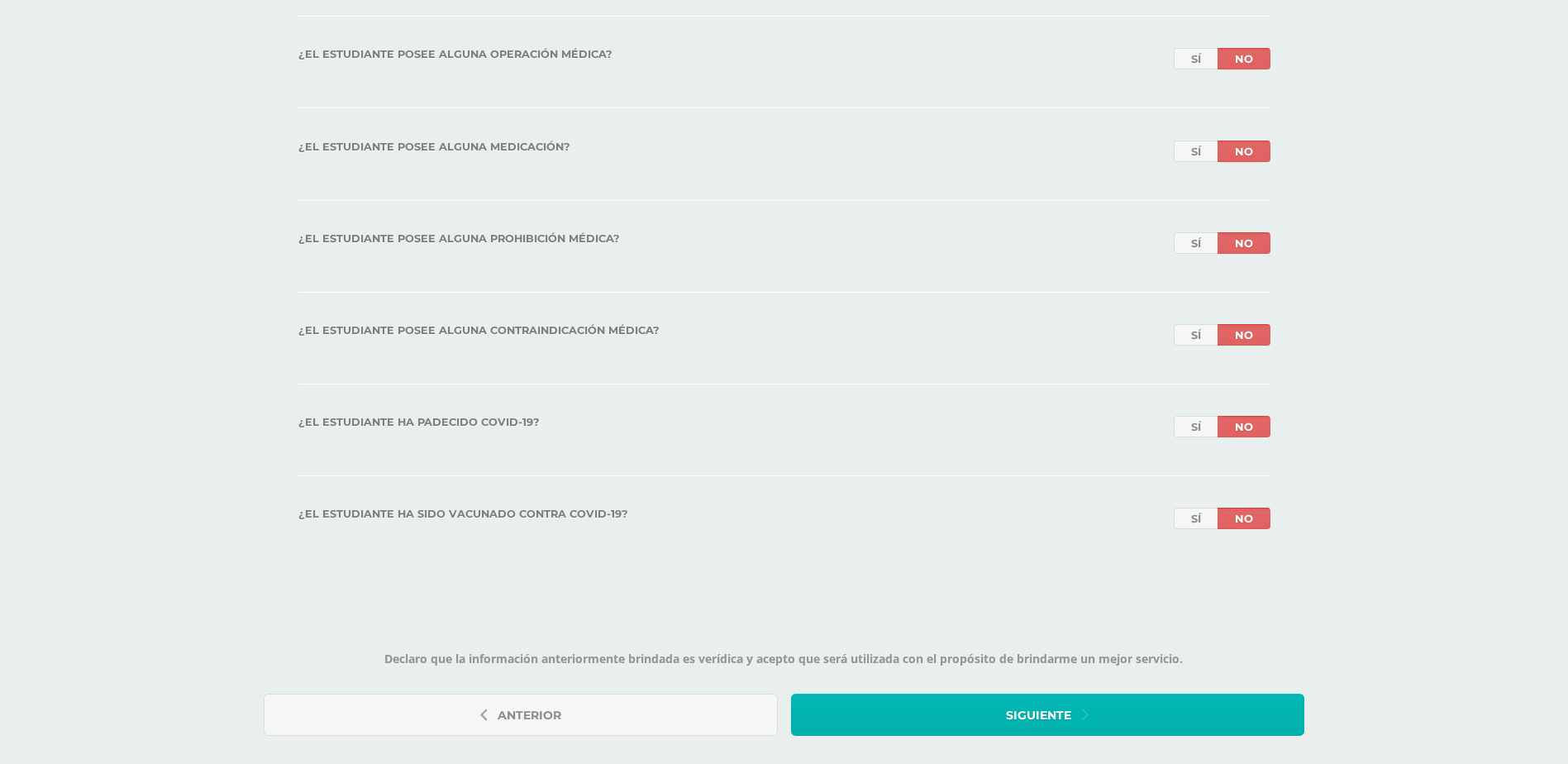
click at [1244, 708] on button "Siguiente" at bounding box center [1048, 715] width 514 height 42
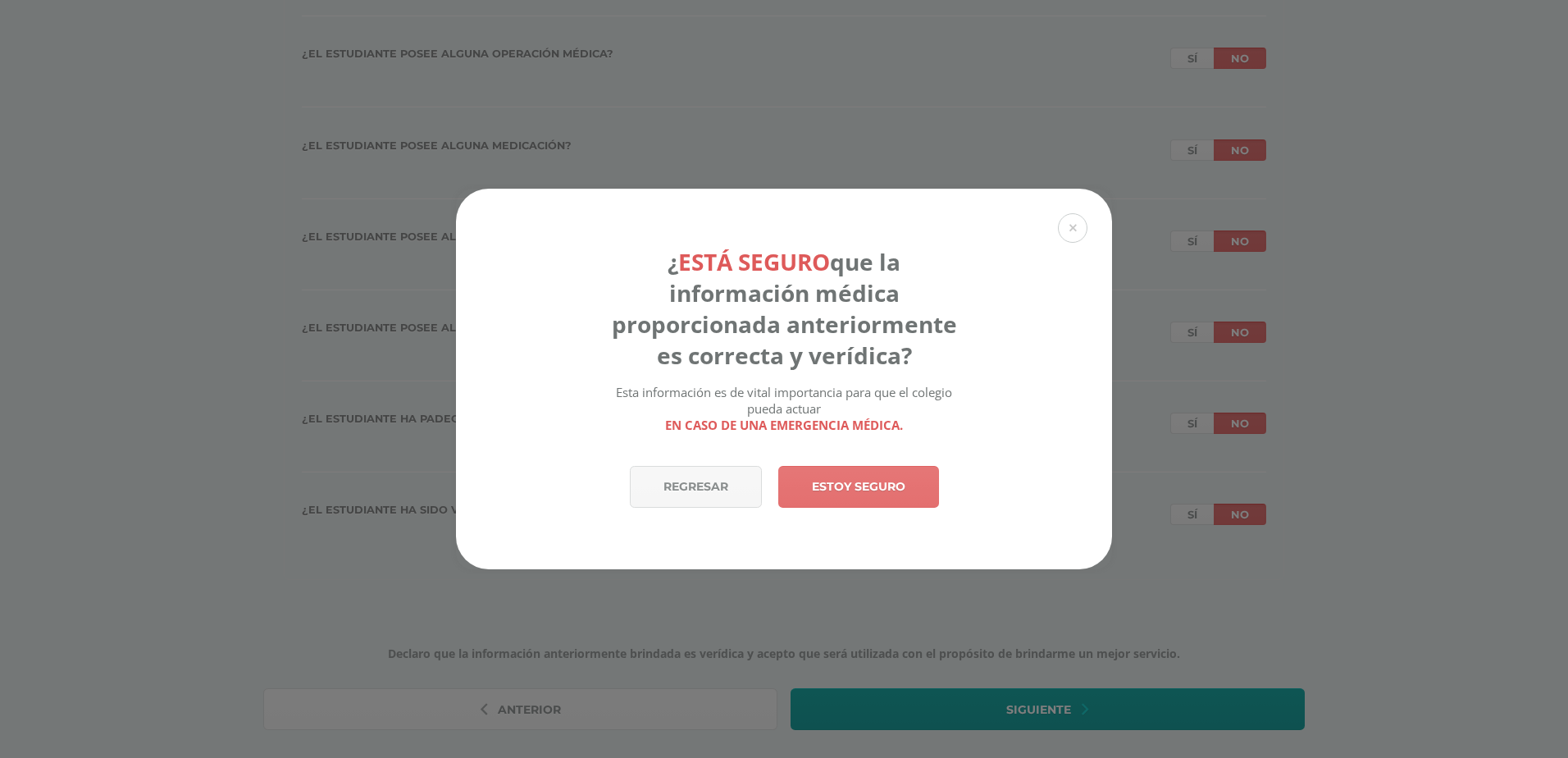
click at [861, 482] on link "Estoy seguro" at bounding box center [859, 487] width 161 height 42
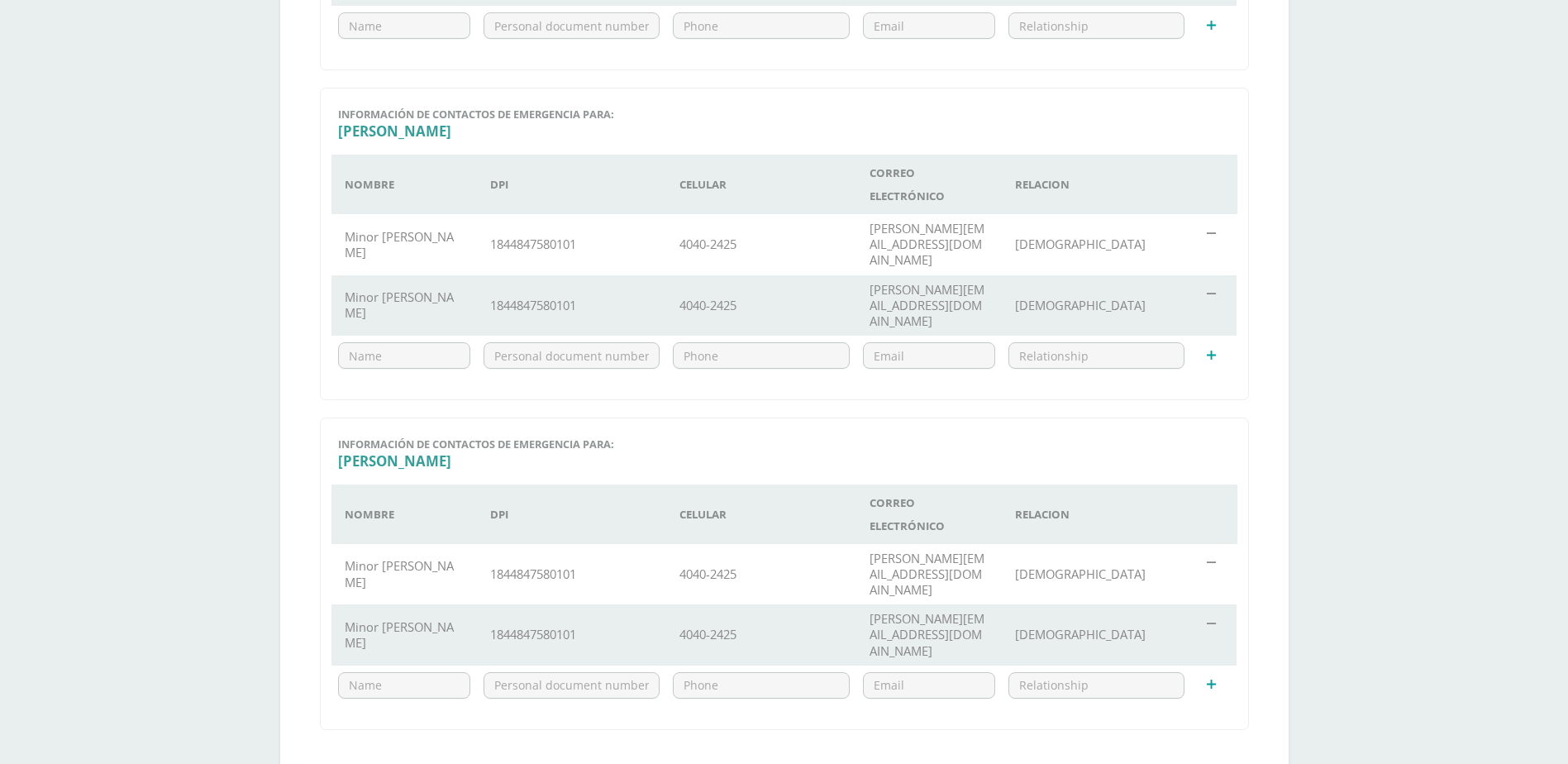
scroll to position [1136, 0]
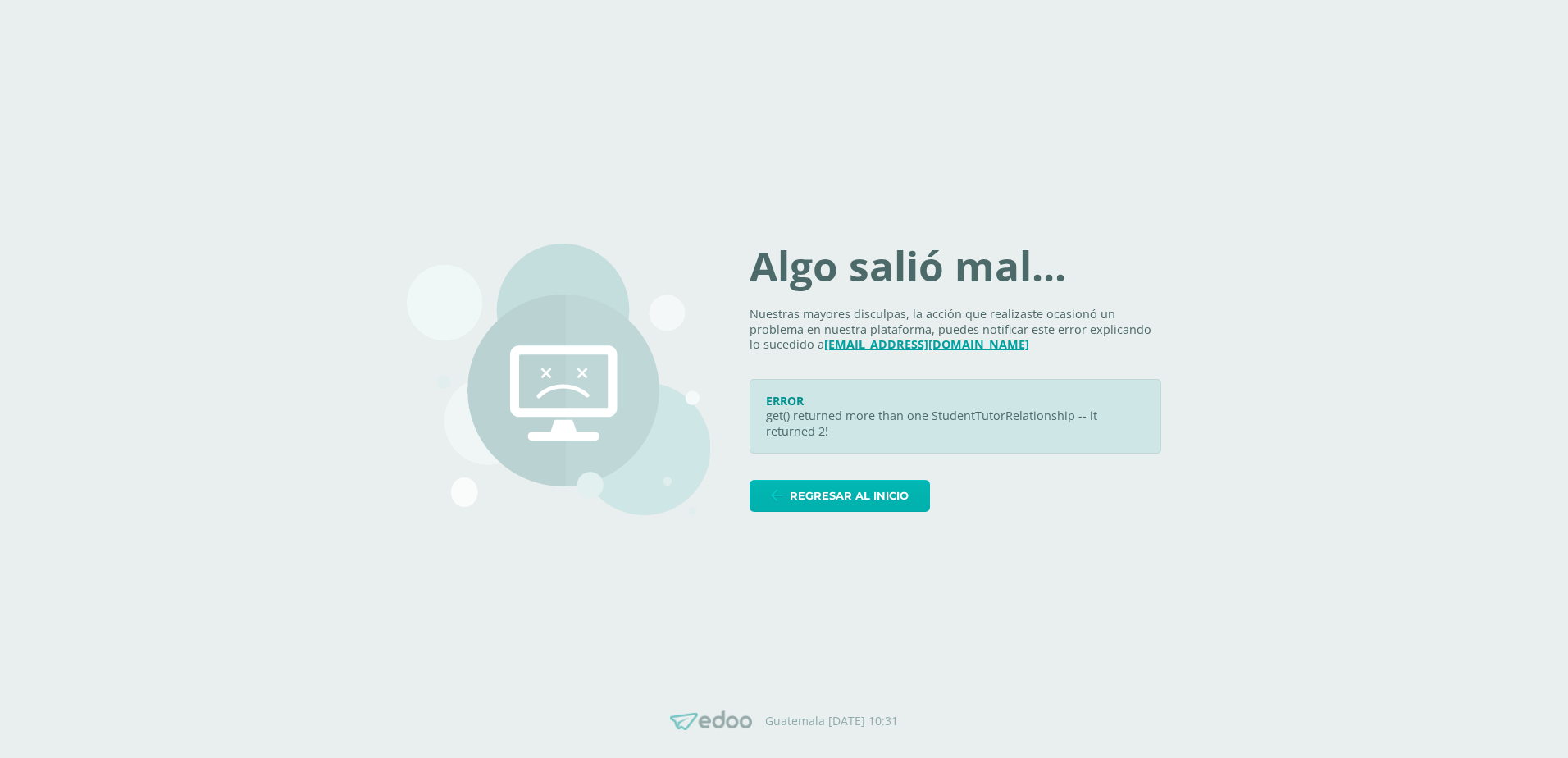
click at [909, 505] on span "Regresar al inicio" at bounding box center [848, 496] width 118 height 30
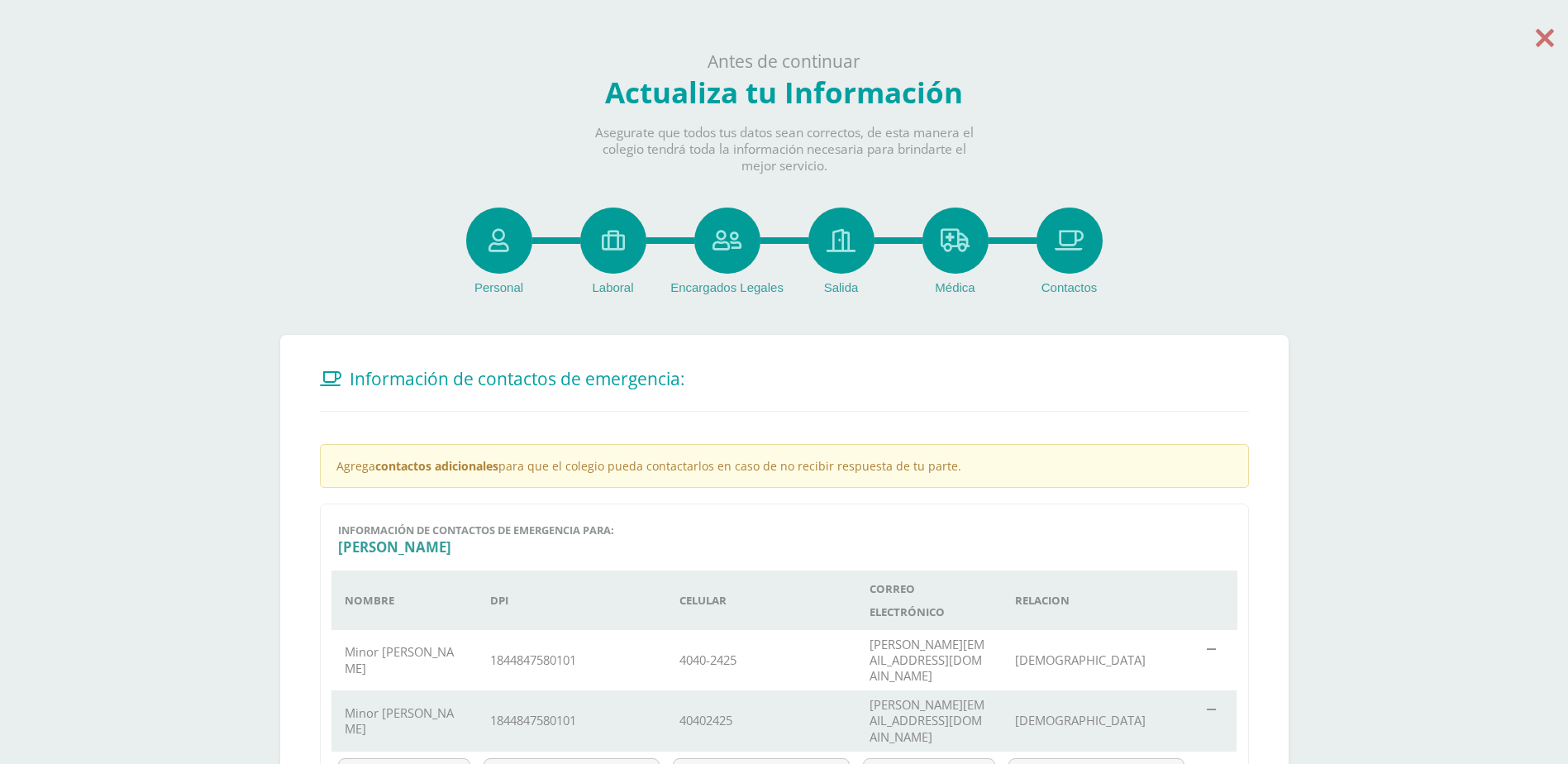
click at [1550, 44] on icon at bounding box center [1544, 38] width 18 height 29
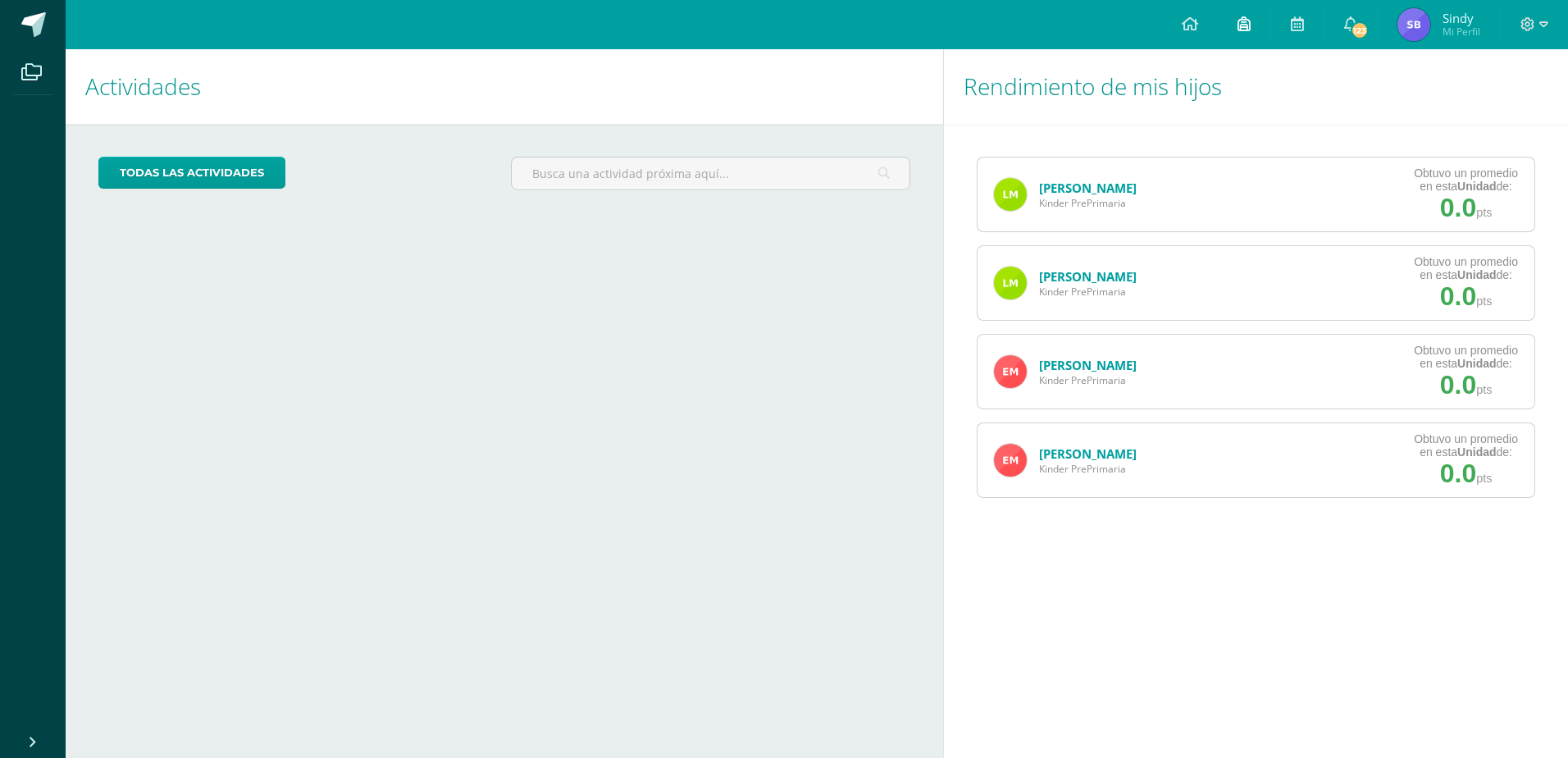
click at [1247, 29] on icon at bounding box center [1244, 23] width 13 height 15
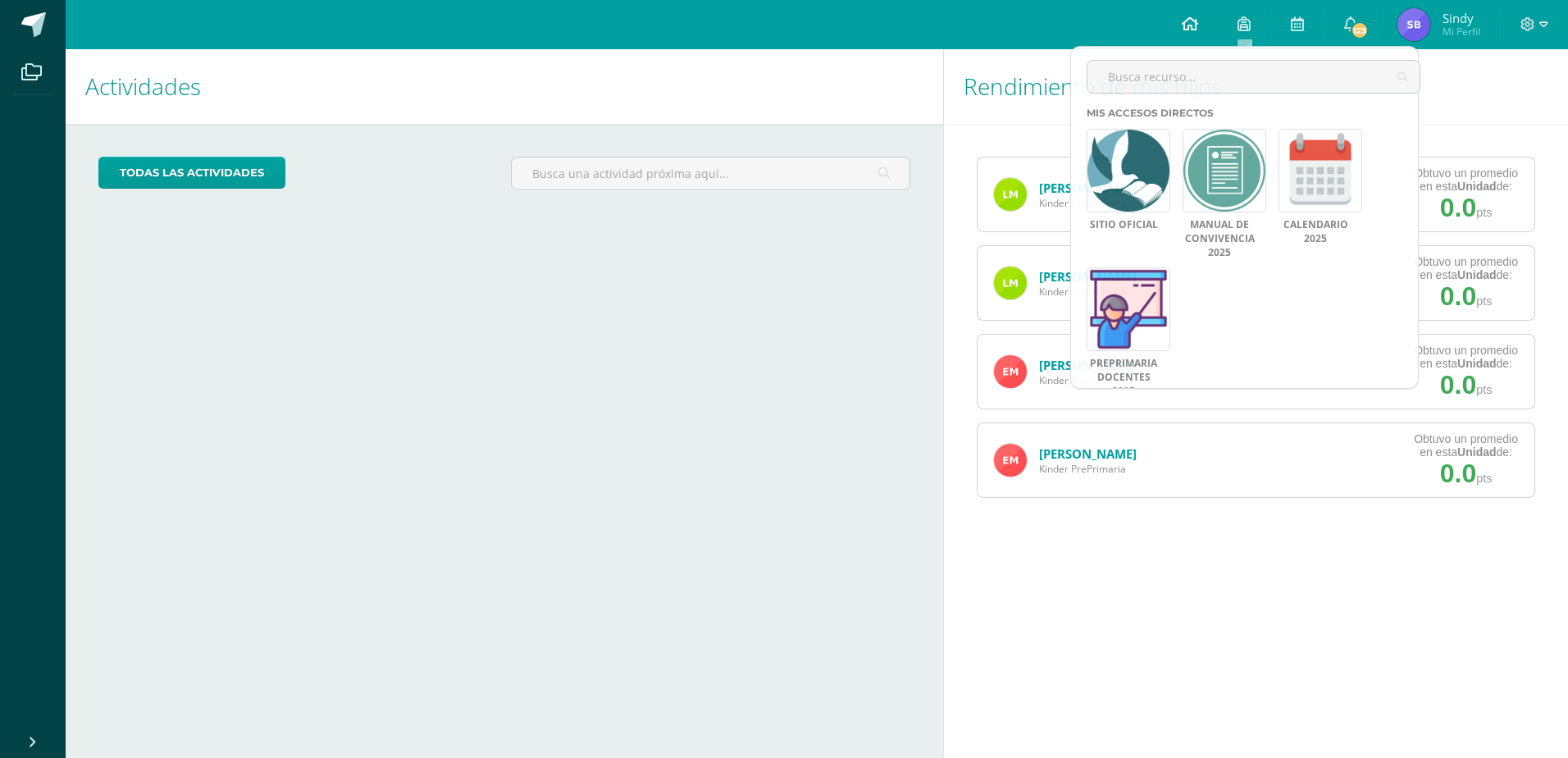
click at [1189, 25] on icon at bounding box center [1189, 23] width 16 height 15
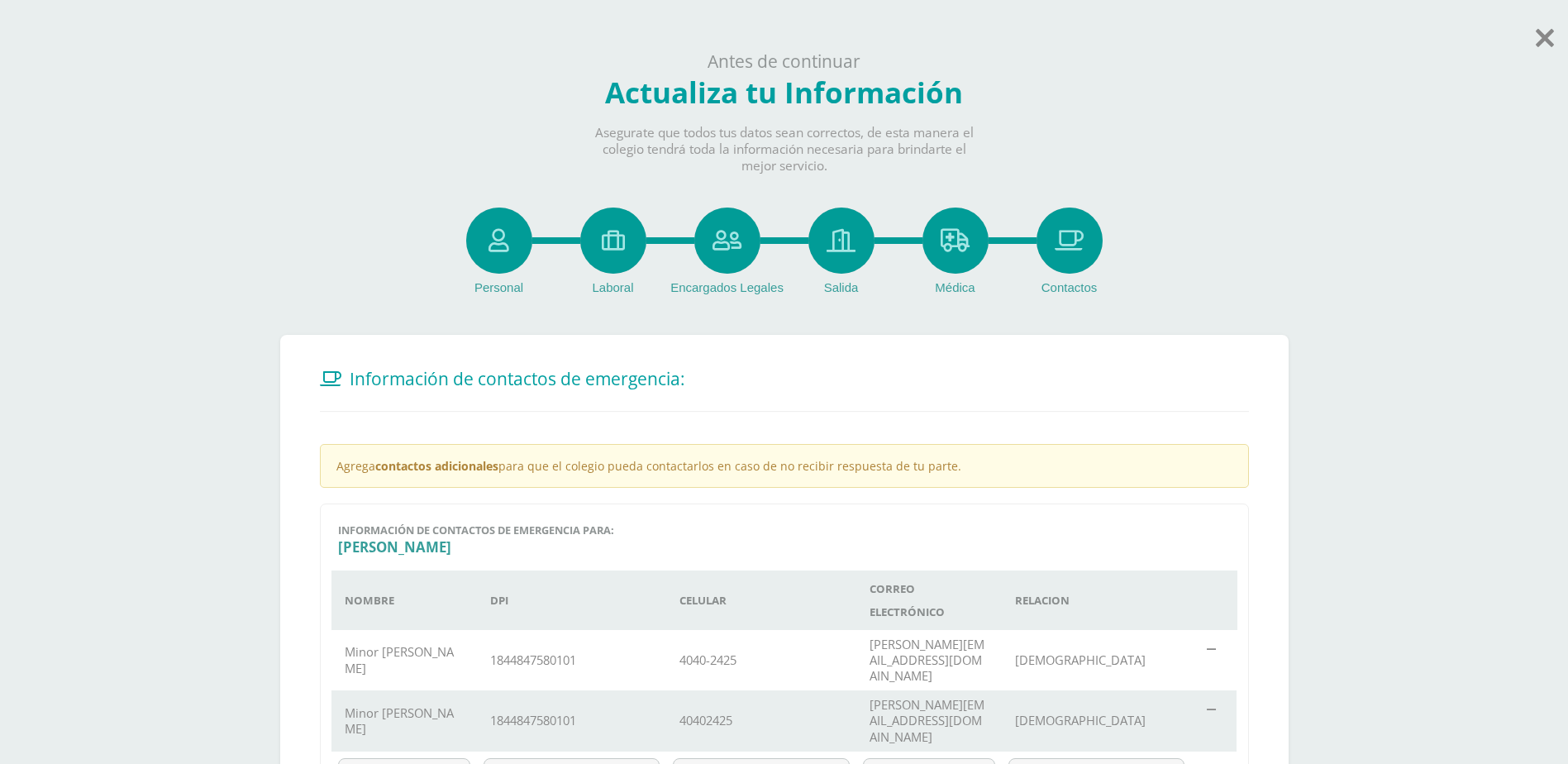
click at [1552, 39] on icon at bounding box center [1544, 38] width 18 height 29
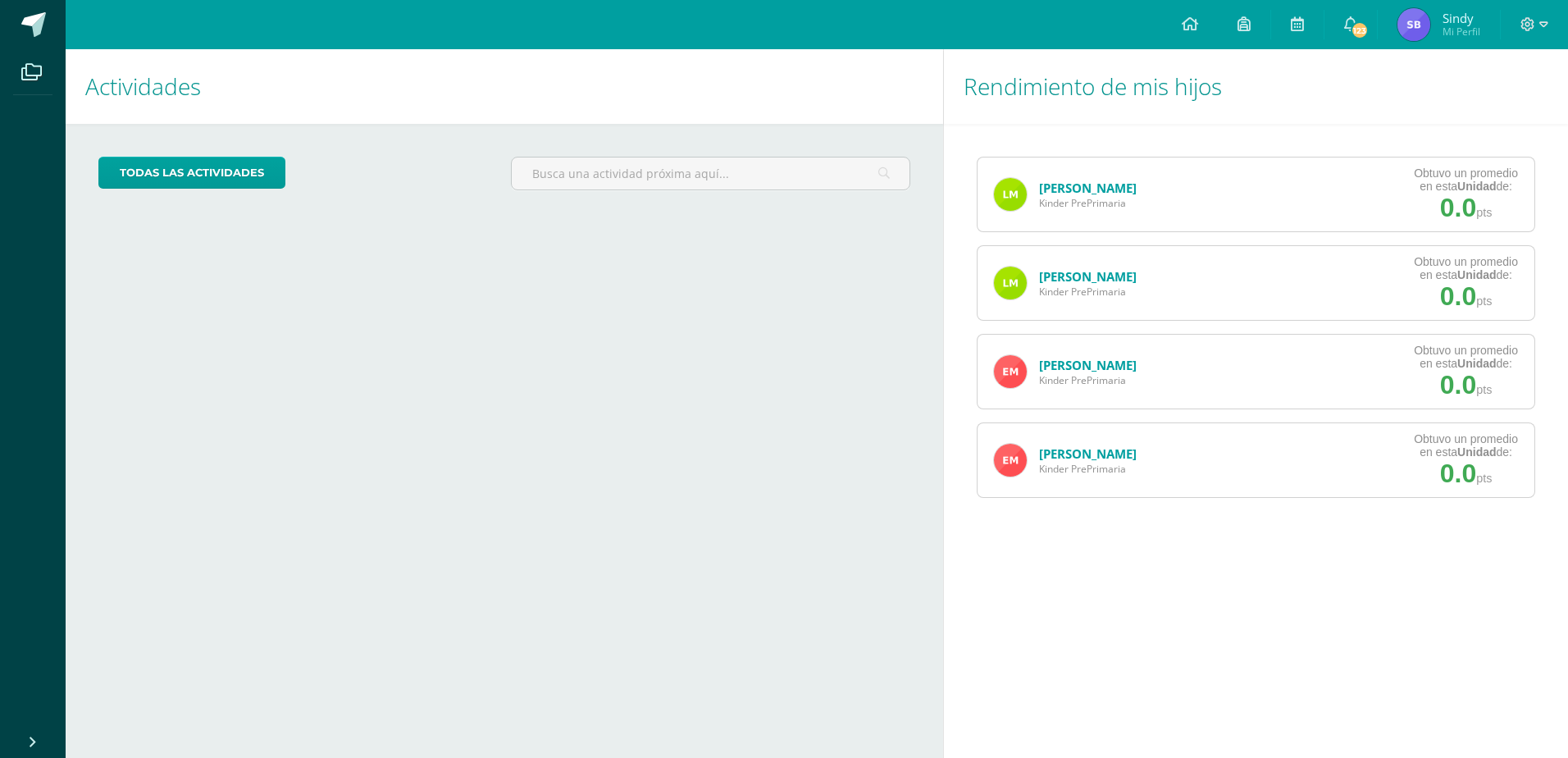
click at [1408, 23] on img at bounding box center [1414, 24] width 33 height 33
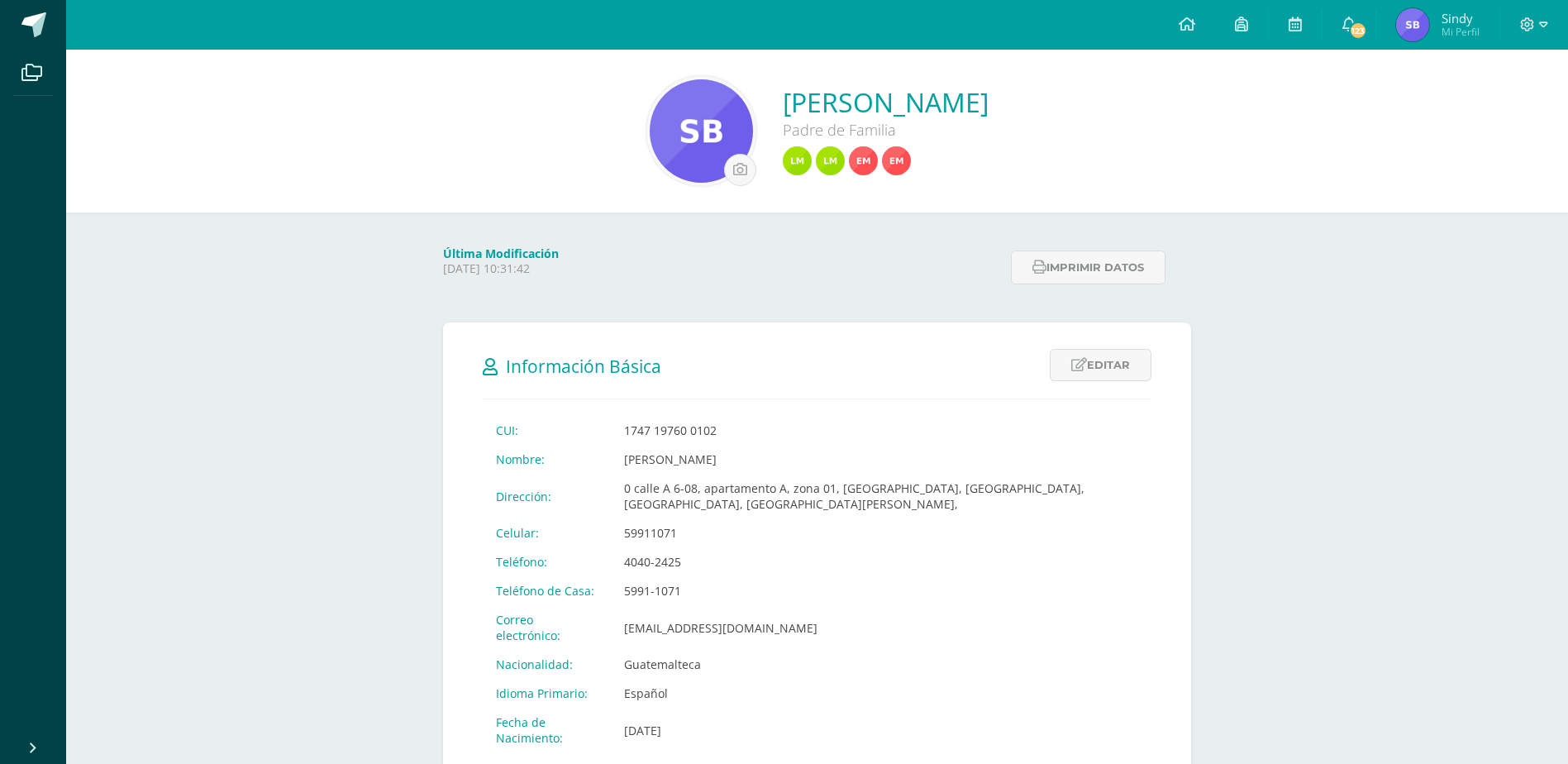
click at [1532, 35] on div at bounding box center [1534, 24] width 68 height 50
click at [1532, 33] on span at bounding box center [1534, 24] width 28 height 18
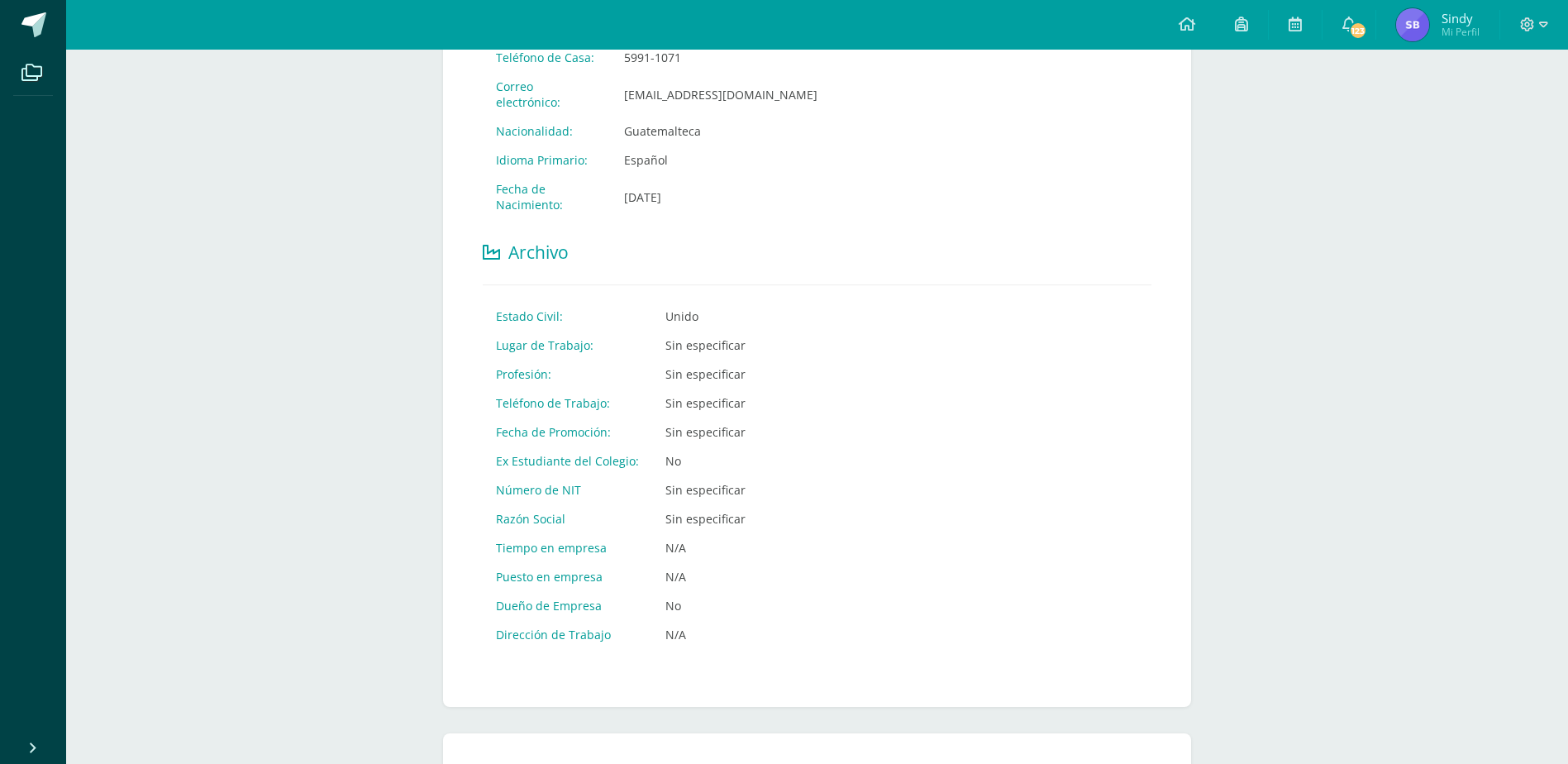
scroll to position [119, 0]
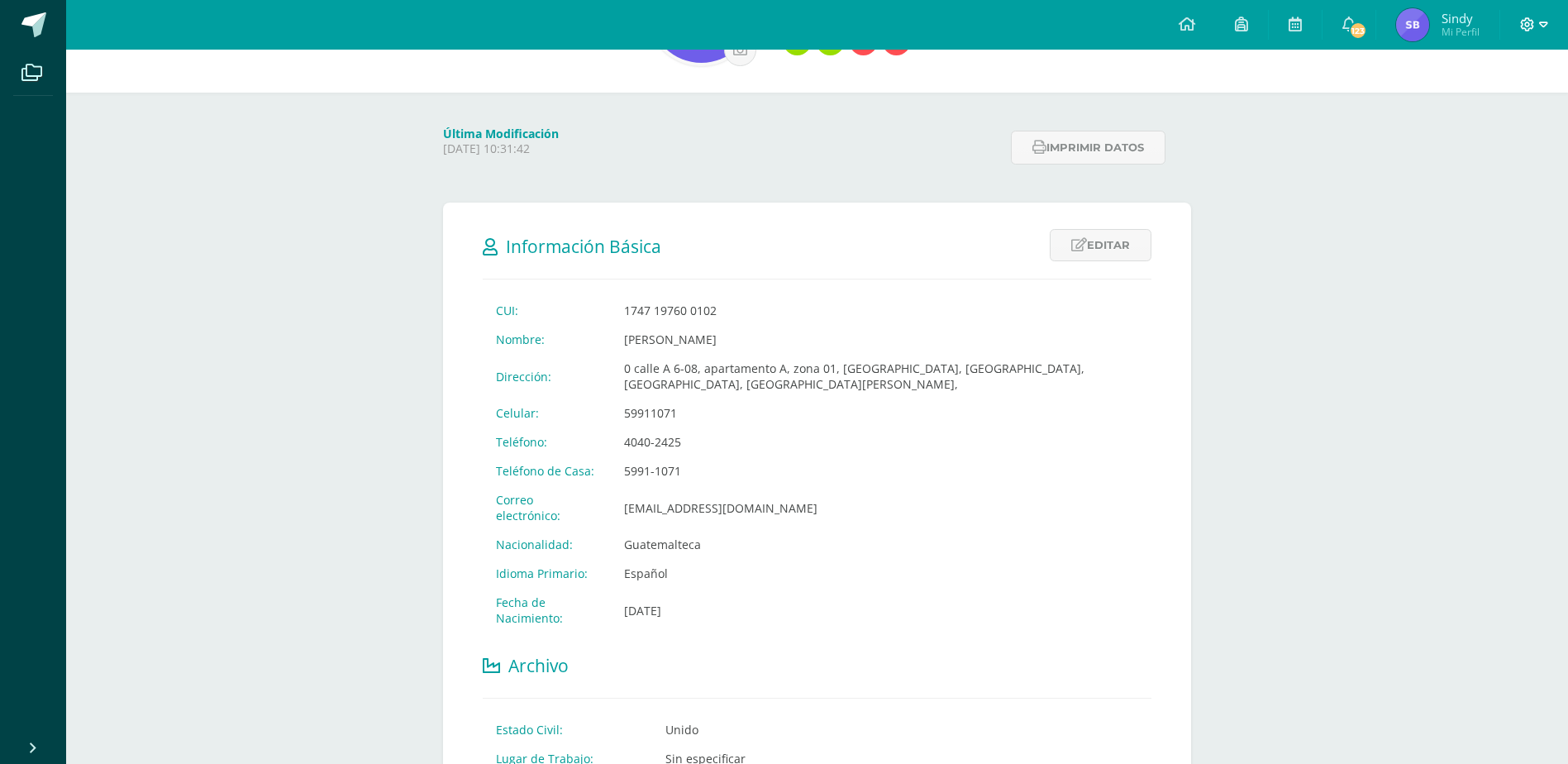
click at [1523, 23] on icon at bounding box center [1527, 24] width 15 height 15
click at [1477, 108] on span "Cerrar sesión" at bounding box center [1491, 113] width 74 height 16
